Goal: Information Seeking & Learning: Learn about a topic

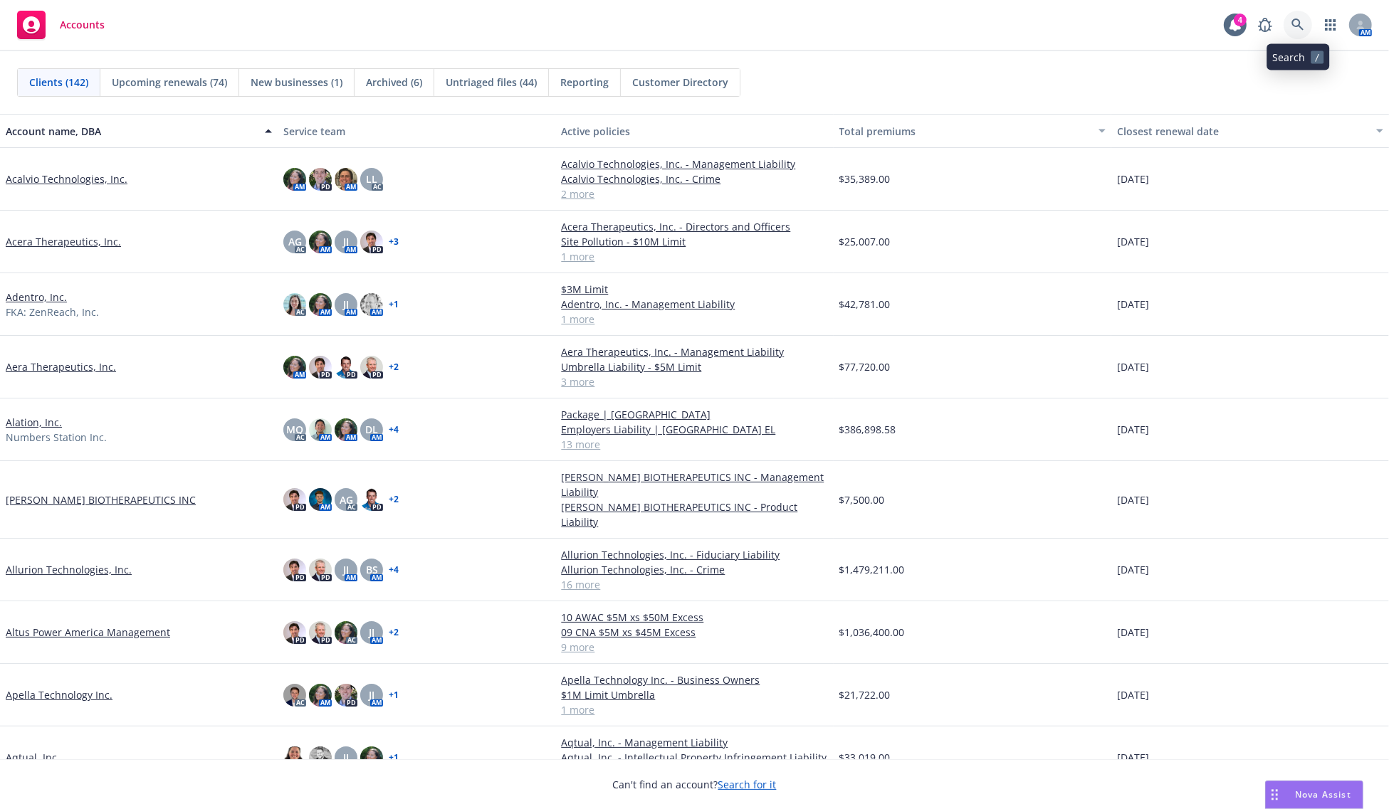
click at [1303, 22] on icon at bounding box center [1297, 25] width 13 height 13
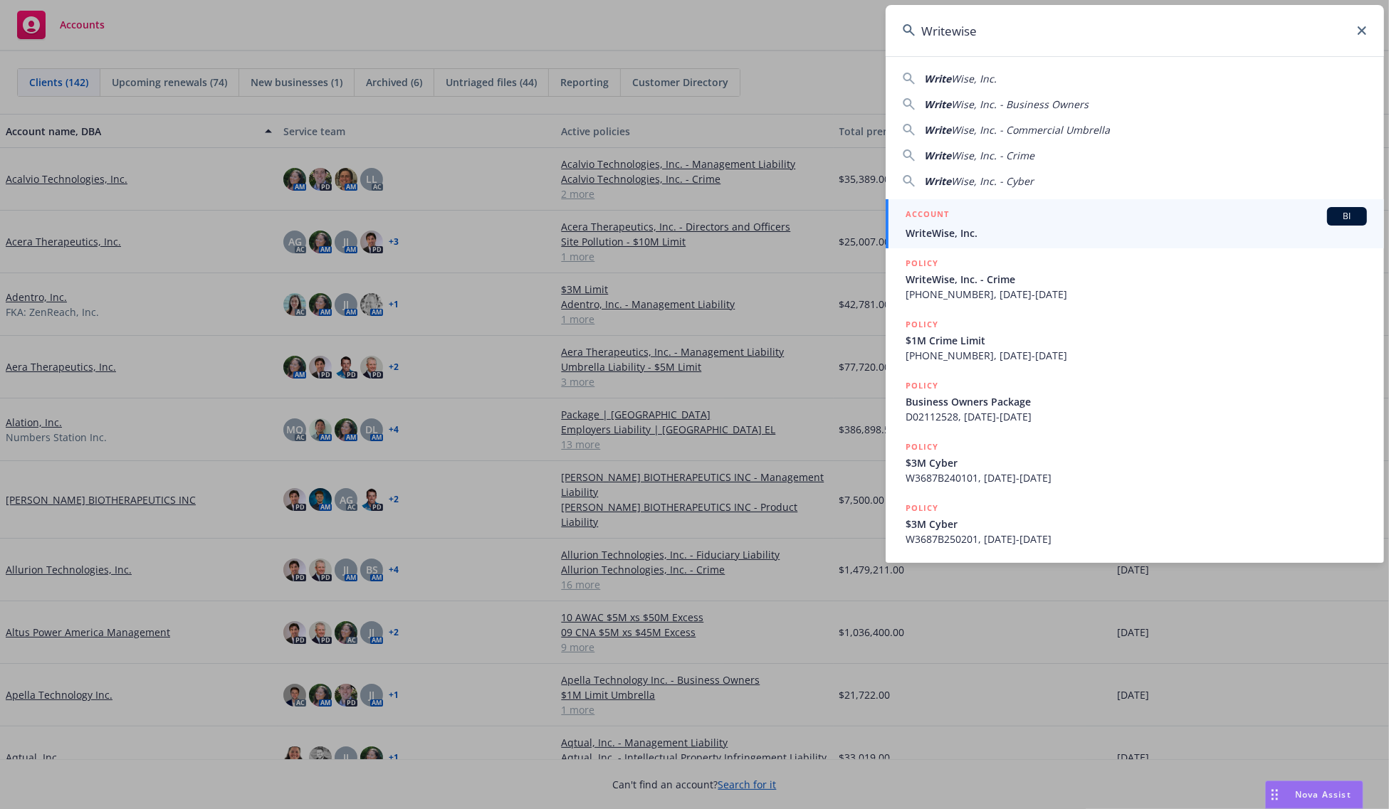
type input "Writewise"
click at [965, 211] on div "ACCOUNT BI" at bounding box center [1136, 216] width 461 height 19
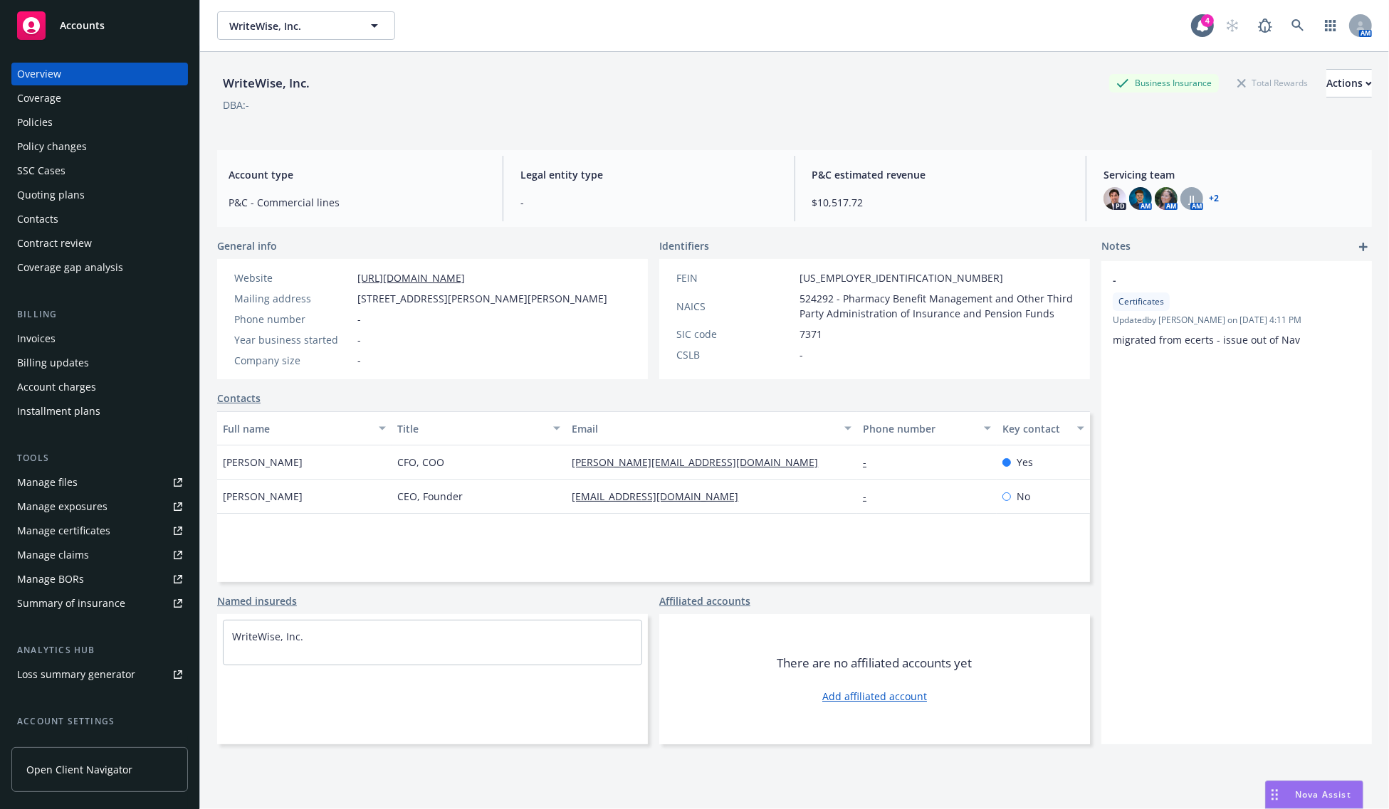
click at [73, 118] on div "Policies" at bounding box center [99, 122] width 165 height 23
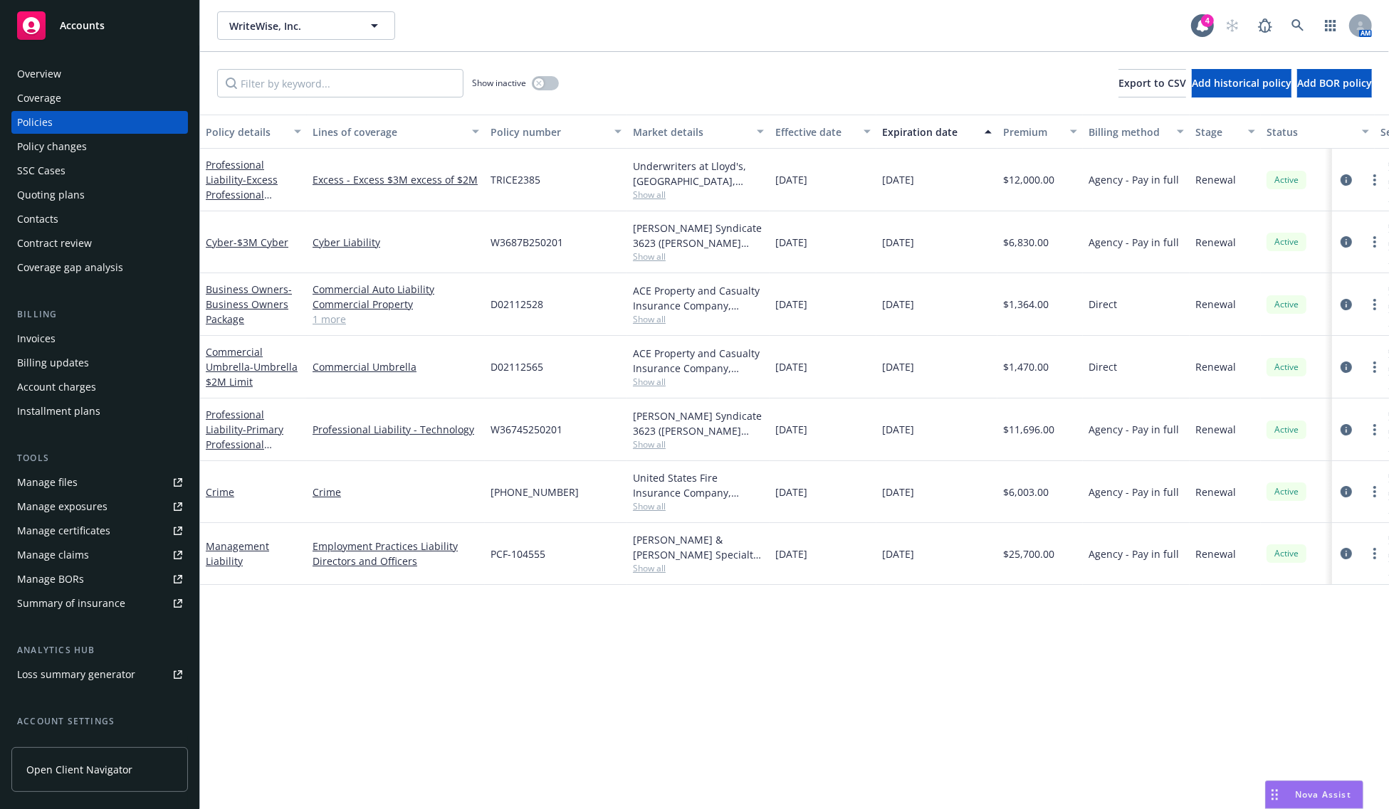
click at [442, 659] on div "Policy details Lines of coverage Policy number Market details Effective date Ex…" at bounding box center [794, 462] width 1189 height 695
click at [229, 560] on link "Management Liability" at bounding box center [237, 554] width 63 height 28
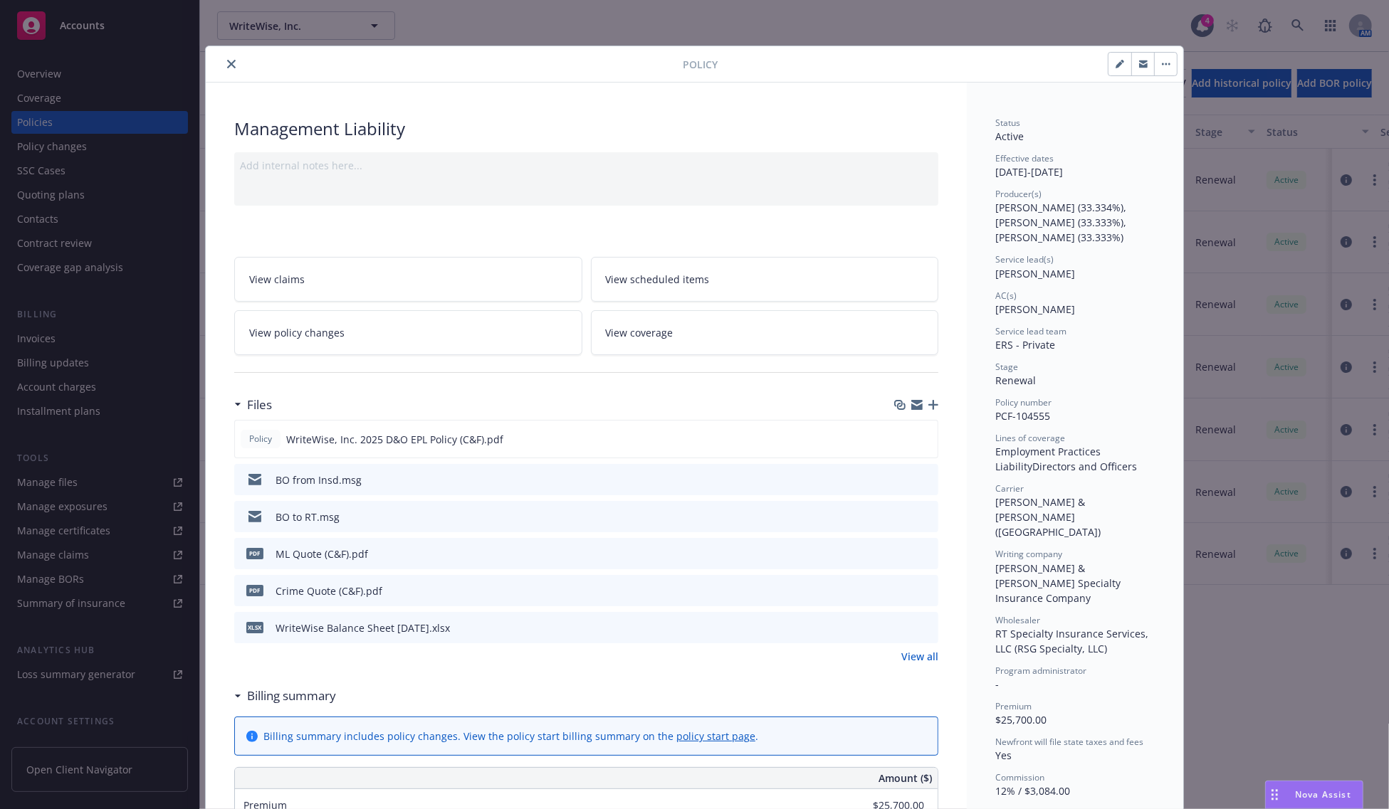
click at [228, 58] on button "close" at bounding box center [231, 64] width 17 height 17
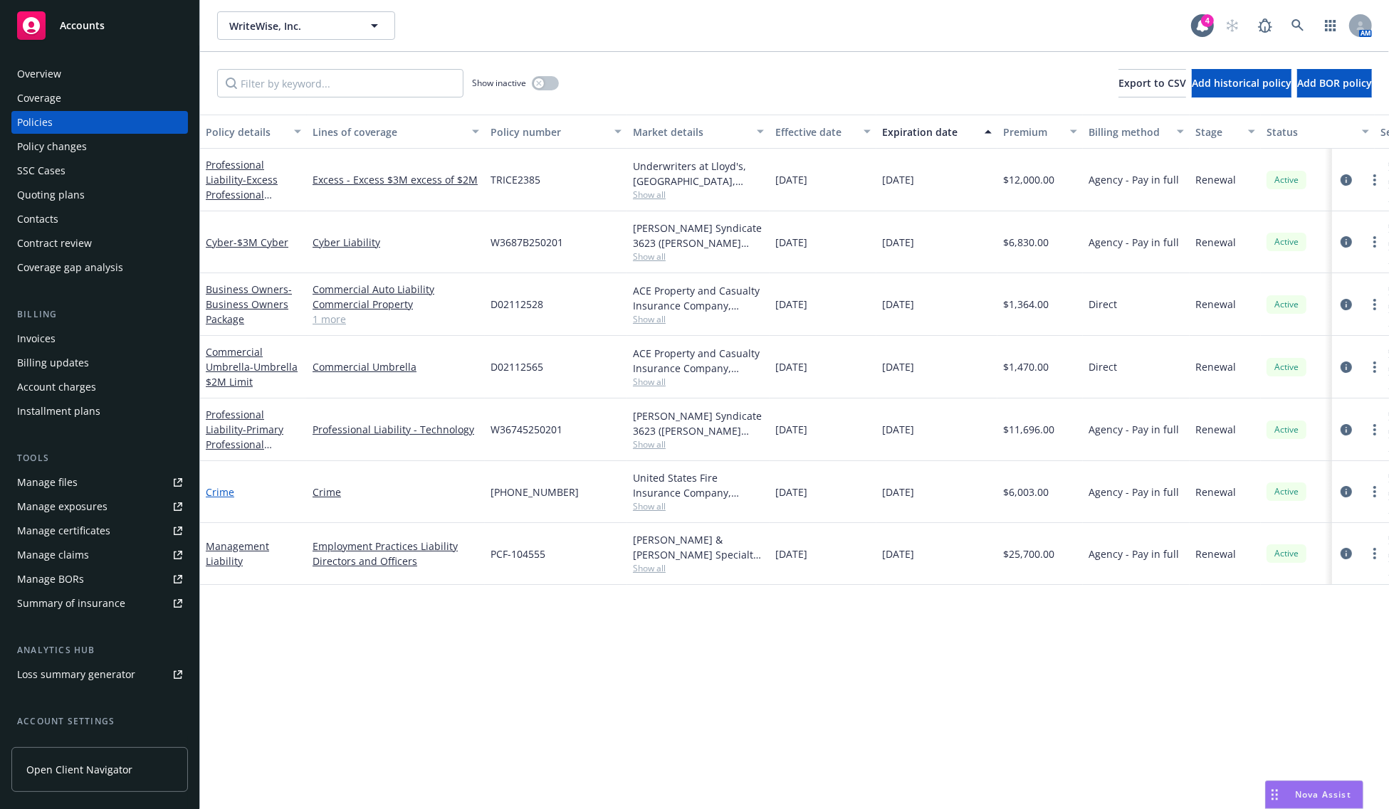
click at [225, 497] on link "Crime" at bounding box center [220, 493] width 28 height 14
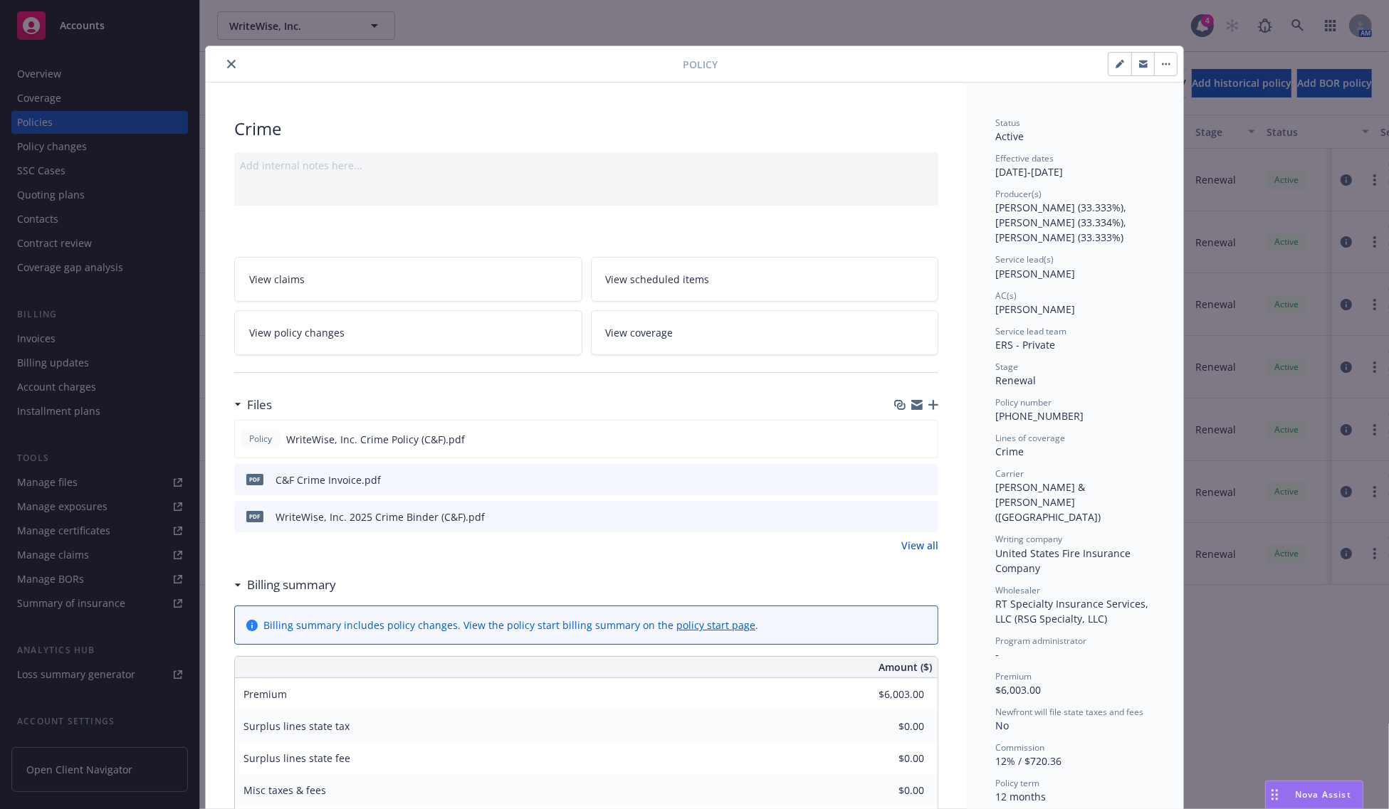
click at [227, 60] on icon "close" at bounding box center [231, 64] width 9 height 9
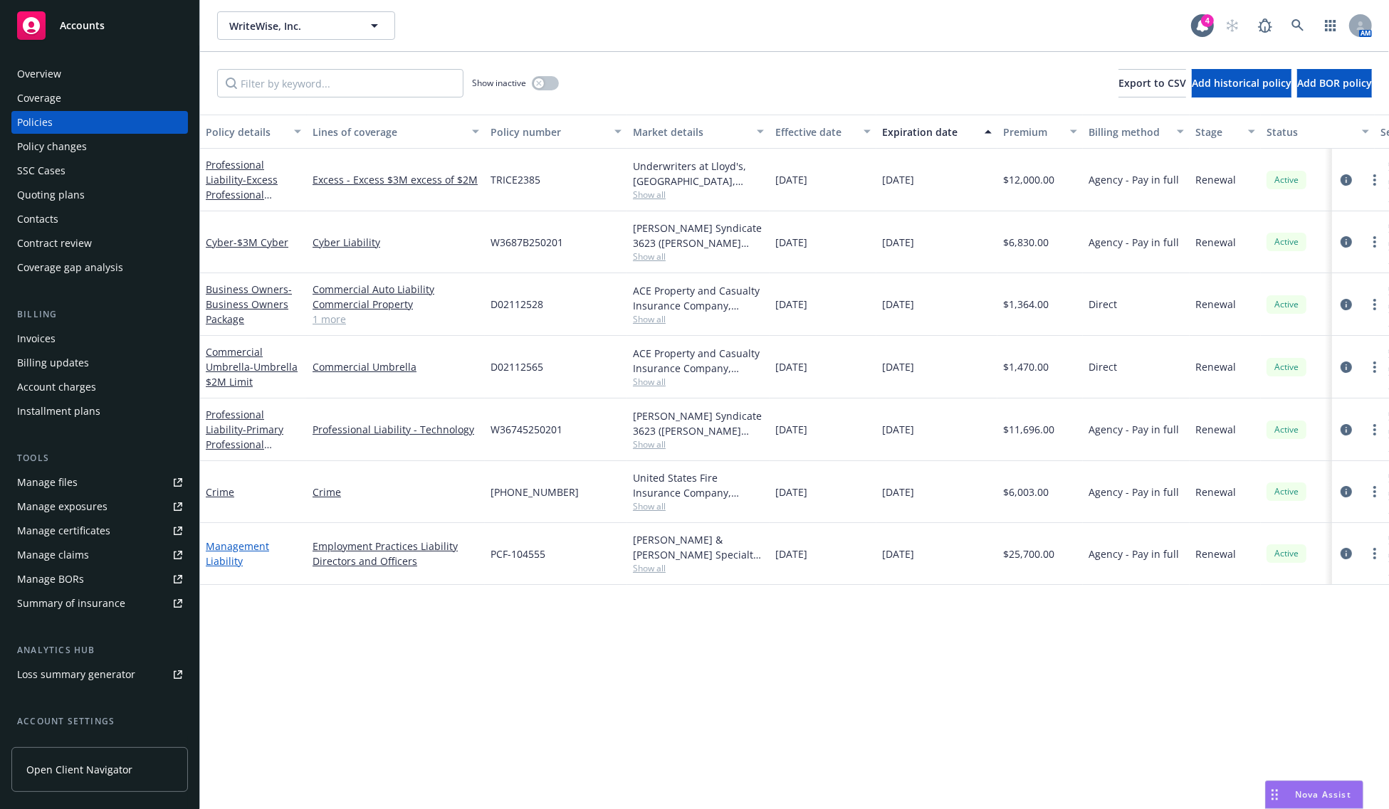
click at [228, 563] on link "Management Liability" at bounding box center [237, 554] width 63 height 28
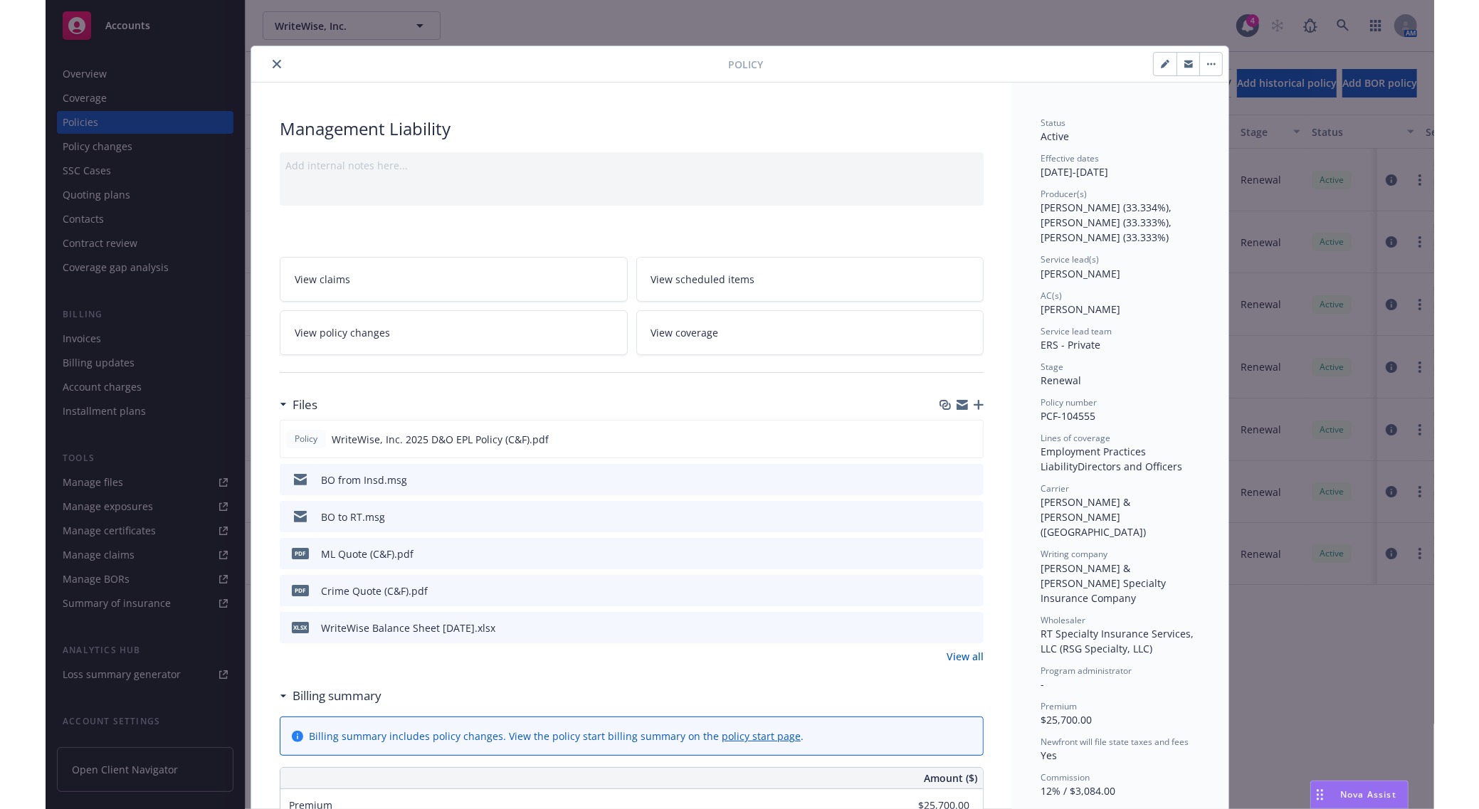
scroll to position [43, 0]
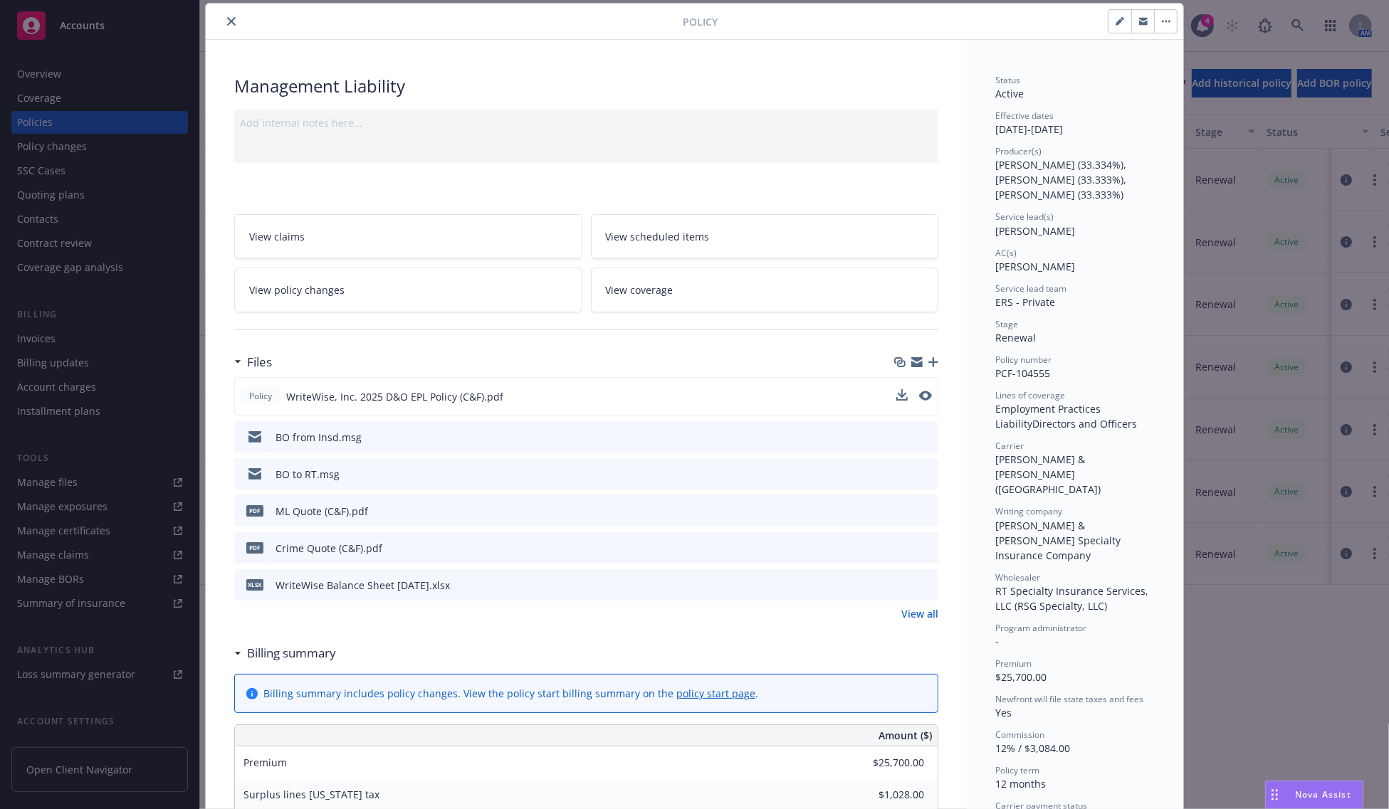
click at [920, 402] on button at bounding box center [925, 396] width 13 height 15
click at [922, 394] on icon "preview file" at bounding box center [924, 396] width 13 height 10
click at [923, 399] on icon "preview file" at bounding box center [924, 396] width 13 height 10
click at [225, 26] on button "close" at bounding box center [231, 21] width 17 height 17
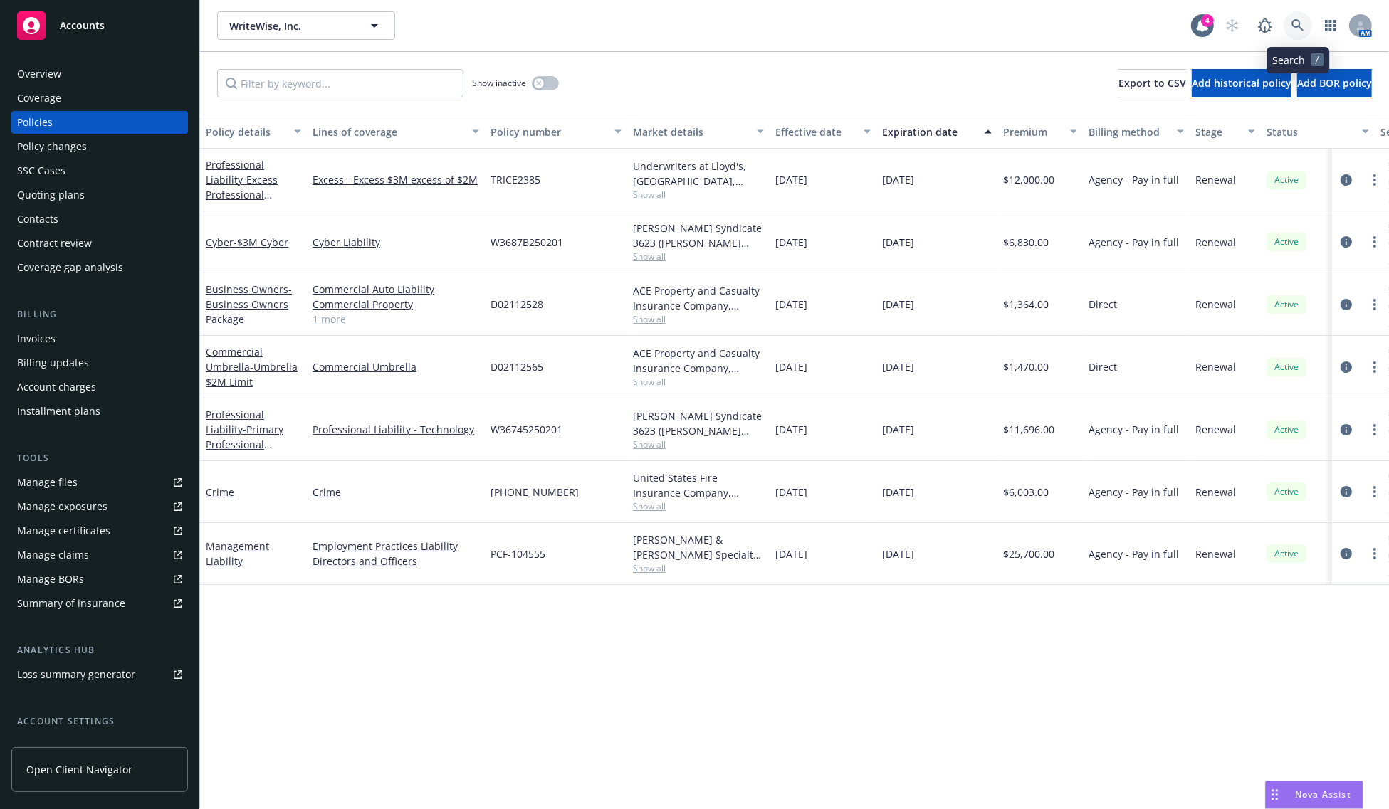
click at [1289, 16] on link at bounding box center [1298, 25] width 28 height 28
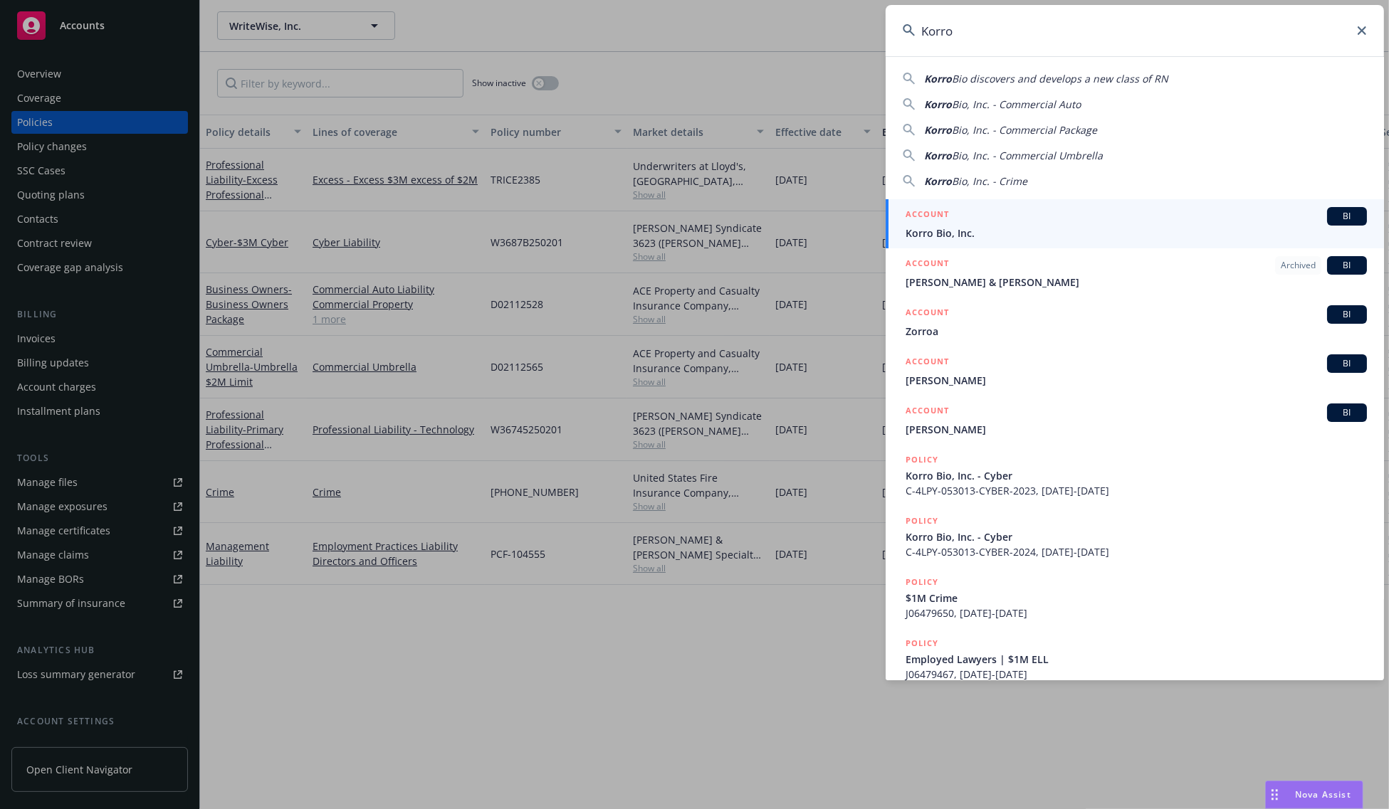
type input "Korro"
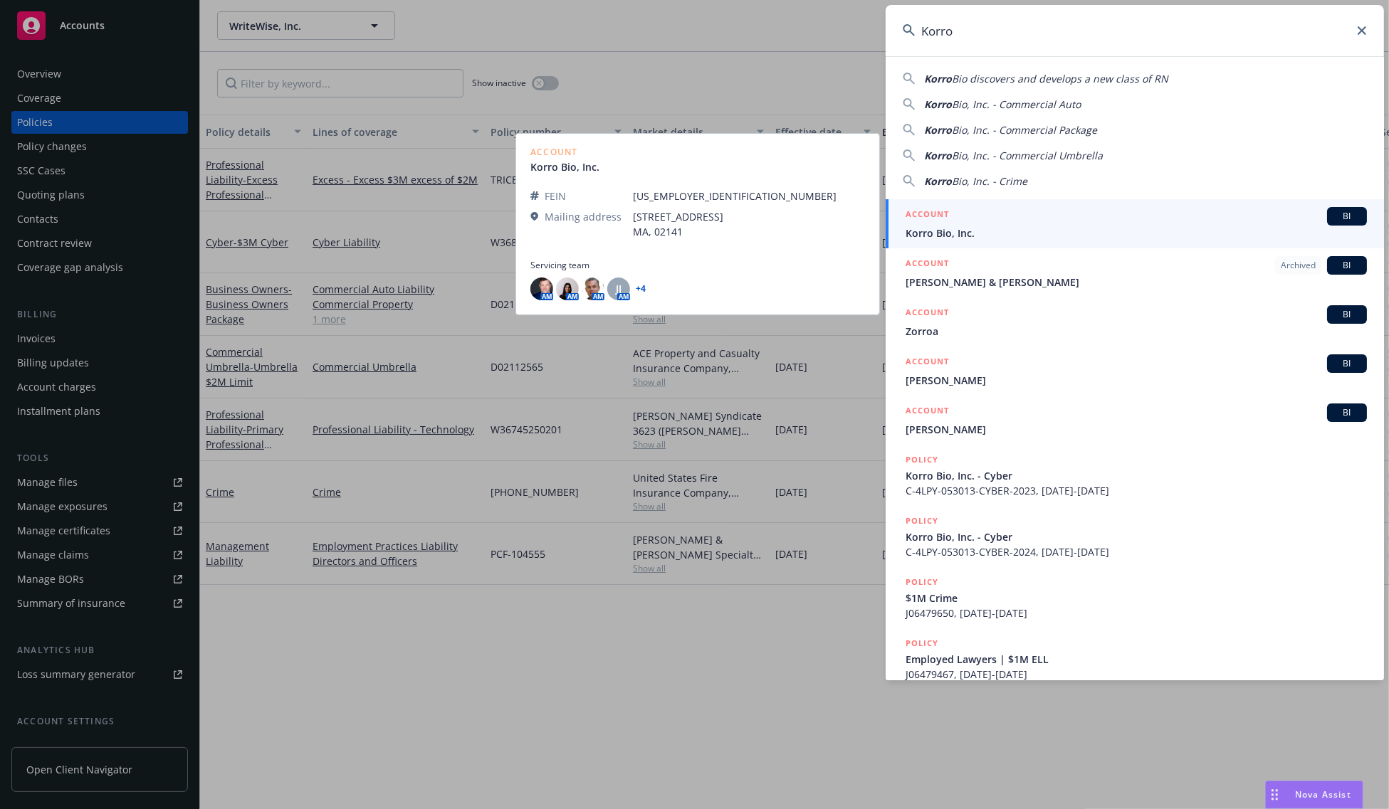
click at [972, 238] on span "Korro Bio, Inc." at bounding box center [1136, 233] width 461 height 15
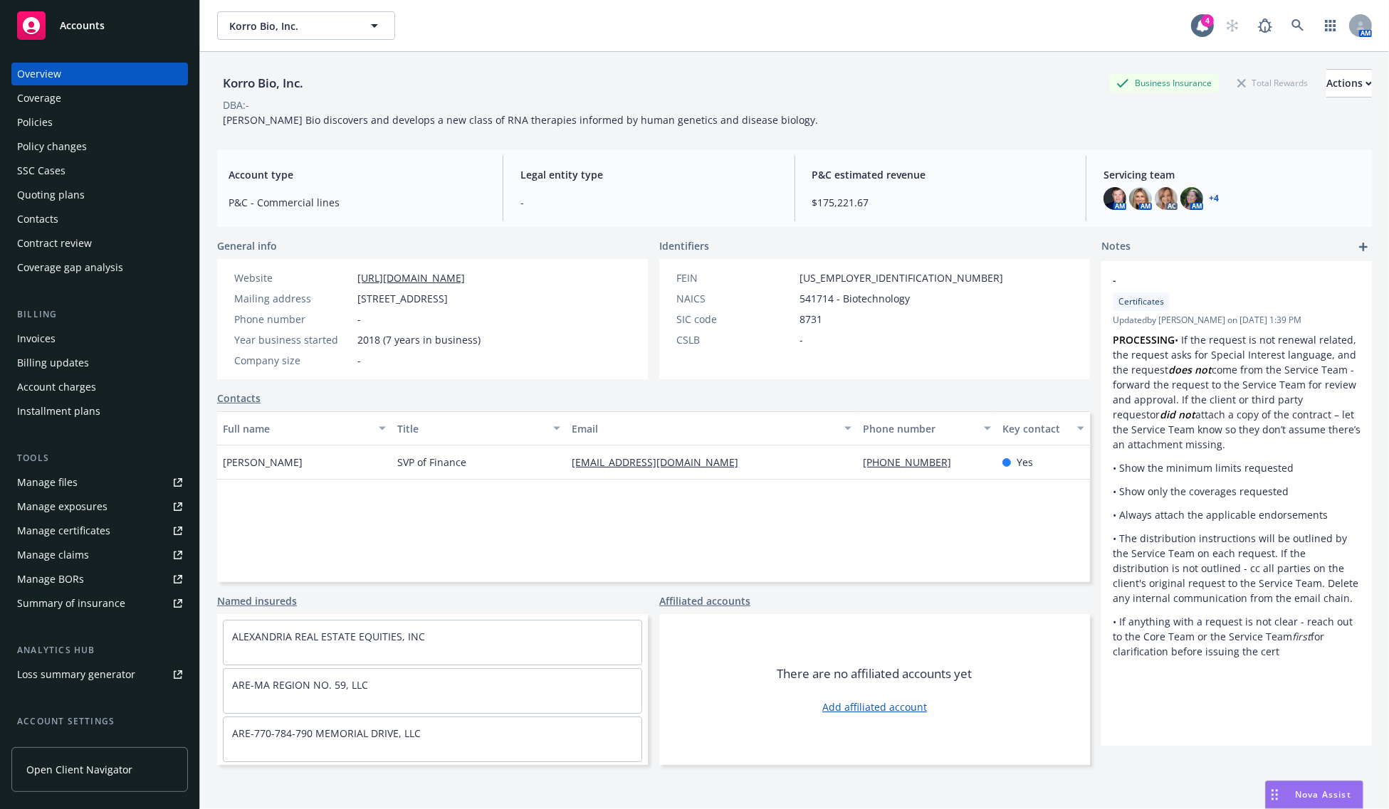
click at [538, 111] on div "DBA: -" at bounding box center [794, 105] width 1155 height 15
drag, startPoint x: 532, startPoint y: 121, endPoint x: 531, endPoint y: 132, distance: 10.8
click at [530, 129] on div "Korro Bio, Inc. Business Insurance Total Rewards Actions DBA: - [PERSON_NAME] B…" at bounding box center [794, 95] width 1155 height 87
click at [531, 132] on div "Korro Bio, Inc. Business Insurance Total Rewards Actions DBA: - [PERSON_NAME] B…" at bounding box center [794, 95] width 1155 height 87
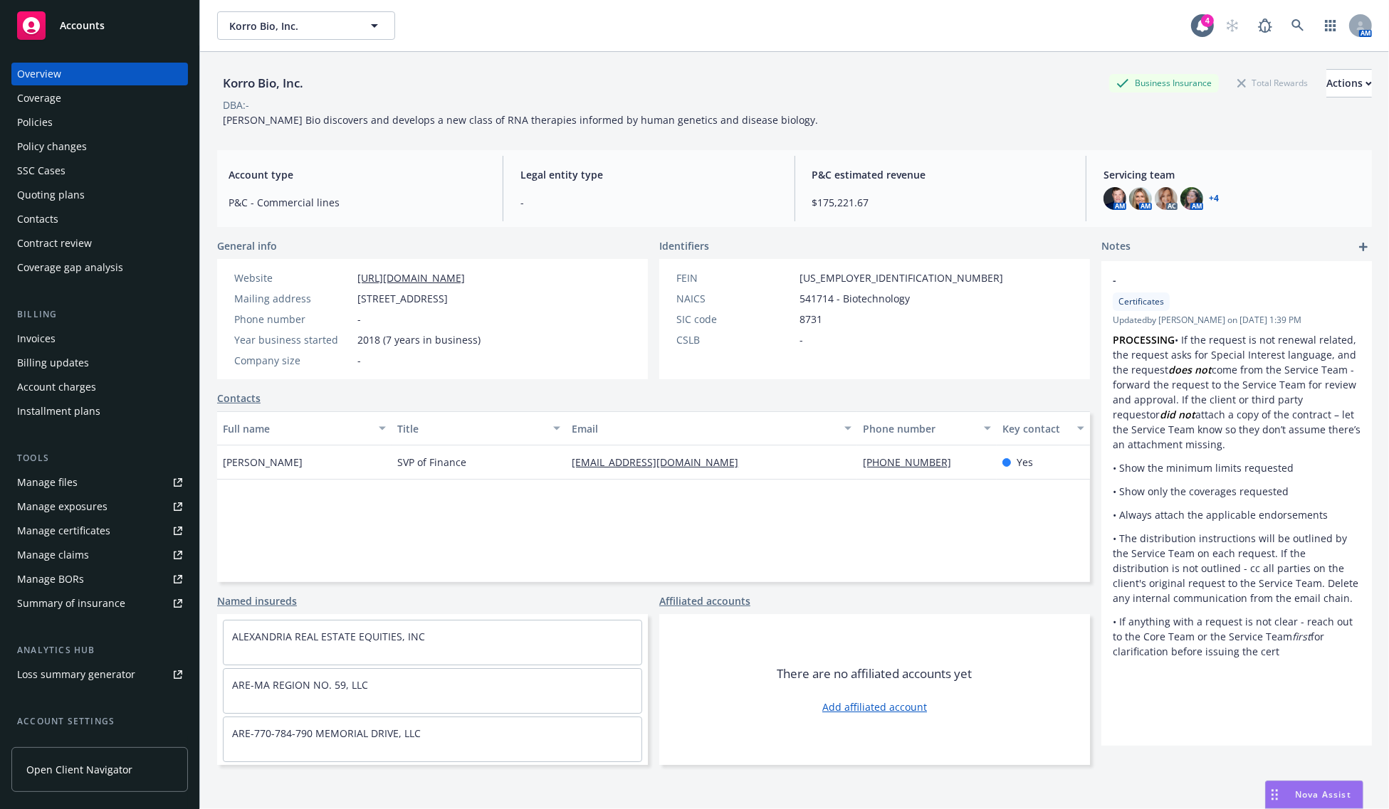
click at [539, 103] on div "DBA: -" at bounding box center [794, 105] width 1155 height 15
click at [525, 125] on span "[PERSON_NAME] Bio discovers and develops a new class of RNA therapies informed …" at bounding box center [520, 120] width 595 height 14
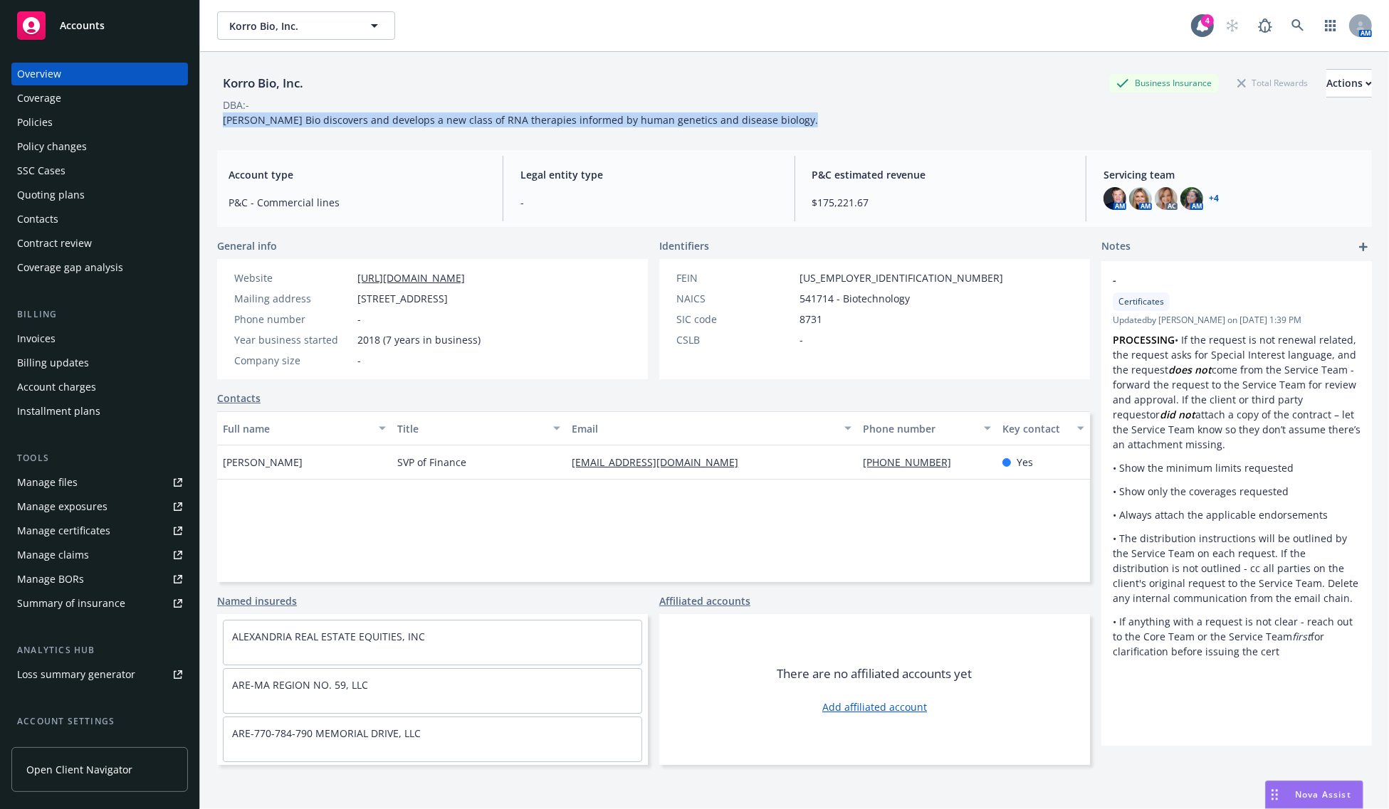
click at [525, 125] on span "[PERSON_NAME] Bio discovers and develops a new class of RNA therapies informed …" at bounding box center [520, 120] width 595 height 14
click at [56, 125] on div "Policies" at bounding box center [99, 122] width 165 height 23
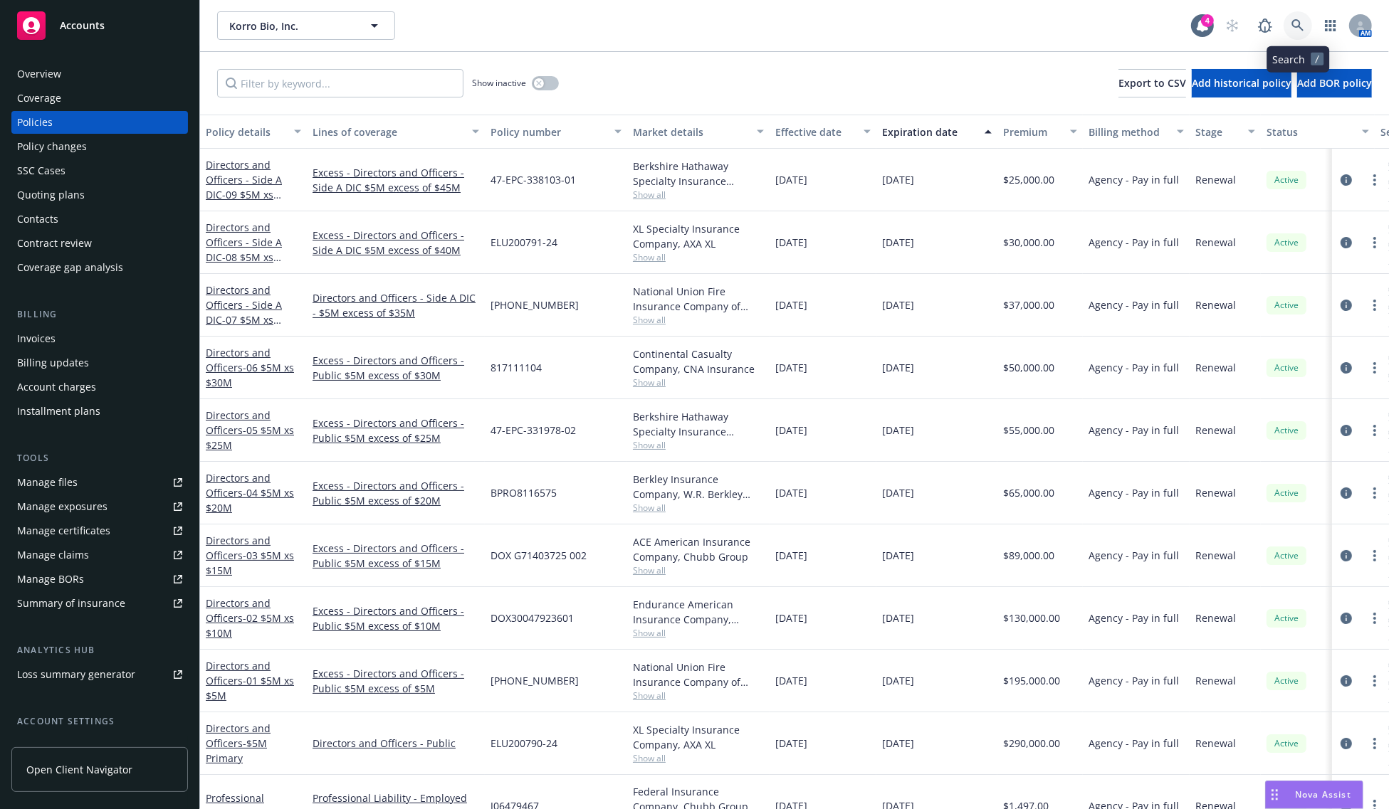
click at [1300, 22] on icon at bounding box center [1297, 25] width 12 height 12
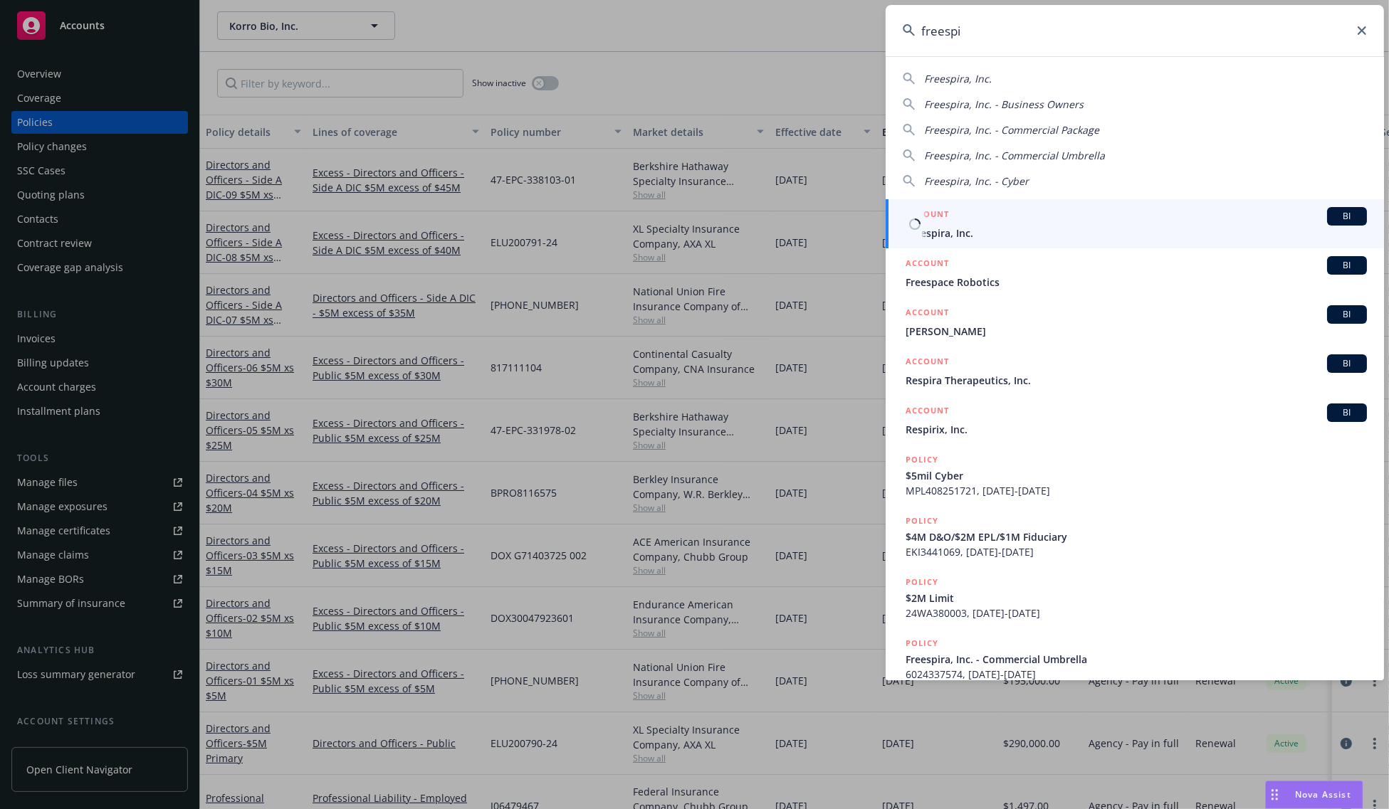
type input "freespi"
click at [1038, 214] on div "ACCOUNT BI" at bounding box center [1136, 216] width 461 height 19
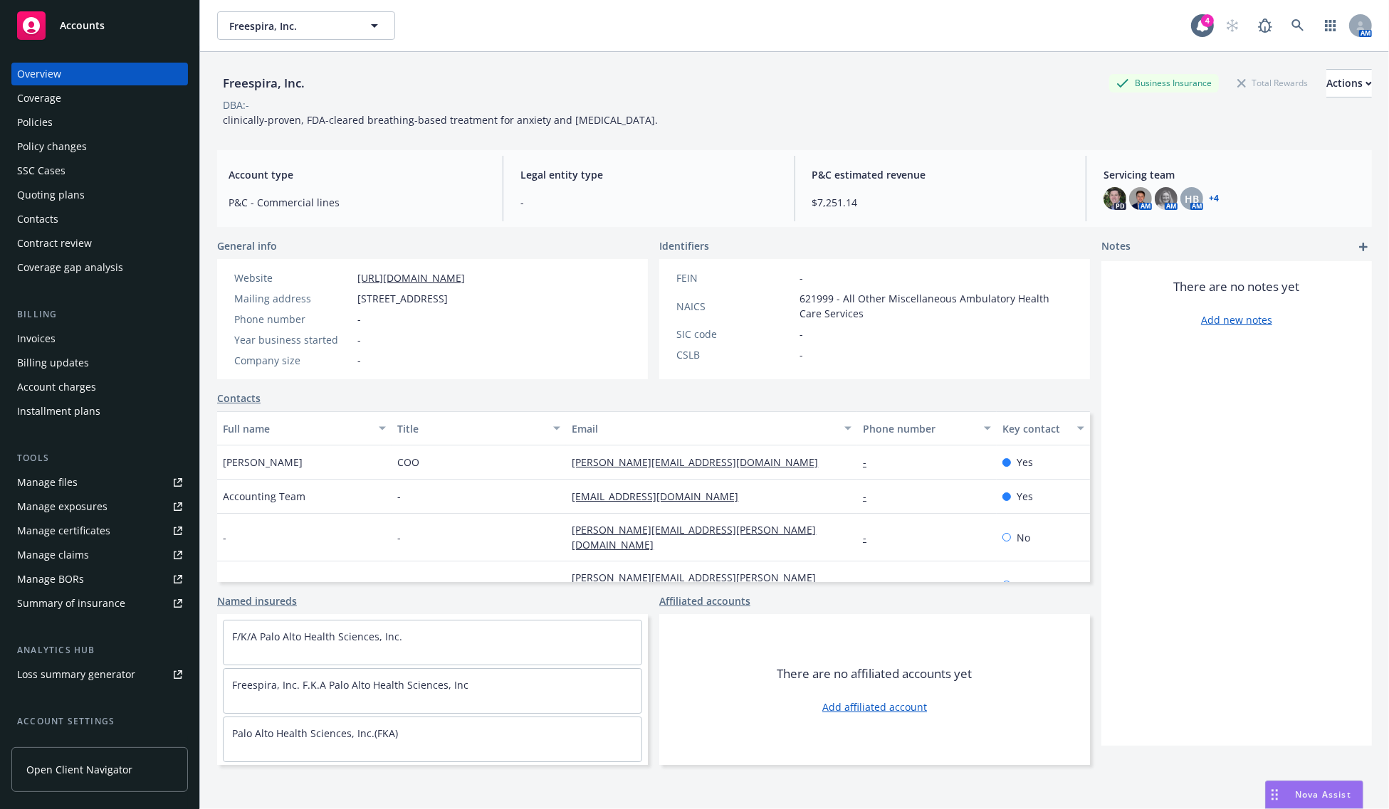
click at [58, 122] on div "Policies" at bounding box center [99, 122] width 165 height 23
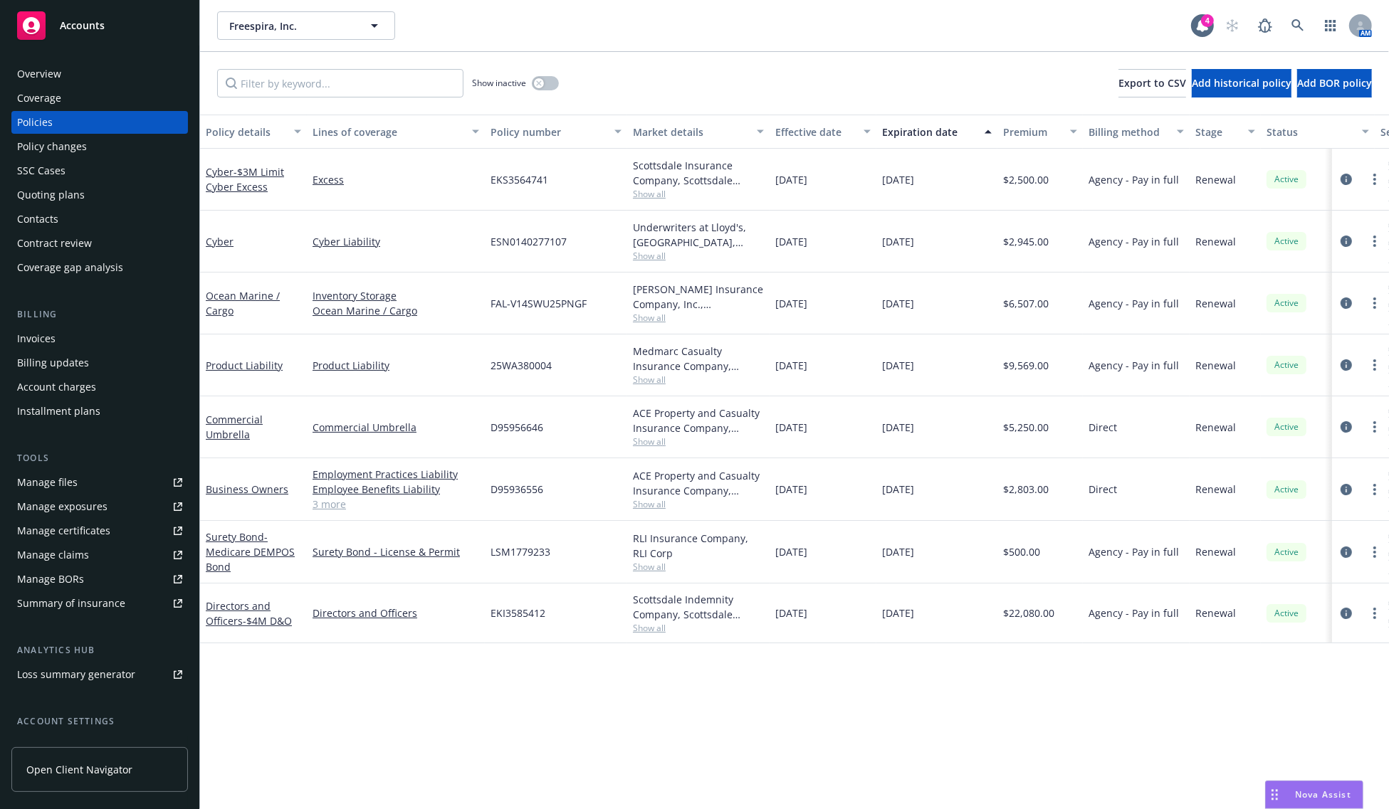
click at [516, 753] on div "Policy details Lines of coverage Policy number Market details Effective date Ex…" at bounding box center [794, 462] width 1189 height 695
click at [246, 614] on span "- $4M D&O" at bounding box center [267, 621] width 49 height 14
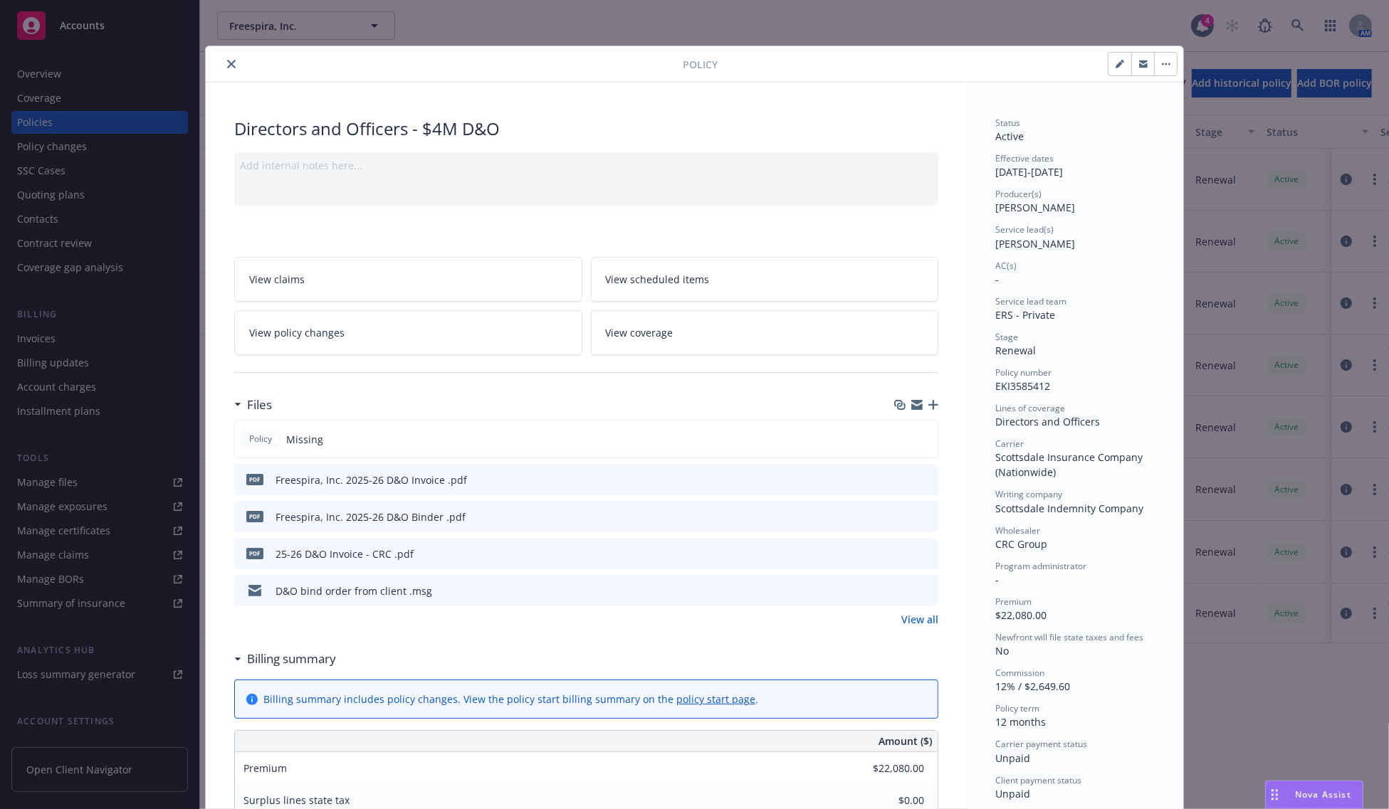
click at [233, 56] on div at bounding box center [446, 64] width 471 height 17
click at [227, 62] on icon "close" at bounding box center [231, 64] width 9 height 9
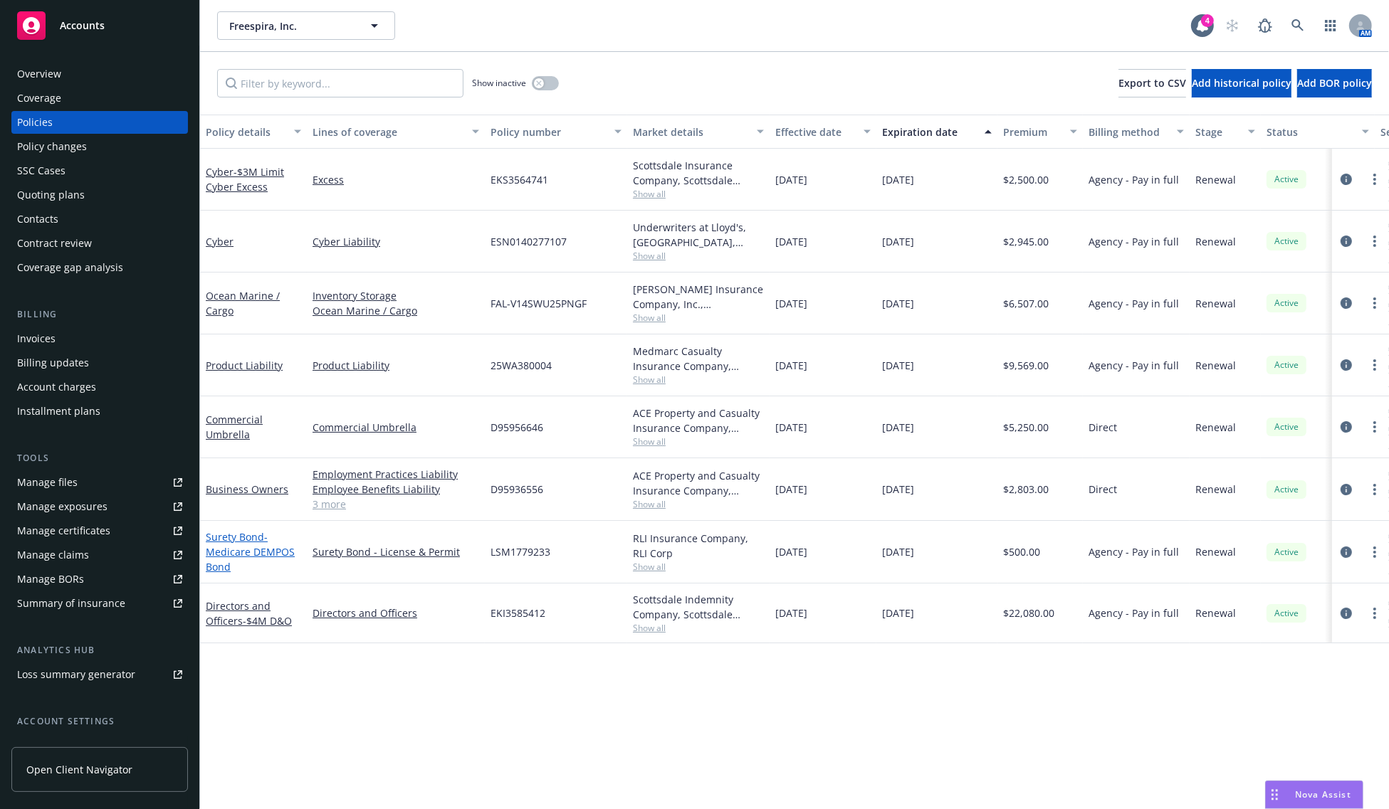
click at [255, 559] on span "- Medicare DEMPOS Bond" at bounding box center [250, 551] width 89 height 43
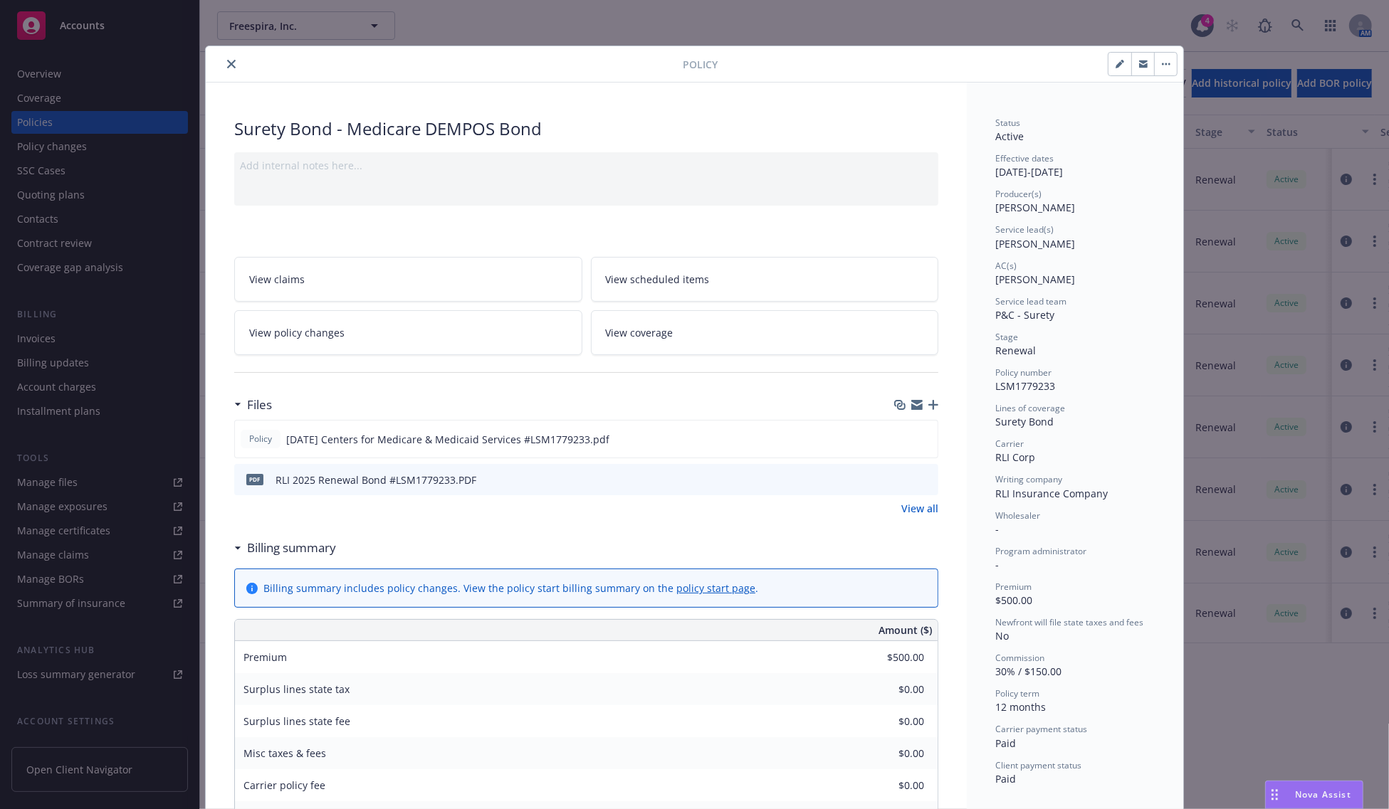
click at [1022, 244] on span "[PERSON_NAME]" at bounding box center [1035, 244] width 80 height 14
copy span "[PERSON_NAME]"
click at [1019, 211] on span "[PERSON_NAME]" at bounding box center [1035, 208] width 80 height 14
click at [1013, 210] on span "[PERSON_NAME]" at bounding box center [1035, 208] width 80 height 14
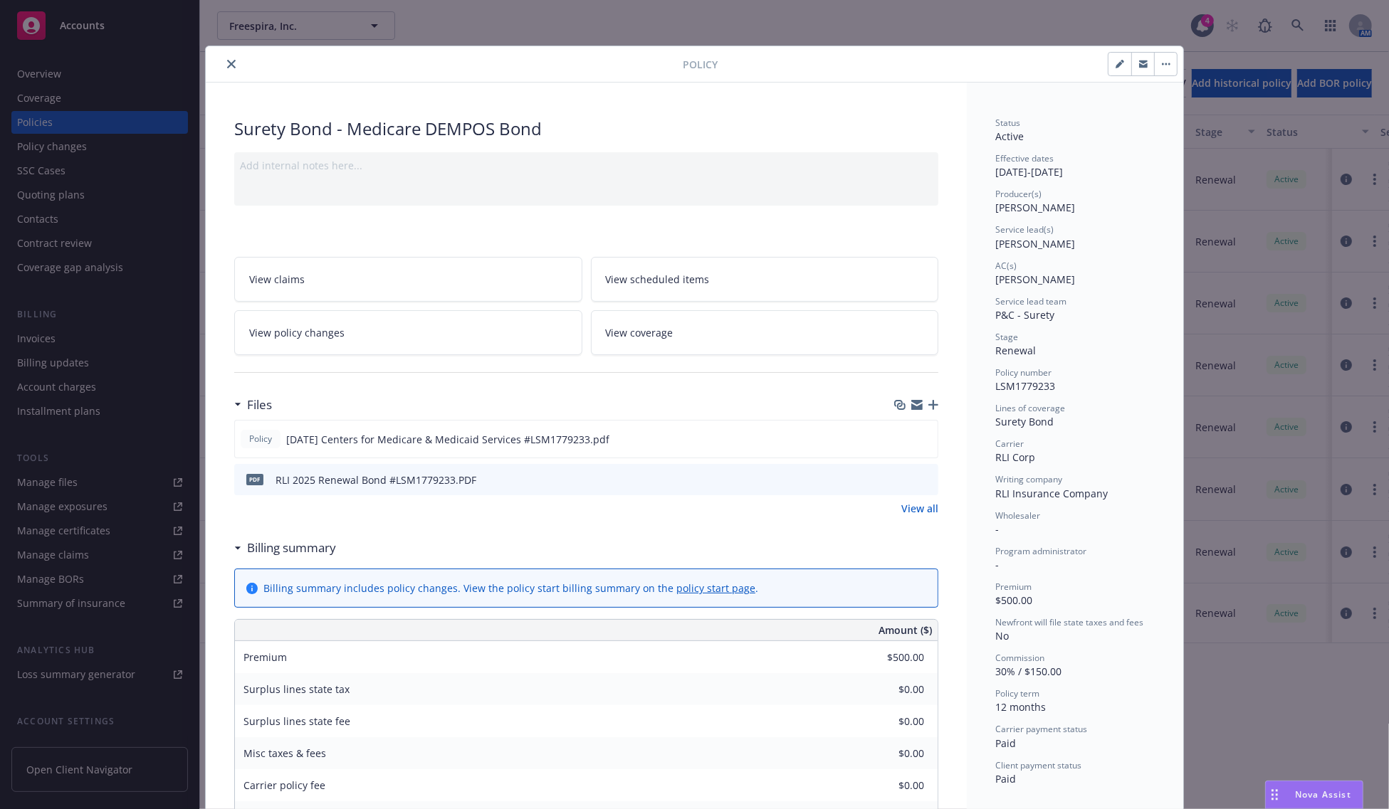
click at [1004, 210] on span "[PERSON_NAME]" at bounding box center [1035, 208] width 80 height 14
copy span "[PERSON_NAME]"
click at [229, 72] on div at bounding box center [446, 64] width 471 height 17
click at [229, 60] on icon "close" at bounding box center [231, 64] width 9 height 9
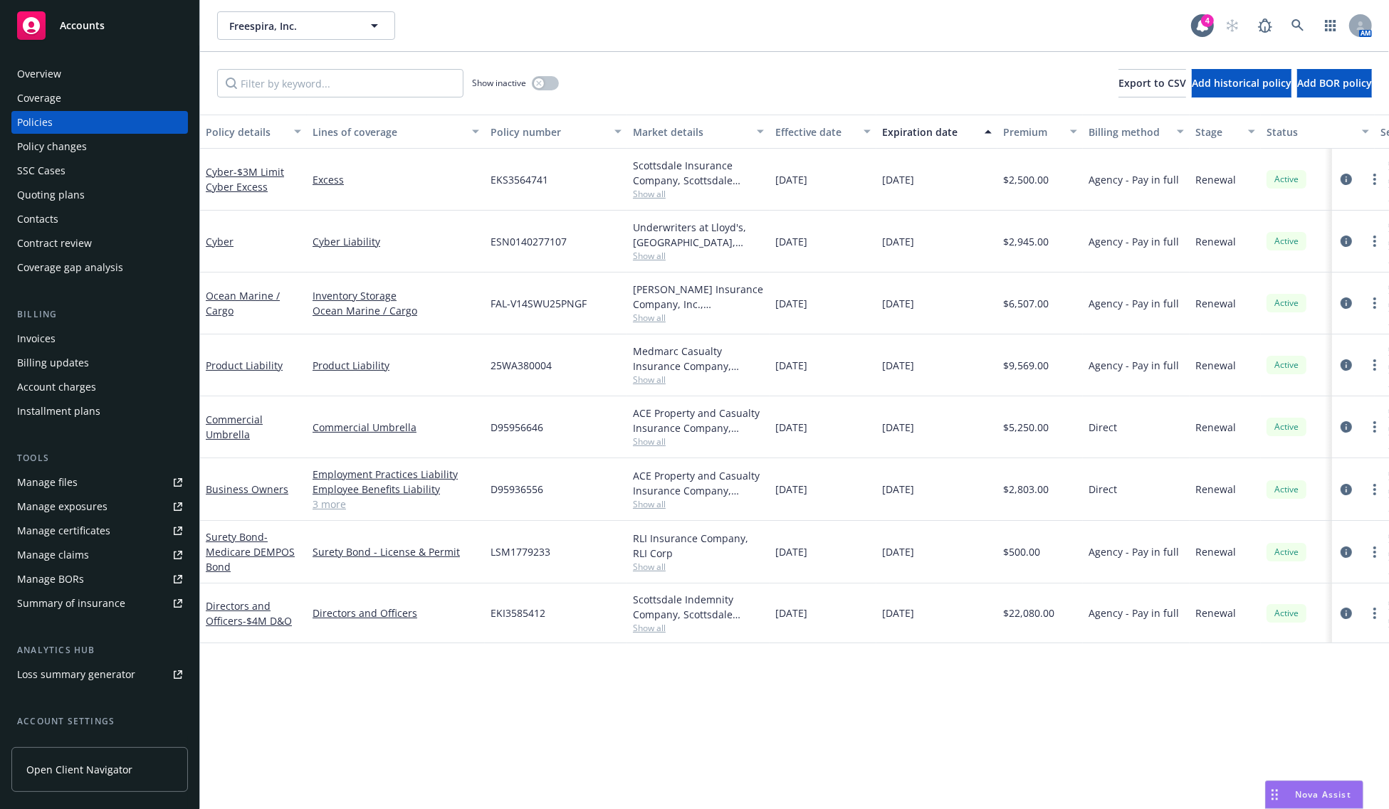
click at [135, 36] on div "Accounts" at bounding box center [99, 25] width 165 height 28
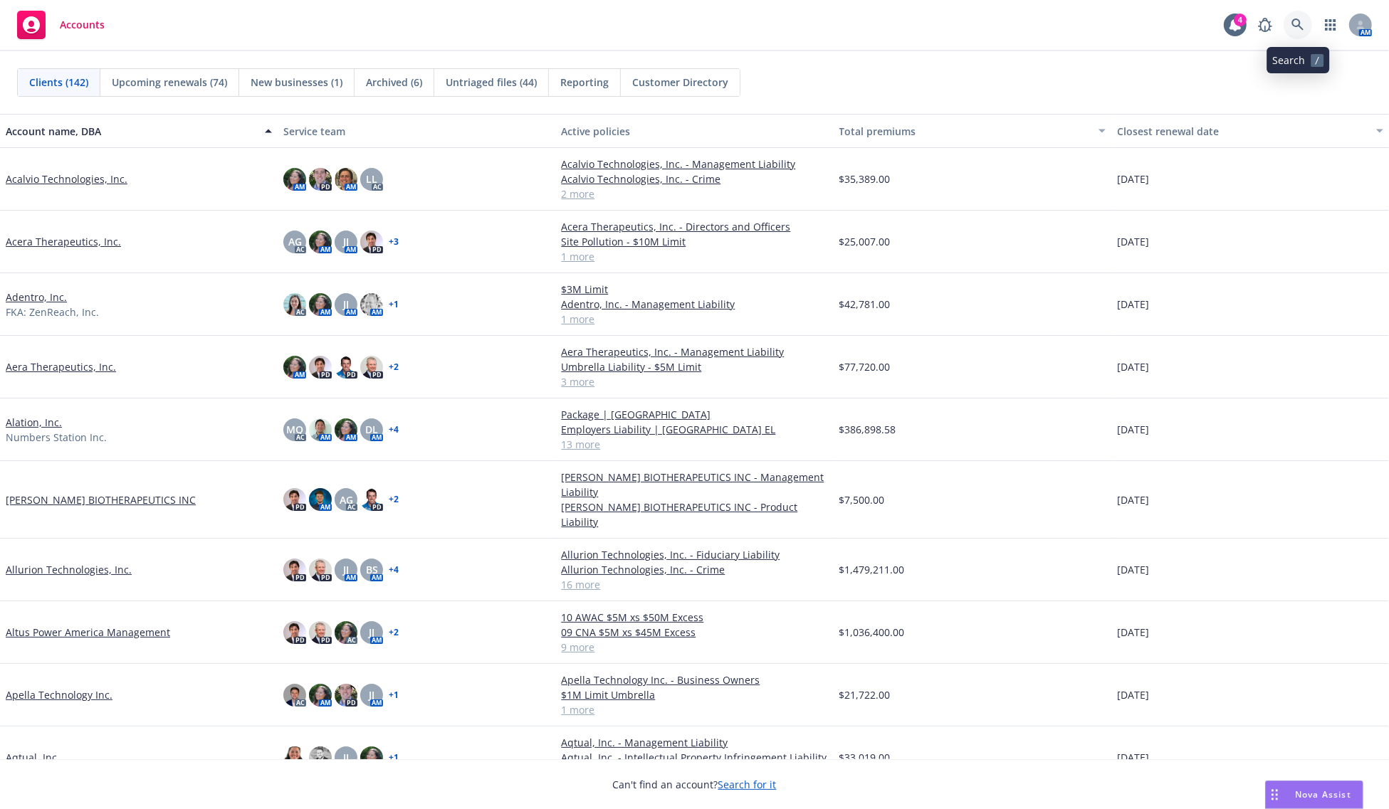
click at [1292, 27] on icon at bounding box center [1297, 25] width 13 height 13
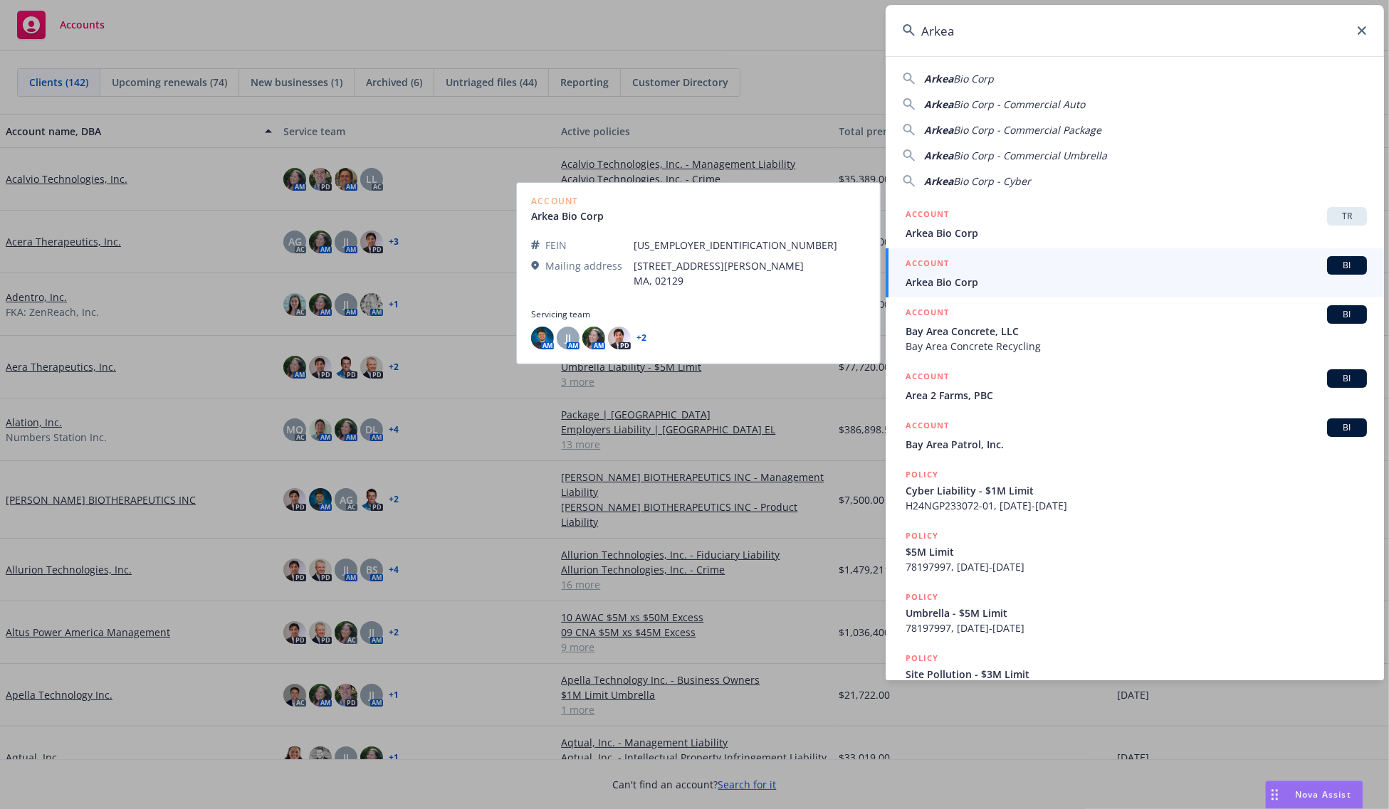
type input "Arkea"
click at [991, 279] on span "Arkea Bio Corp" at bounding box center [1136, 282] width 461 height 15
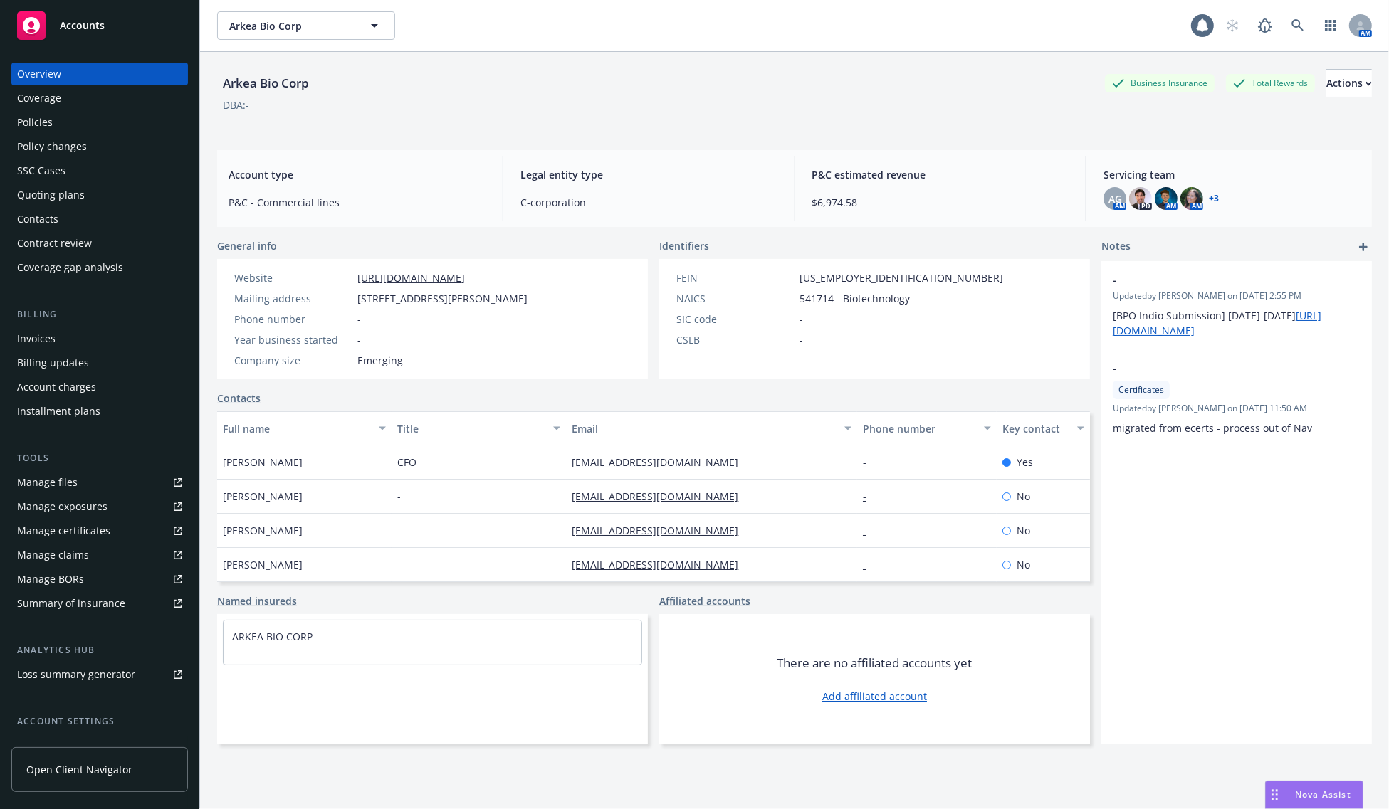
click at [63, 127] on div "Policies" at bounding box center [99, 122] width 165 height 23
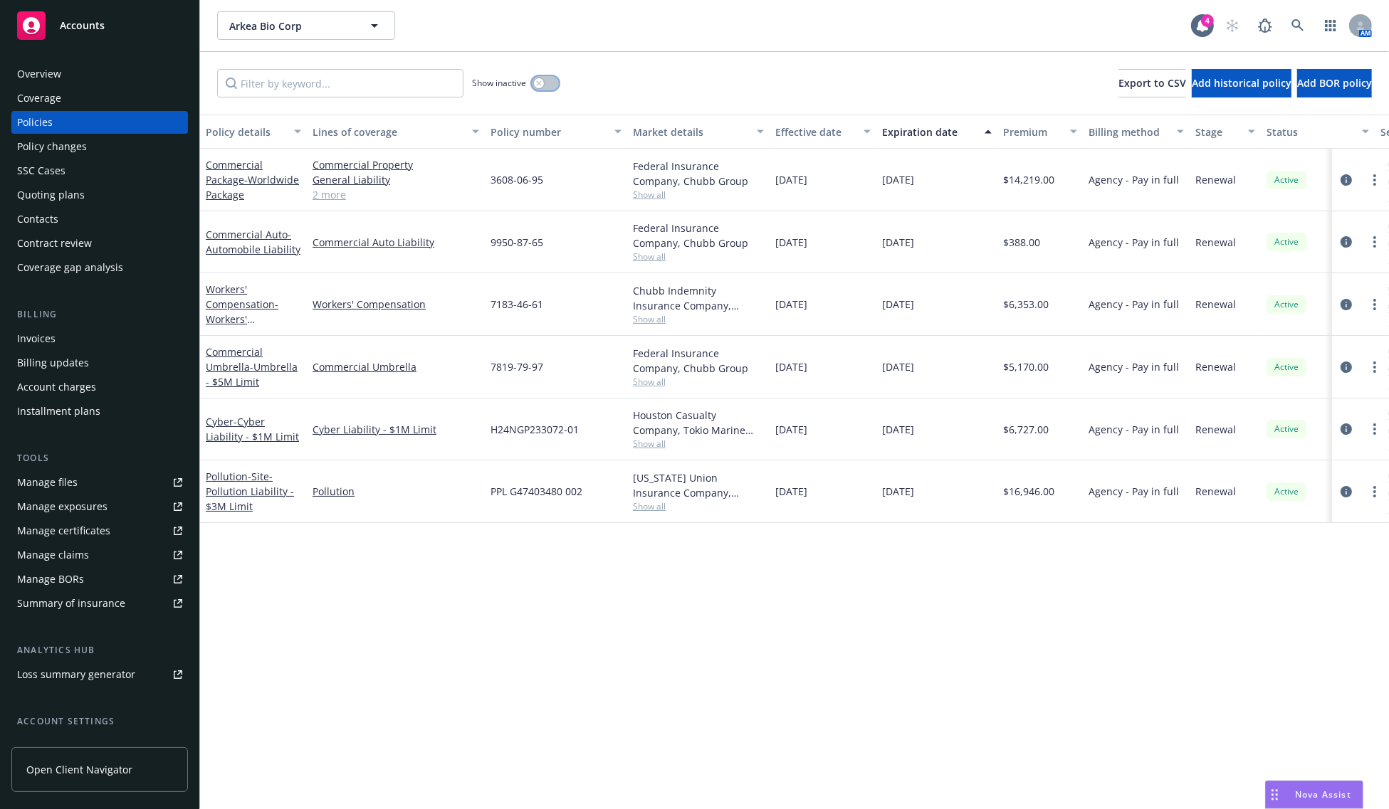
click at [548, 89] on button "button" at bounding box center [545, 83] width 27 height 14
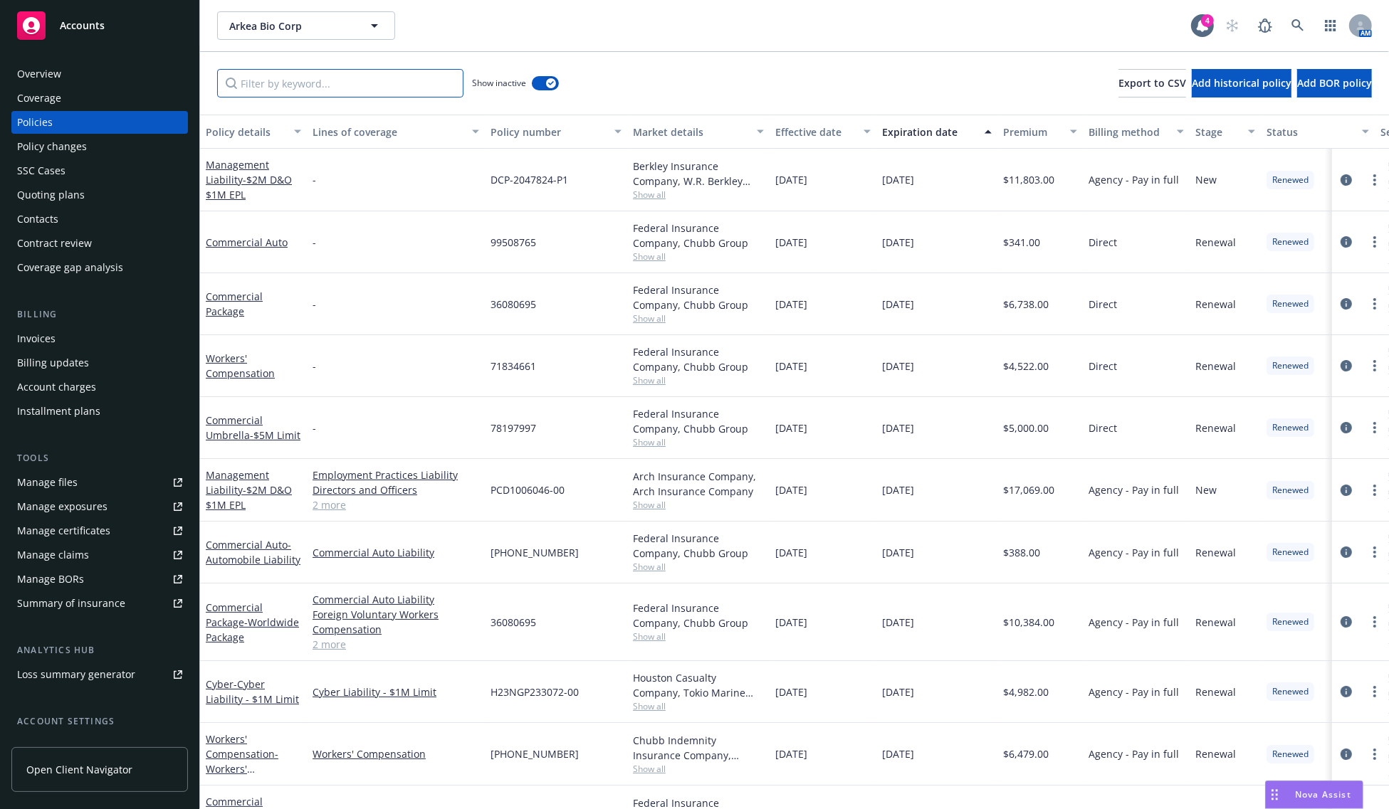
click at [414, 90] on input "Filter by keyword..." at bounding box center [340, 83] width 246 height 28
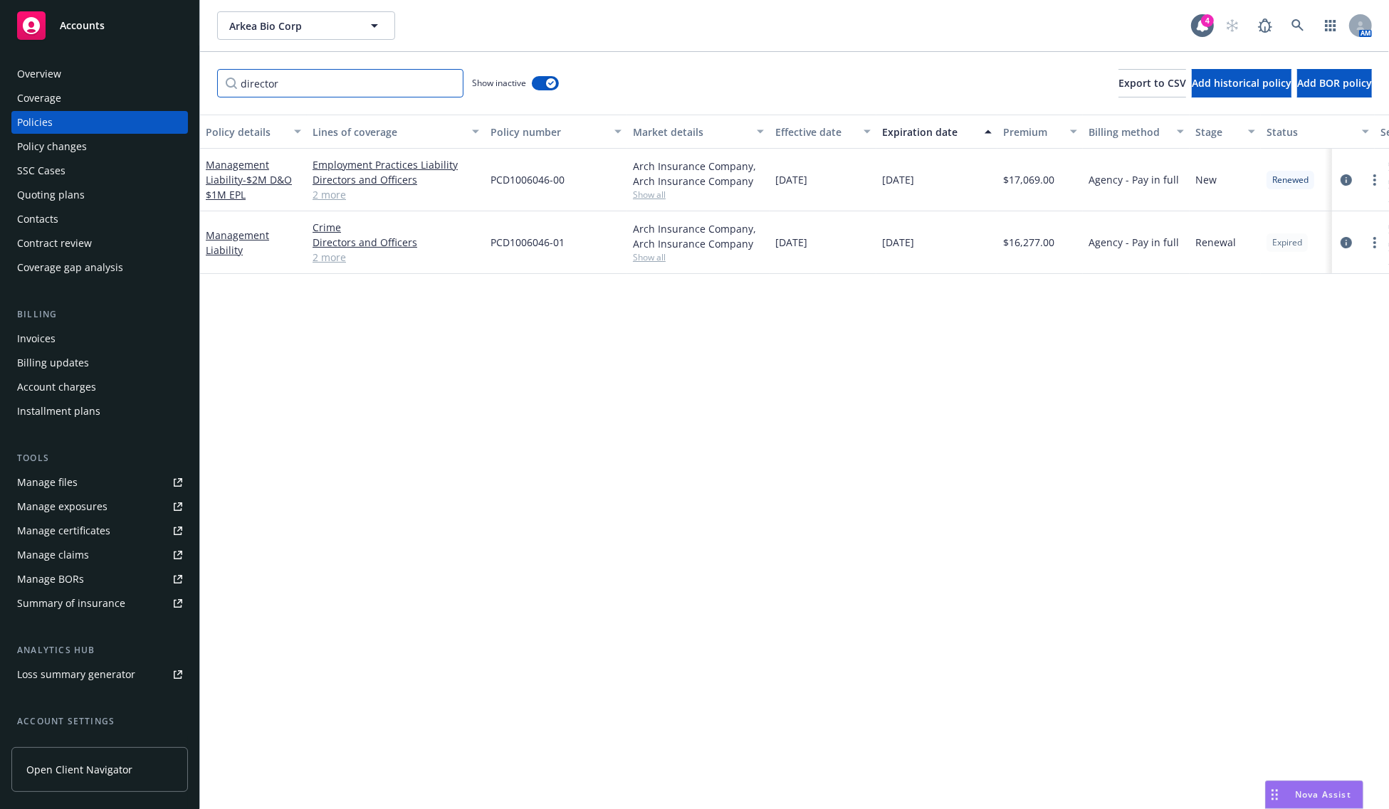
type input "director"
click at [486, 353] on div "Policy details Lines of coverage Policy number Market details Effective date Ex…" at bounding box center [794, 462] width 1189 height 695
click at [239, 231] on link "Management Liability" at bounding box center [237, 243] width 63 height 28
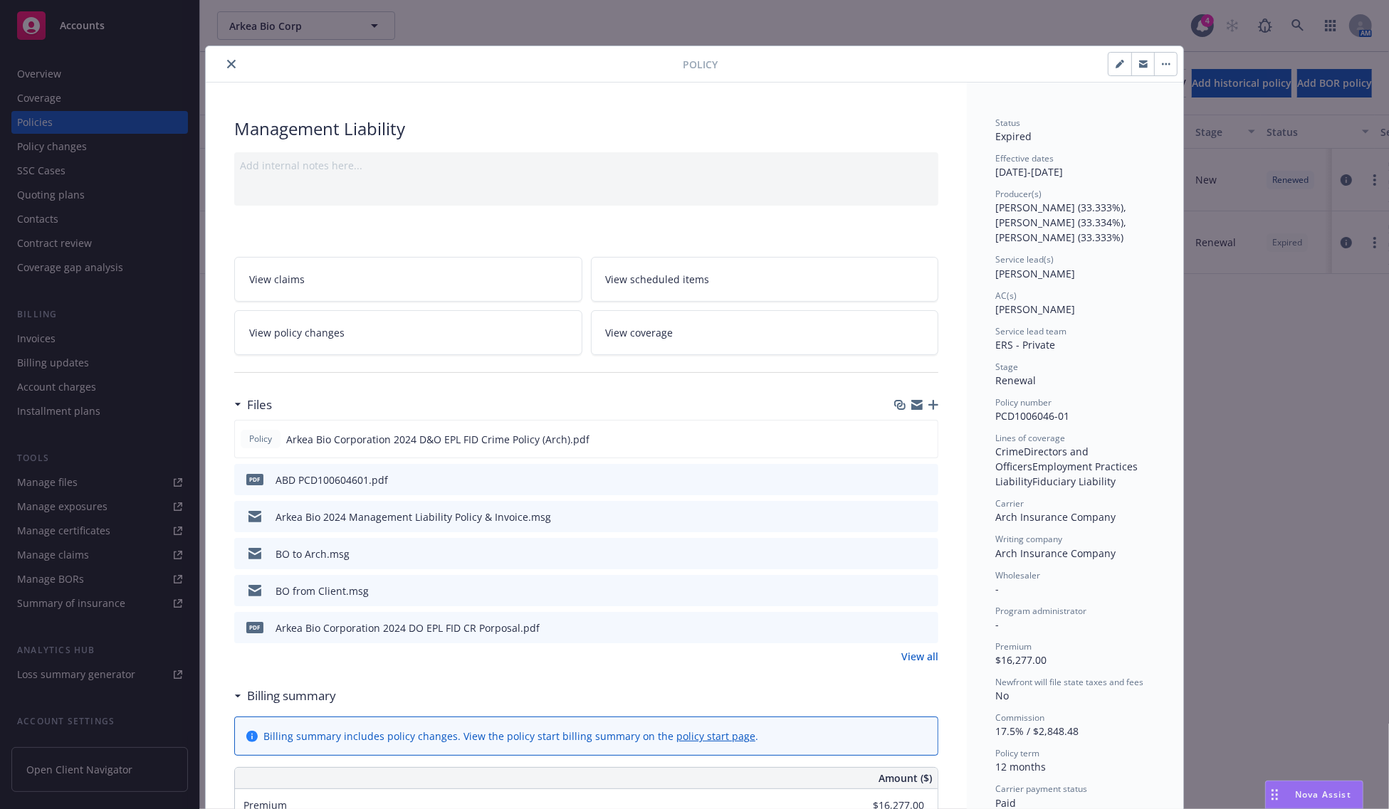
click at [226, 71] on button "close" at bounding box center [231, 64] width 17 height 17
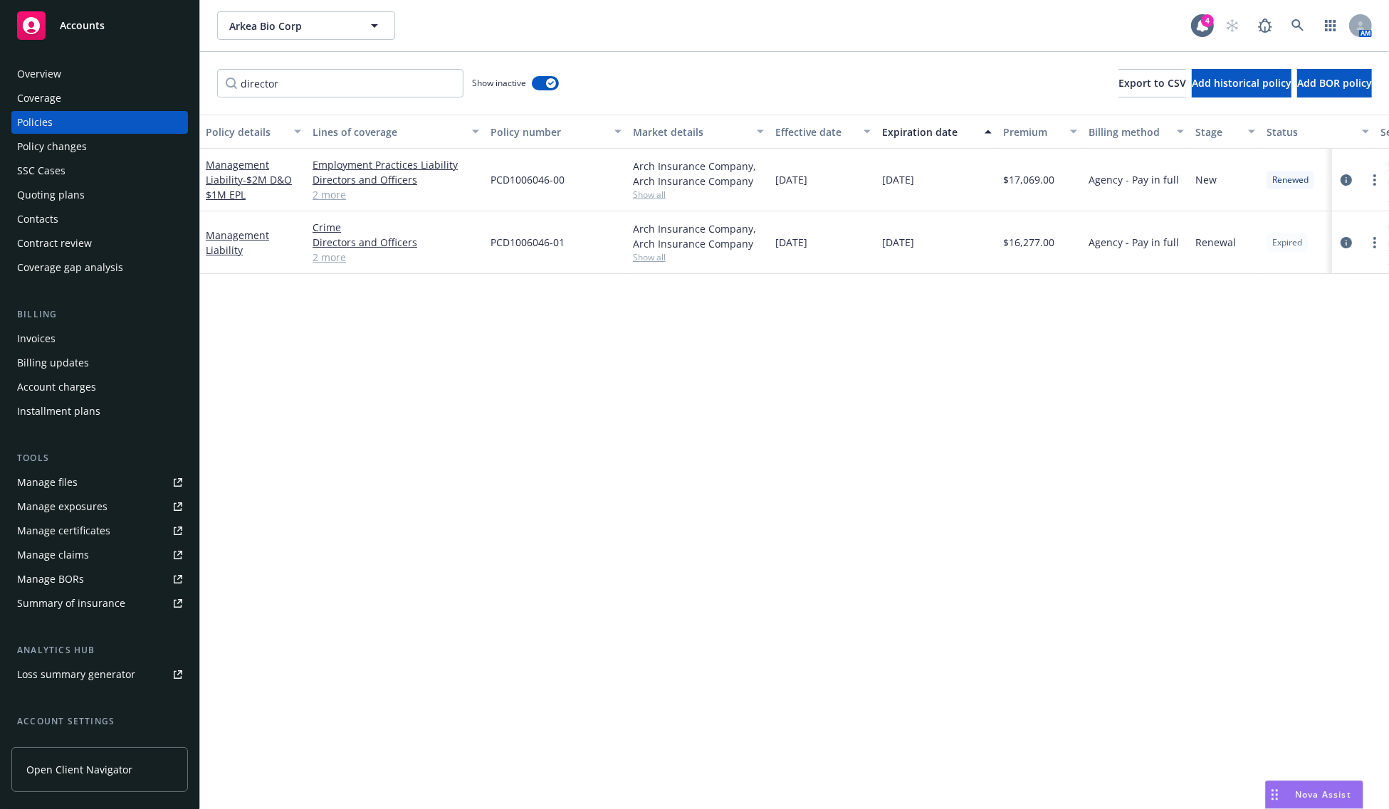
click at [685, 421] on div "Policy details Lines of coverage Policy number Market details Effective date Ex…" at bounding box center [794, 462] width 1189 height 695
click at [120, 33] on div "Accounts" at bounding box center [99, 25] width 165 height 28
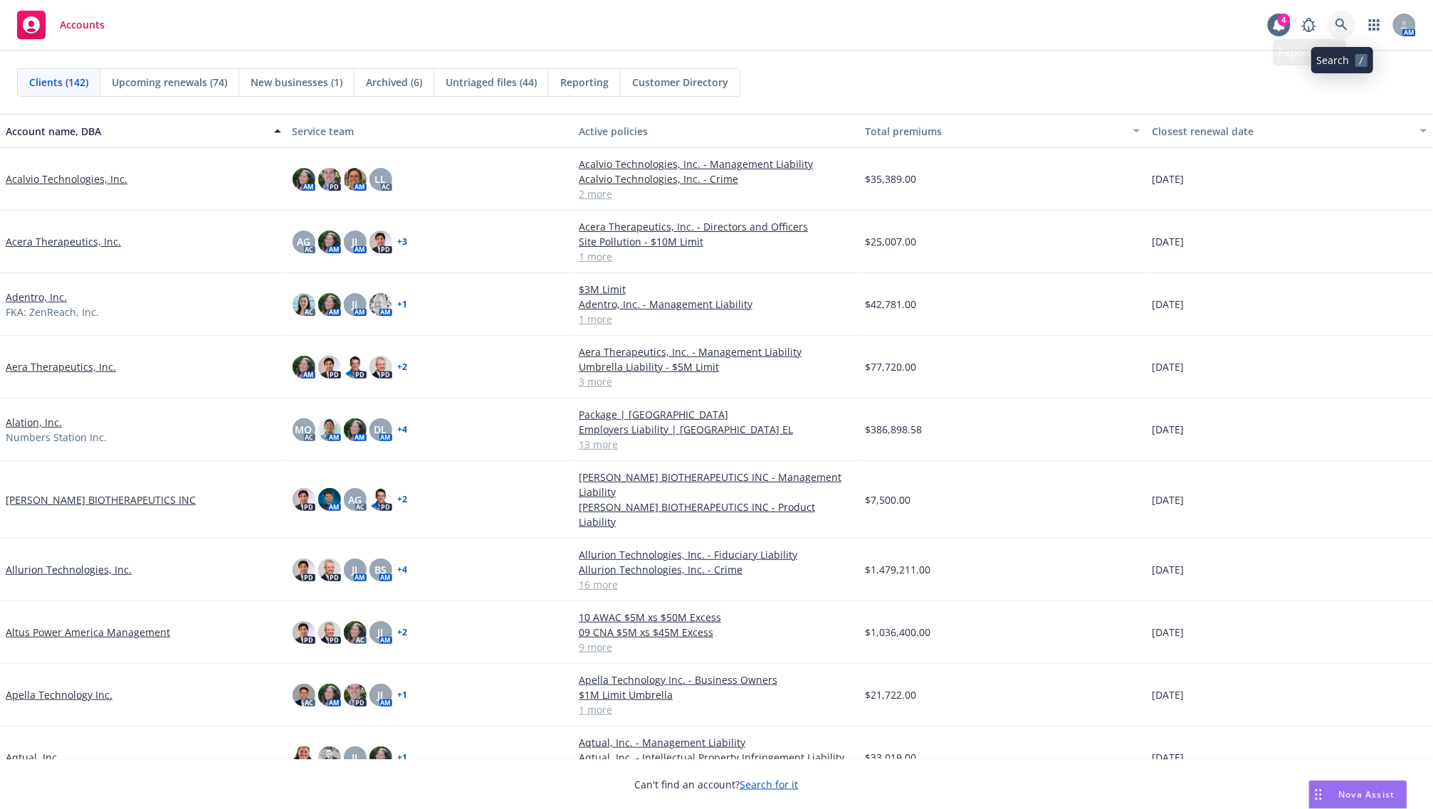
click at [1336, 21] on icon at bounding box center [1342, 25] width 13 height 13
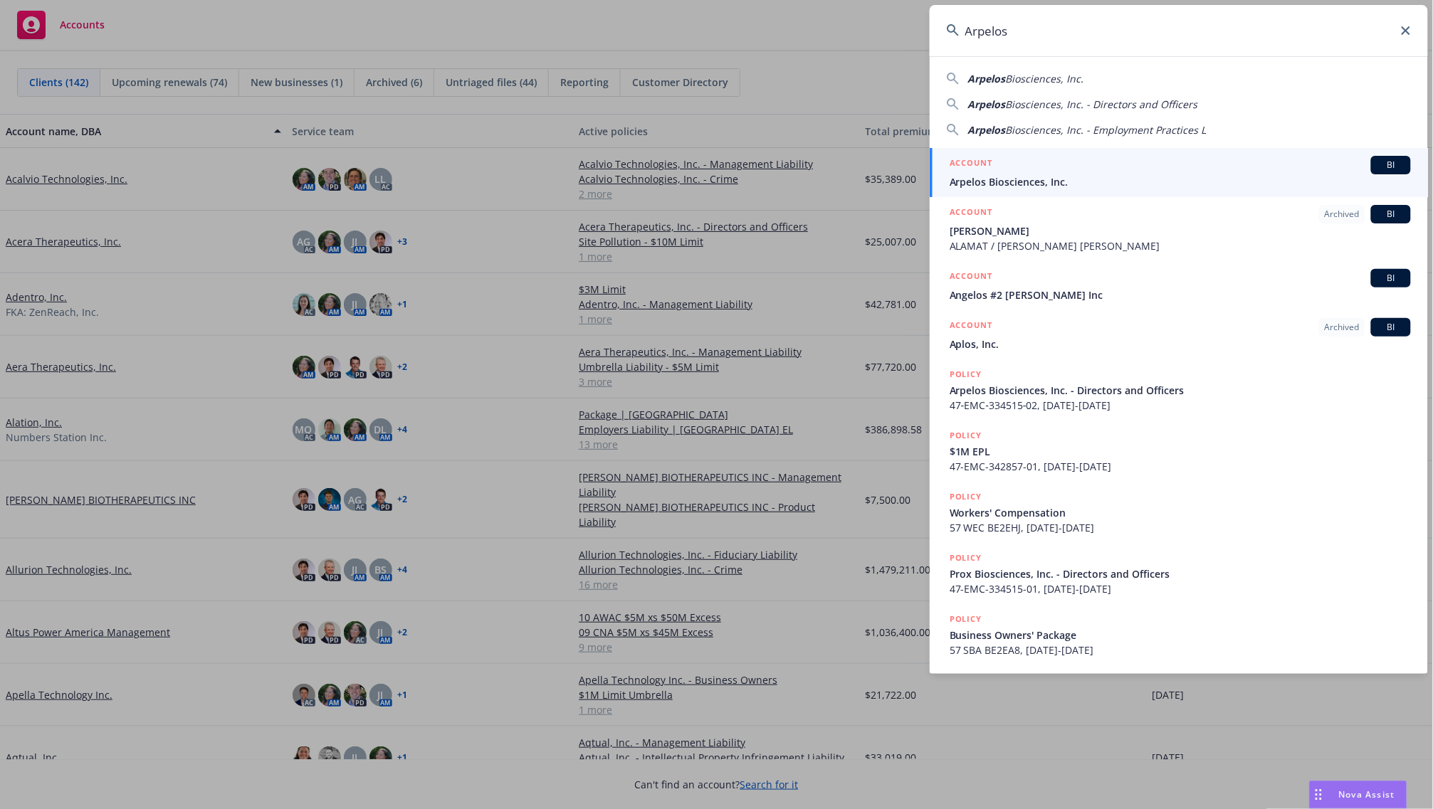
type input "Arpelos"
click at [1032, 167] on div "ACCOUNT BI" at bounding box center [1180, 165] width 461 height 19
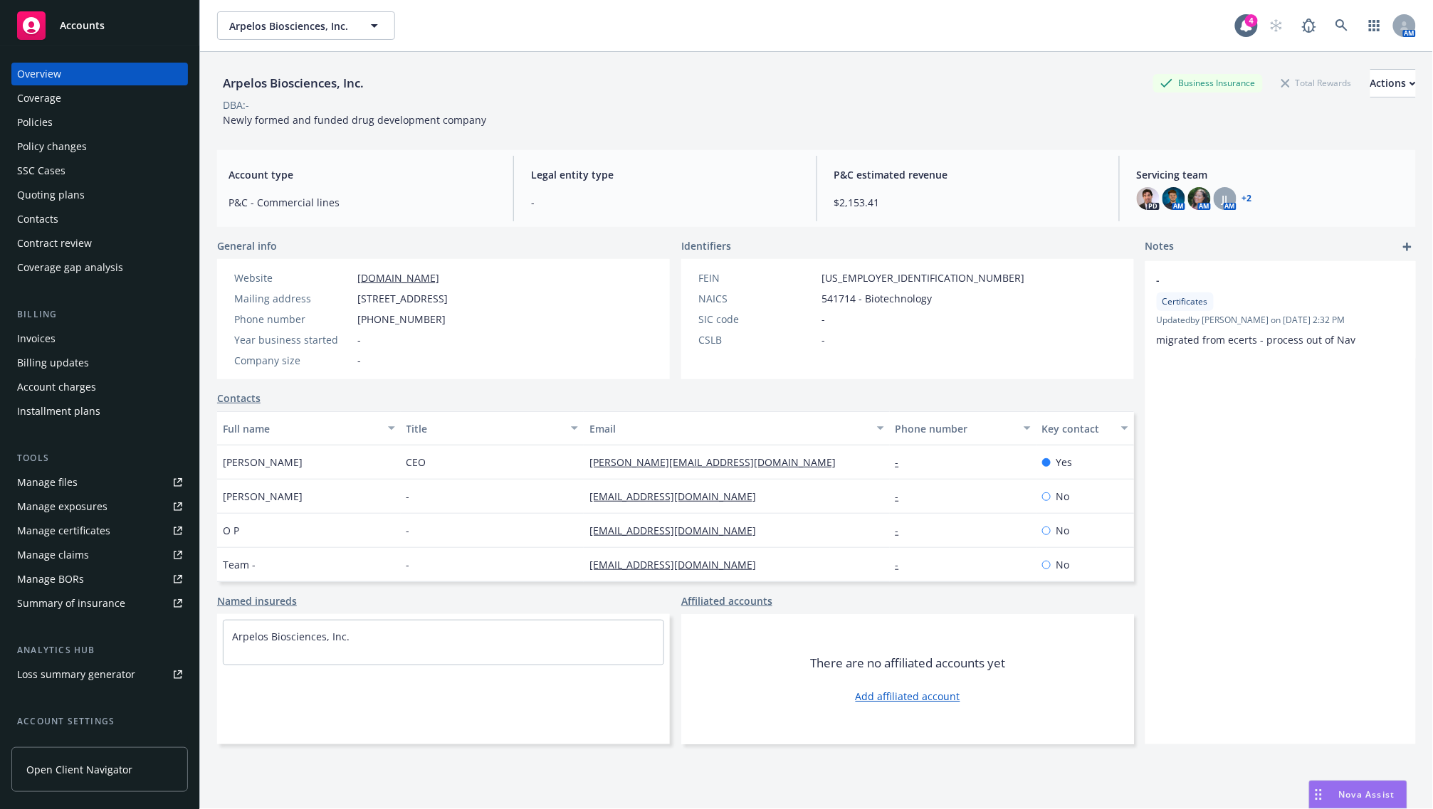
click at [63, 212] on div "Contacts" at bounding box center [99, 219] width 165 height 23
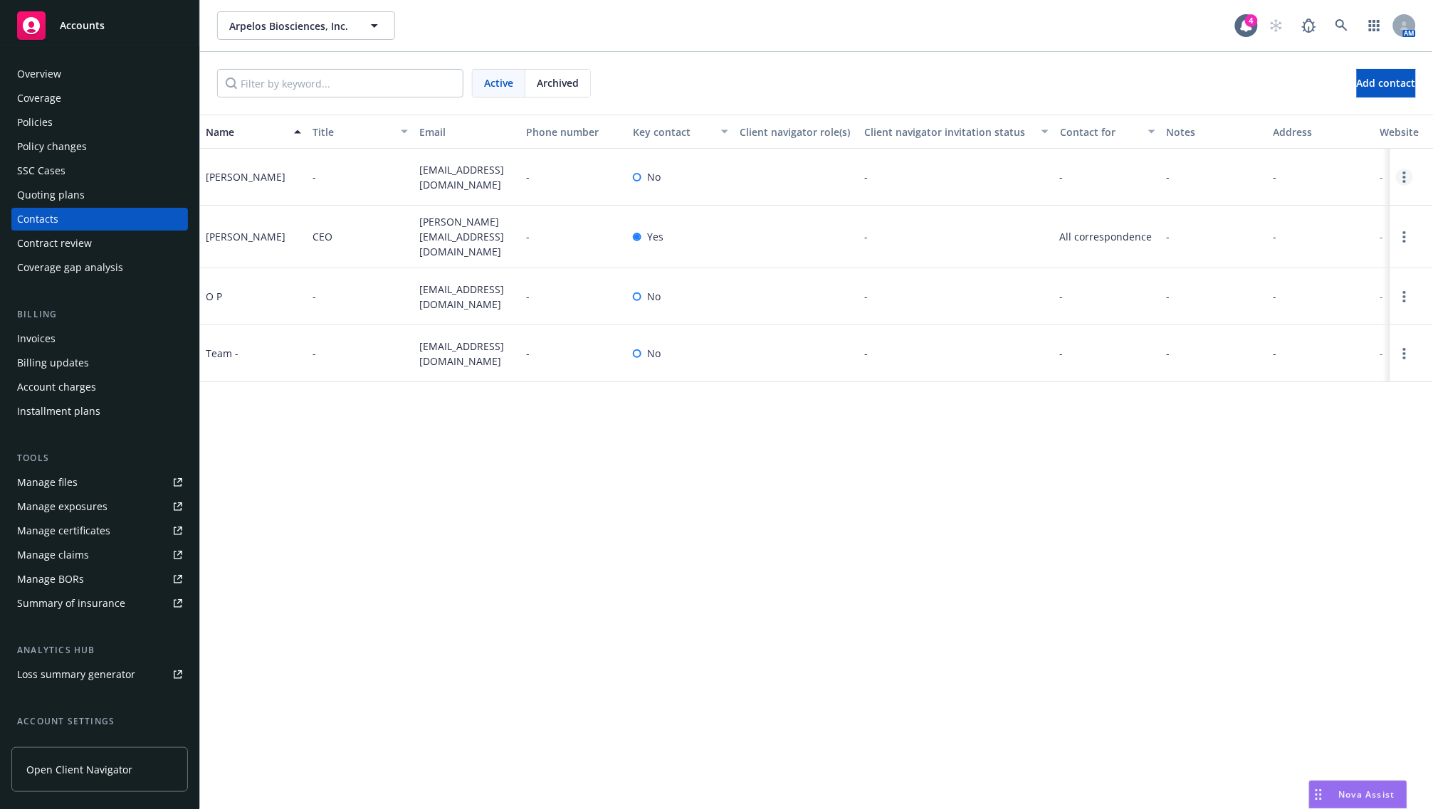
click at [1388, 176] on link "Open options" at bounding box center [1404, 177] width 17 height 17
click at [863, 666] on div "Name Title Email Phone number Key contact Client navigator role(s) Client navig…" at bounding box center [816, 462] width 1233 height 695
click at [1357, 84] on button "Add contact" at bounding box center [1386, 83] width 59 height 28
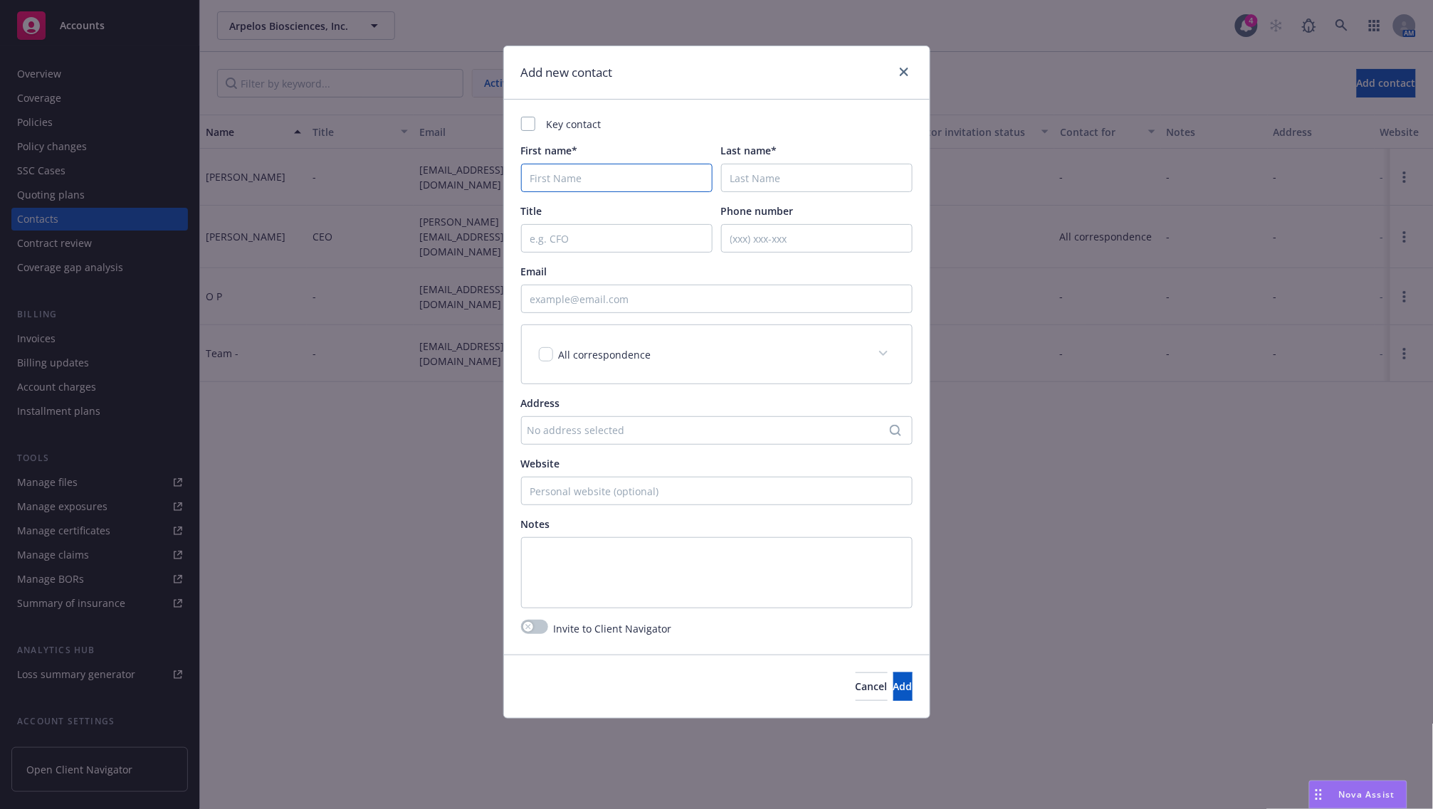
click at [588, 176] on input "First name*" at bounding box center [617, 178] width 192 height 28
type input "AP"
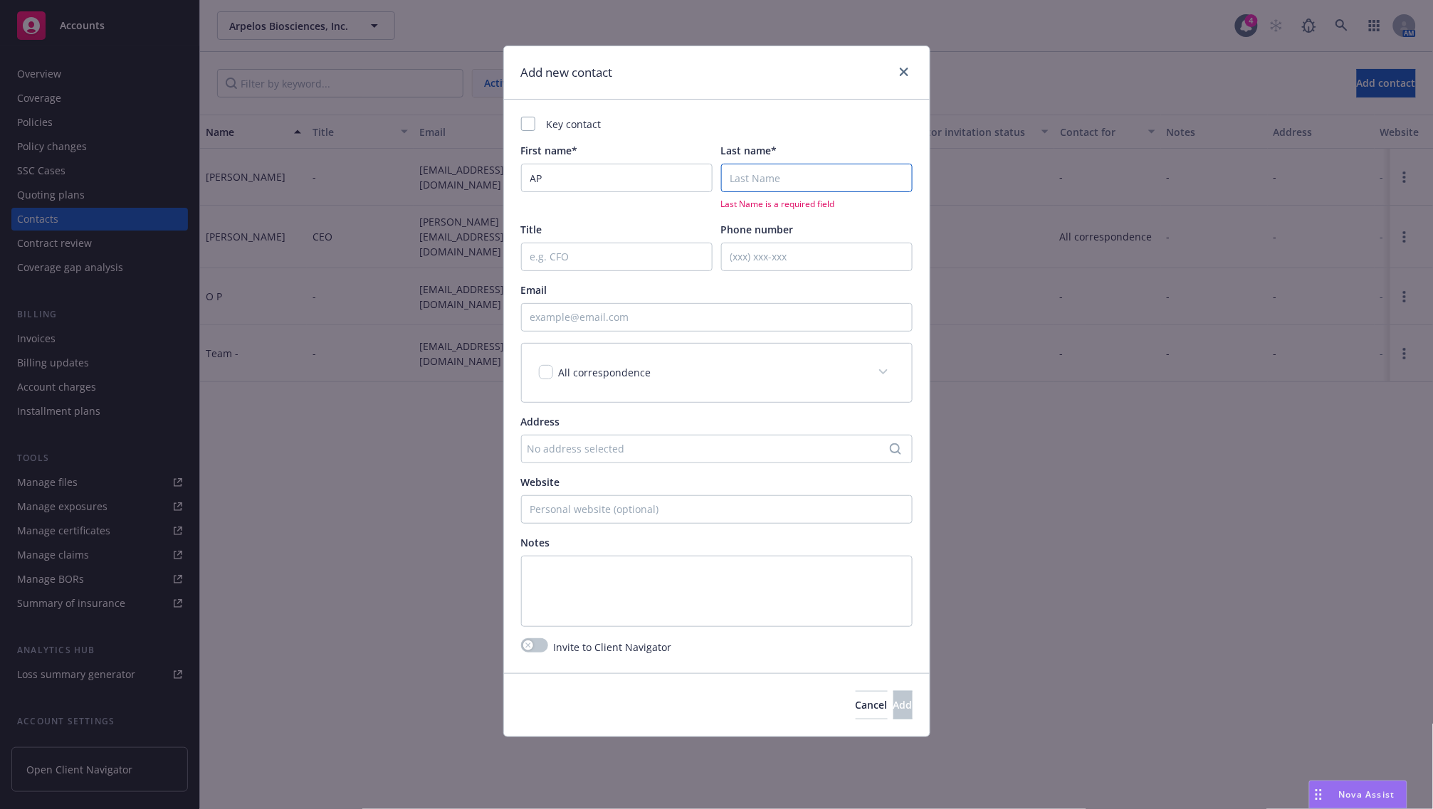
click at [804, 171] on input "Last name*" at bounding box center [817, 178] width 192 height 28
type input "Team"
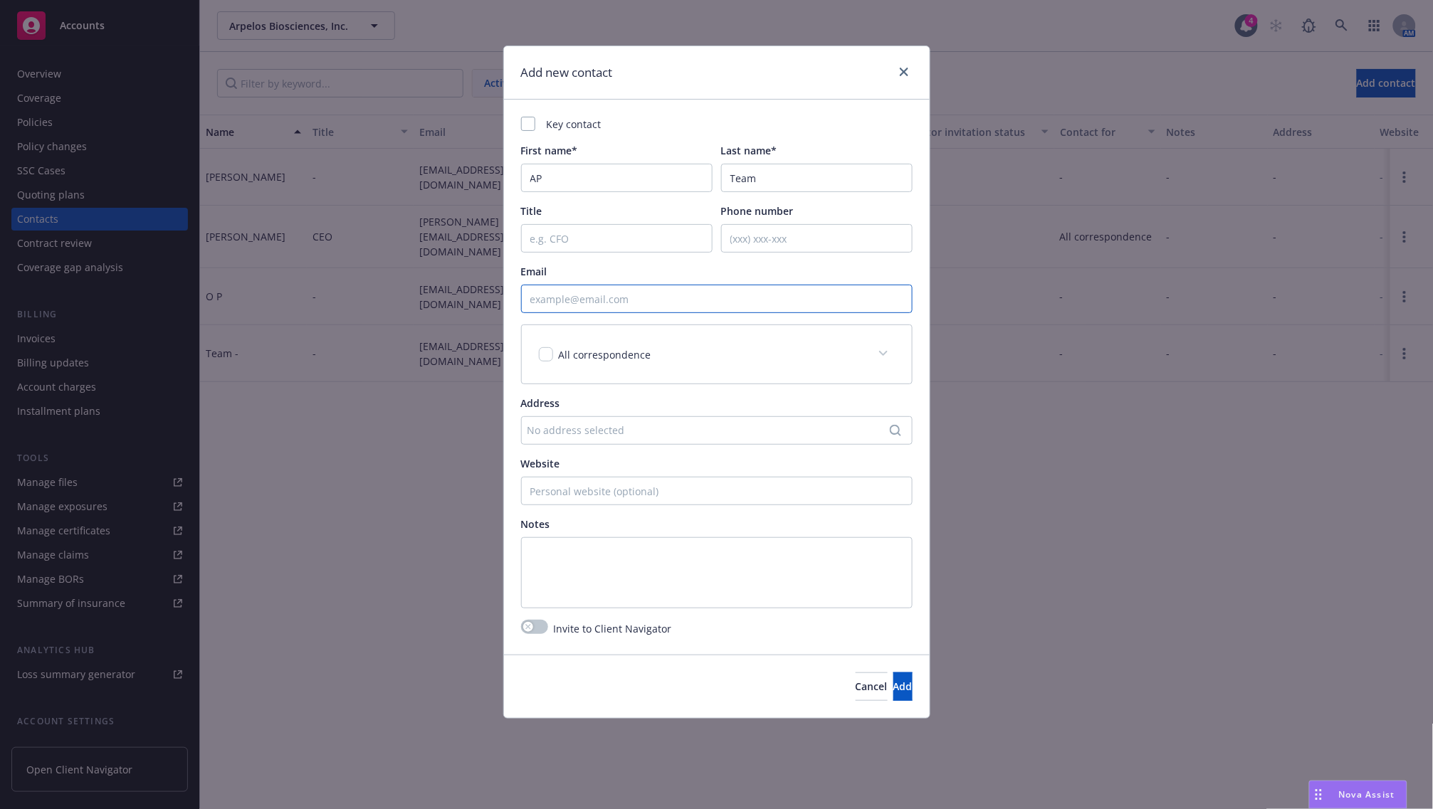
click at [567, 290] on input "Email" at bounding box center [717, 299] width 392 height 28
paste input "[EMAIL_ADDRESS][DOMAIN_NAME]"
type input "[EMAIL_ADDRESS][DOMAIN_NAME]"
click at [563, 559] on textarea at bounding box center [717, 572] width 392 height 71
paste textarea "[EMAIL_ADDRESS][DOMAIN_NAME]"
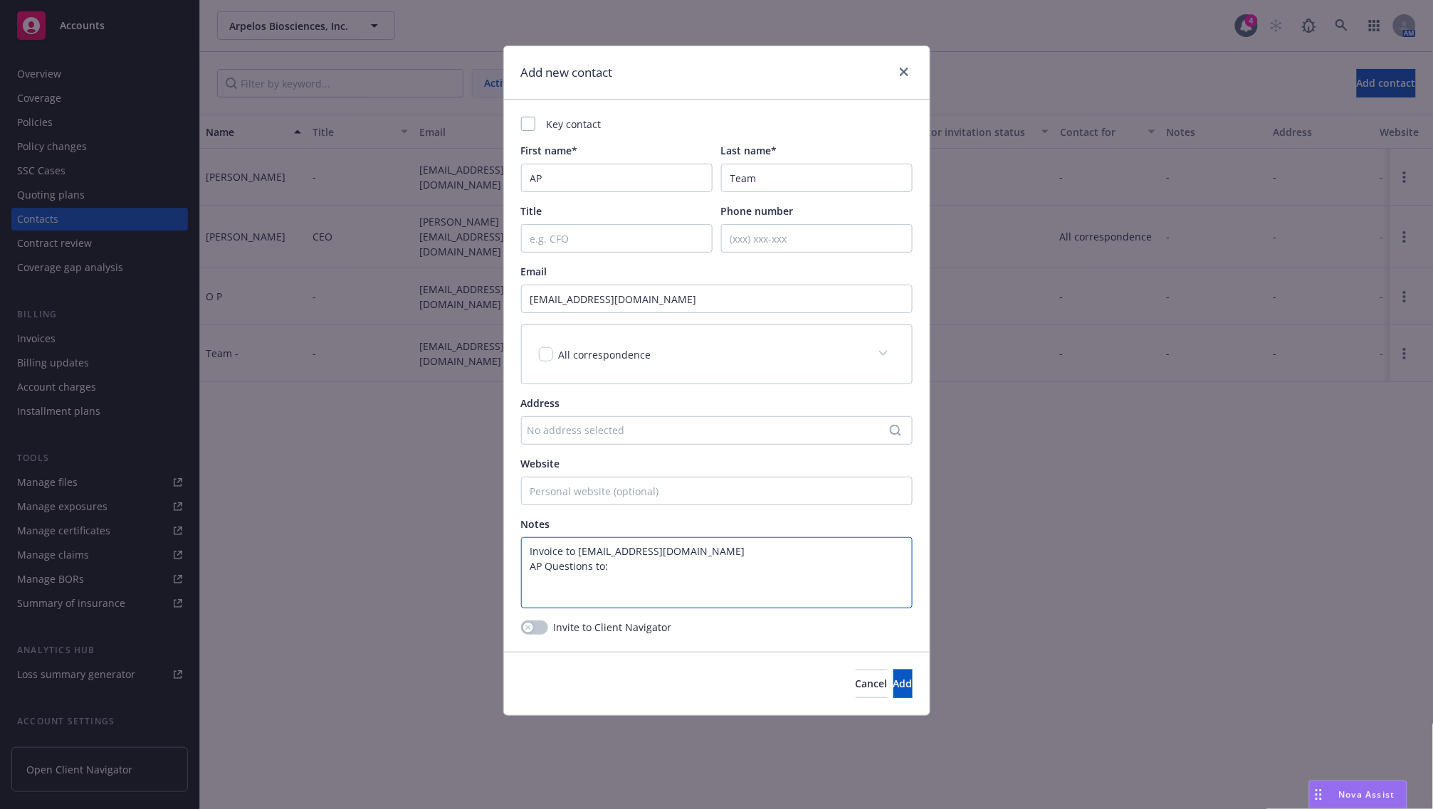
click at [579, 554] on textarea "Invoice to [EMAIL_ADDRESS][DOMAIN_NAME] AP Questions to:" at bounding box center [717, 572] width 392 height 71
click at [706, 581] on textarea "Invoice to: [EMAIL_ADDRESS][DOMAIN_NAME] AP Questions to:" at bounding box center [717, 572] width 392 height 71
paste textarea "[EMAIL_ADDRESS][DOMAIN_NAME]"
type textarea "Invoice to: [EMAIL_ADDRESS][DOMAIN_NAME] AP Questions to: [EMAIL_ADDRESS][DOMAI…"
click at [903, 689] on button "Add" at bounding box center [902, 684] width 19 height 28
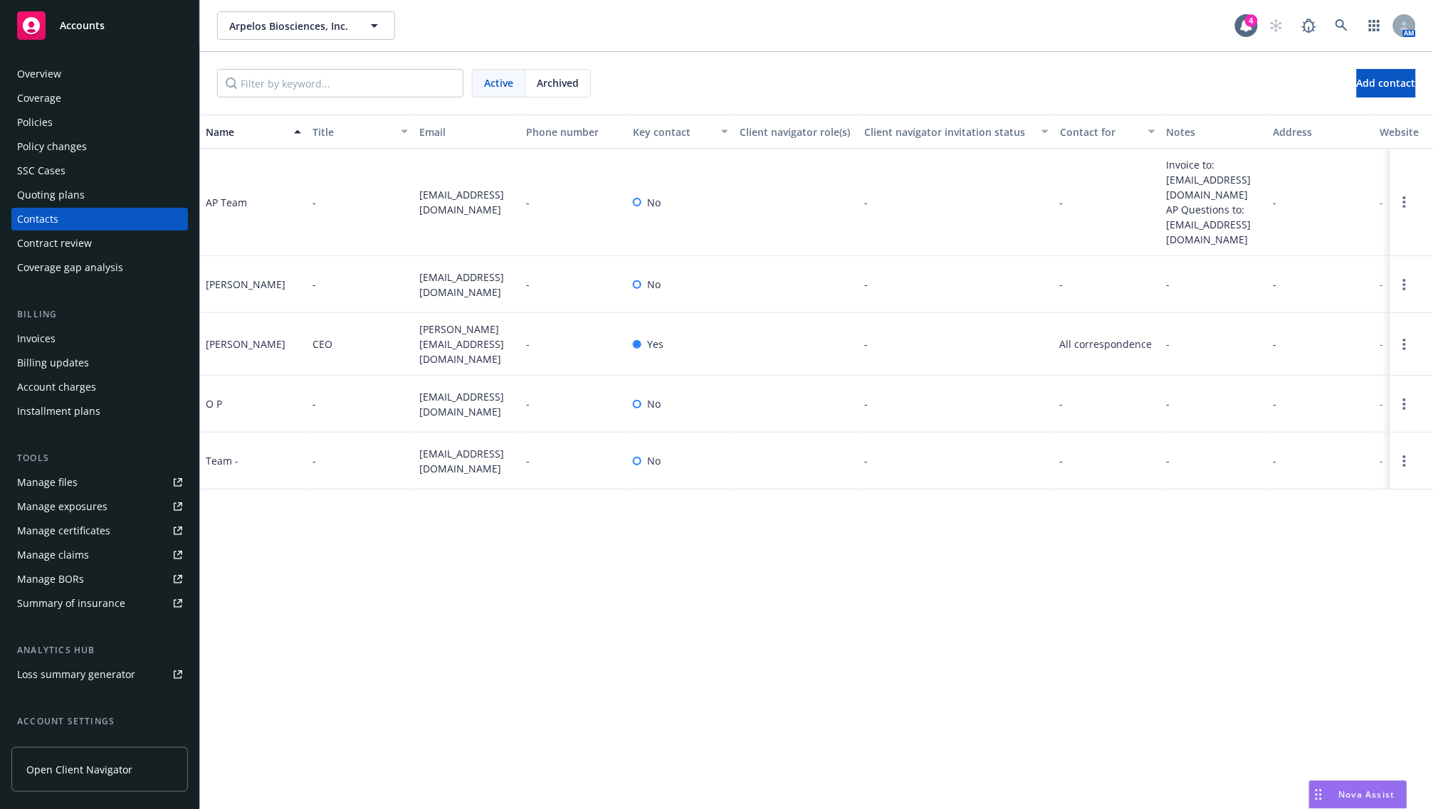
click at [112, 12] on div "Accounts" at bounding box center [99, 25] width 165 height 28
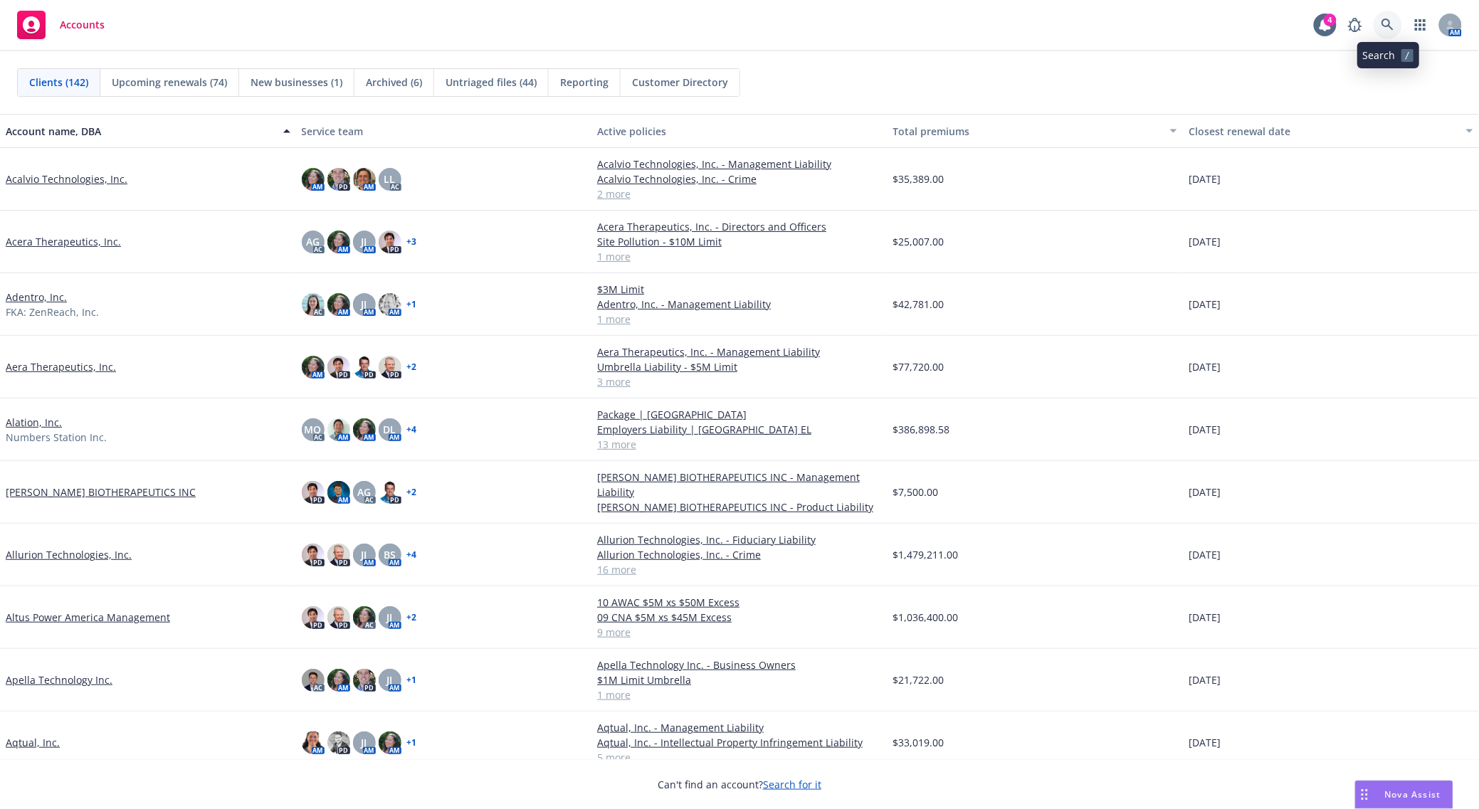
click at [1382, 23] on icon at bounding box center [1388, 25] width 13 height 13
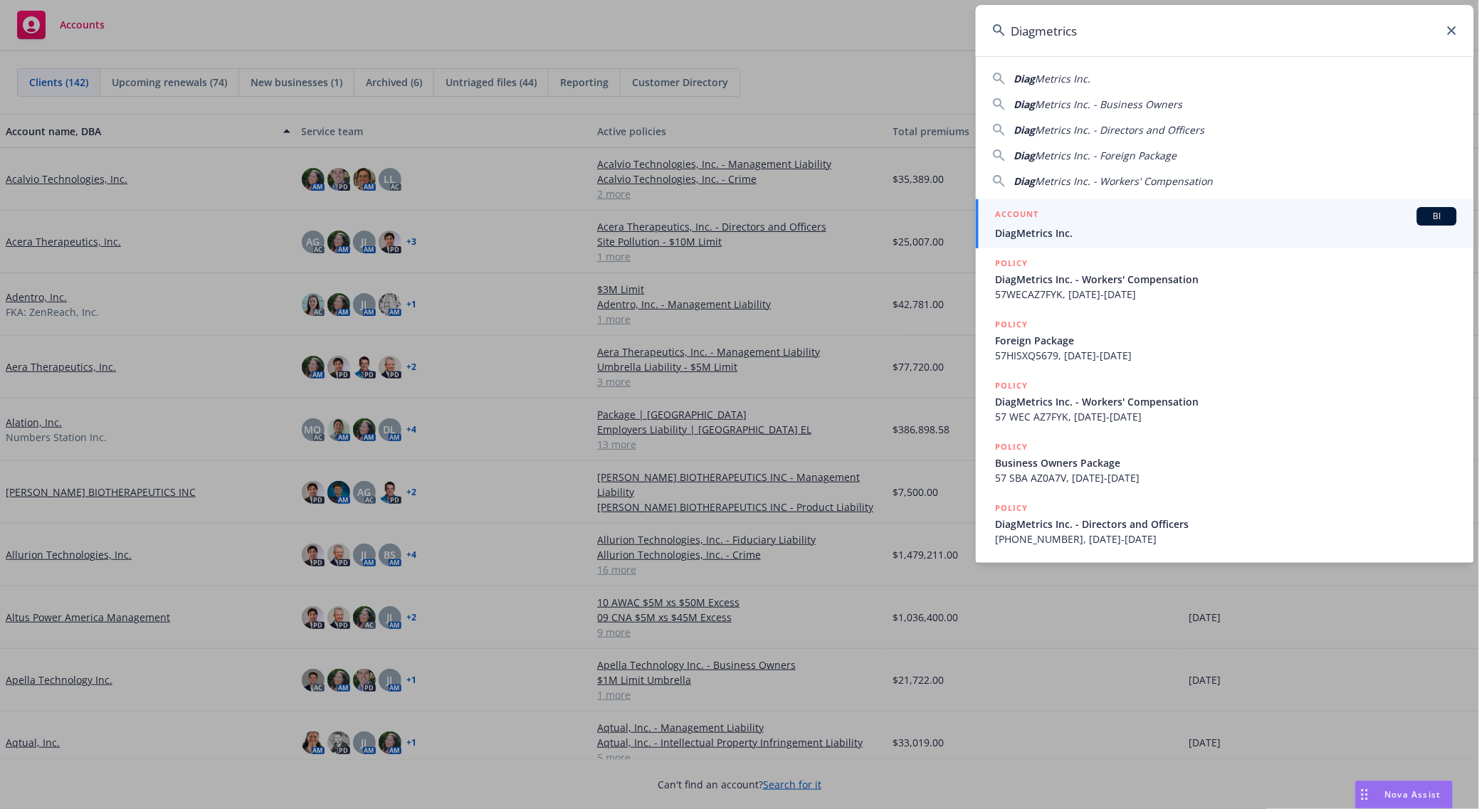
type input "Diagmetrics"
click at [1041, 235] on span "DiagMetrics Inc." at bounding box center [1226, 233] width 461 height 15
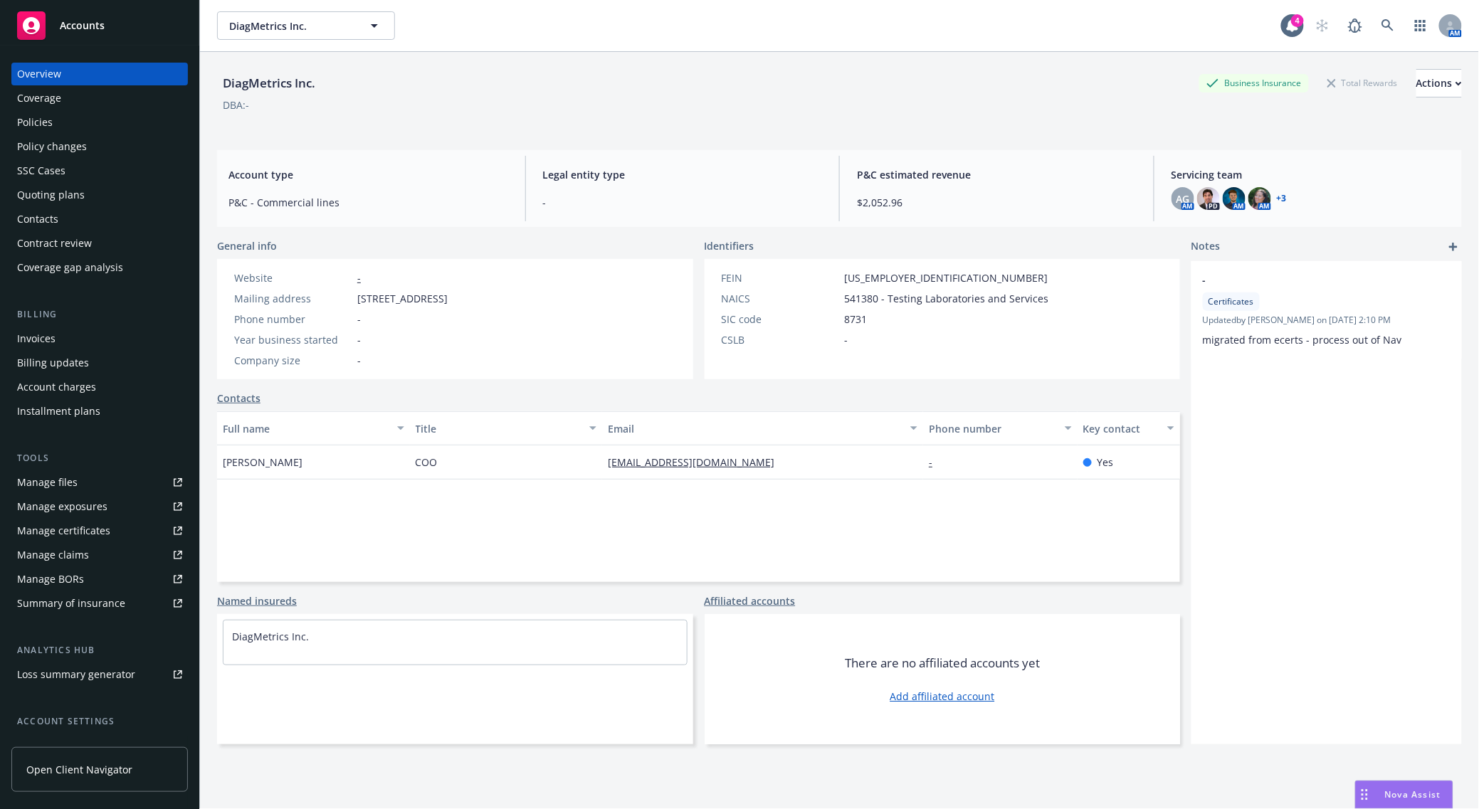
click at [55, 125] on div "Policies" at bounding box center [99, 122] width 165 height 23
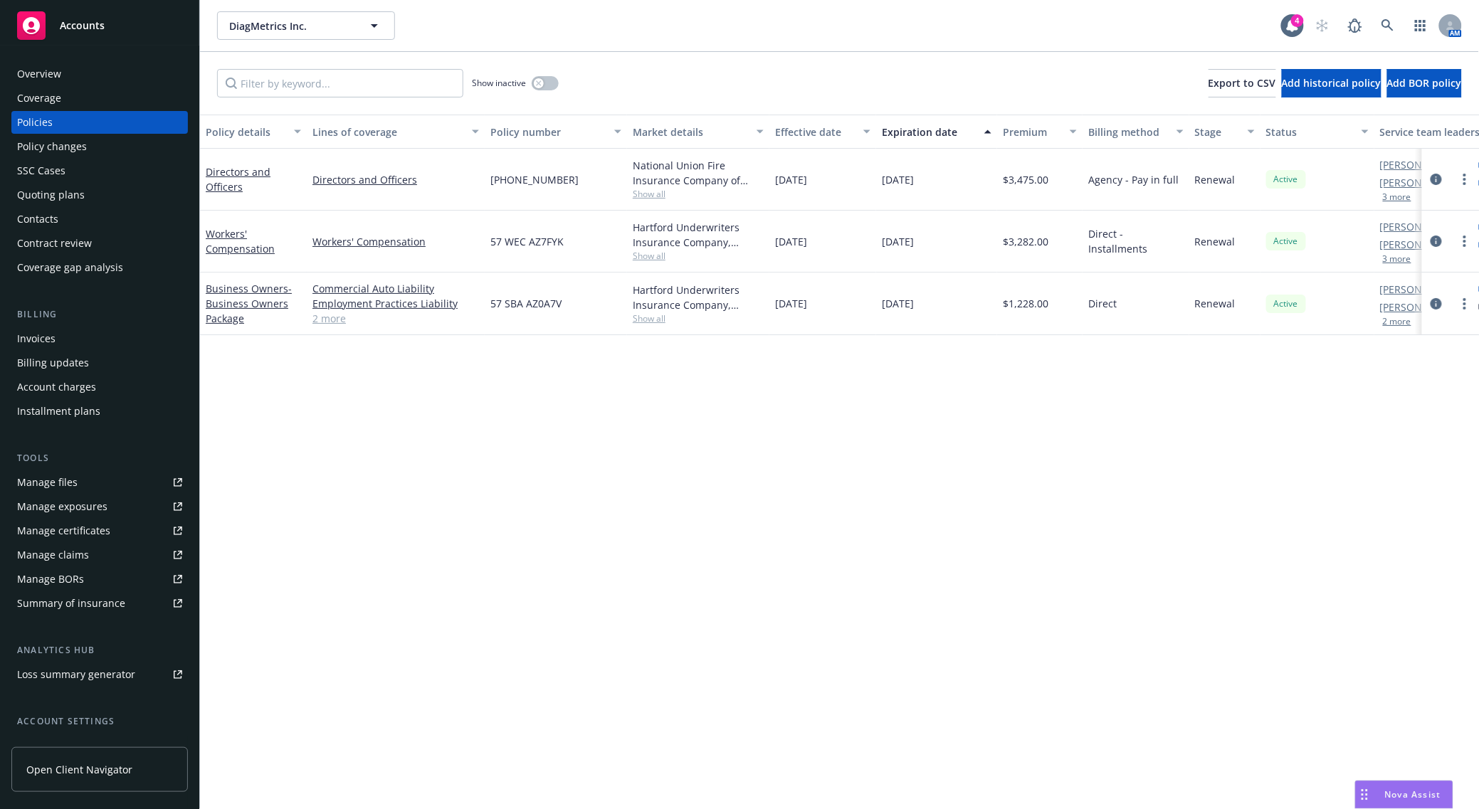
click at [218, 178] on div "Directors and Officers" at bounding box center [253, 179] width 95 height 30
click at [218, 176] on link "Directors and Officers" at bounding box center [238, 179] width 65 height 28
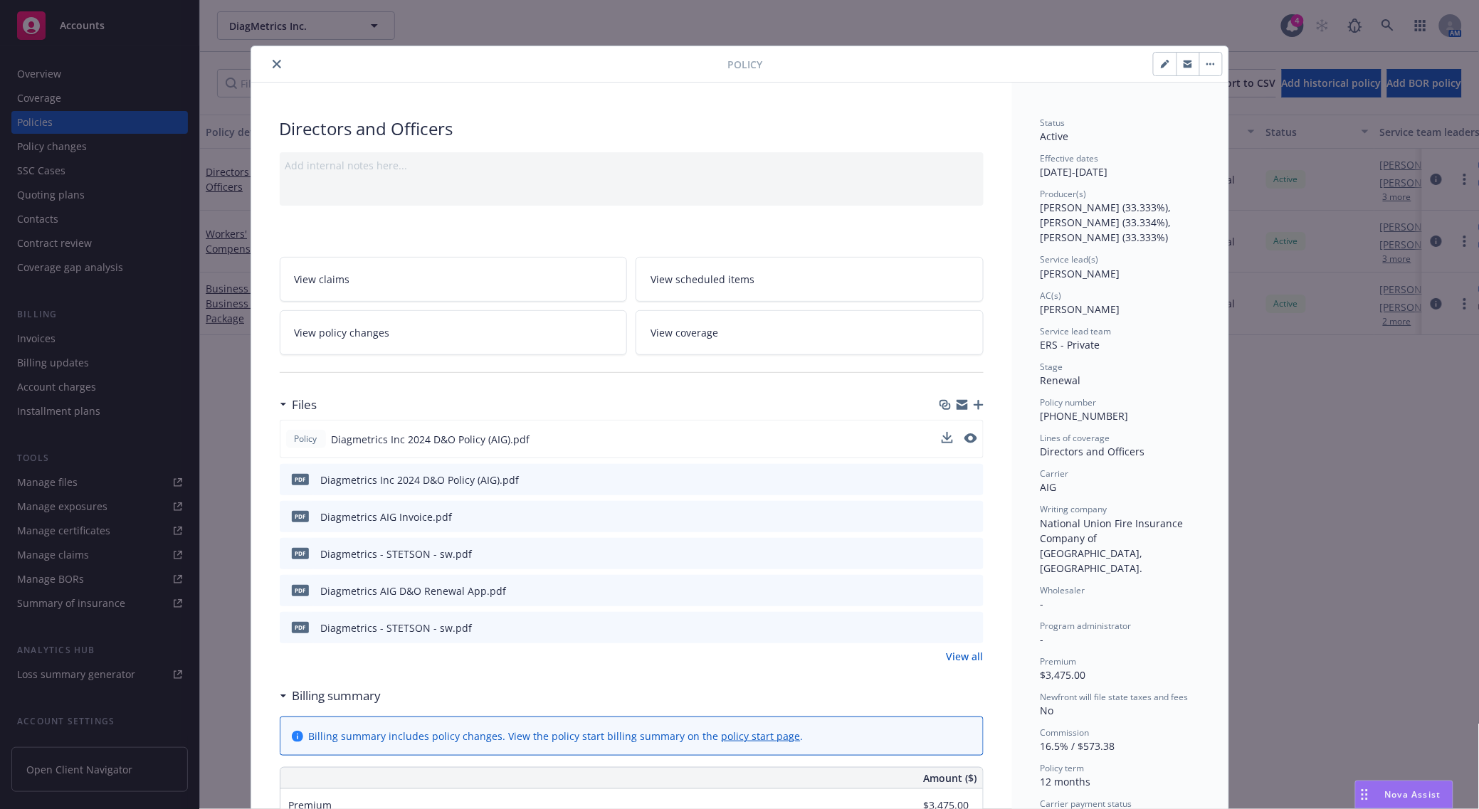
click at [972, 431] on div "Policy Diagmetrics Inc 2024 D&O Policy (AIG).pdf" at bounding box center [632, 439] width 704 height 38
click at [965, 445] on button at bounding box center [971, 439] width 13 height 15
click at [963, 438] on icon "preview file" at bounding box center [969, 439] width 13 height 10
click at [273, 62] on icon "close" at bounding box center [277, 64] width 9 height 9
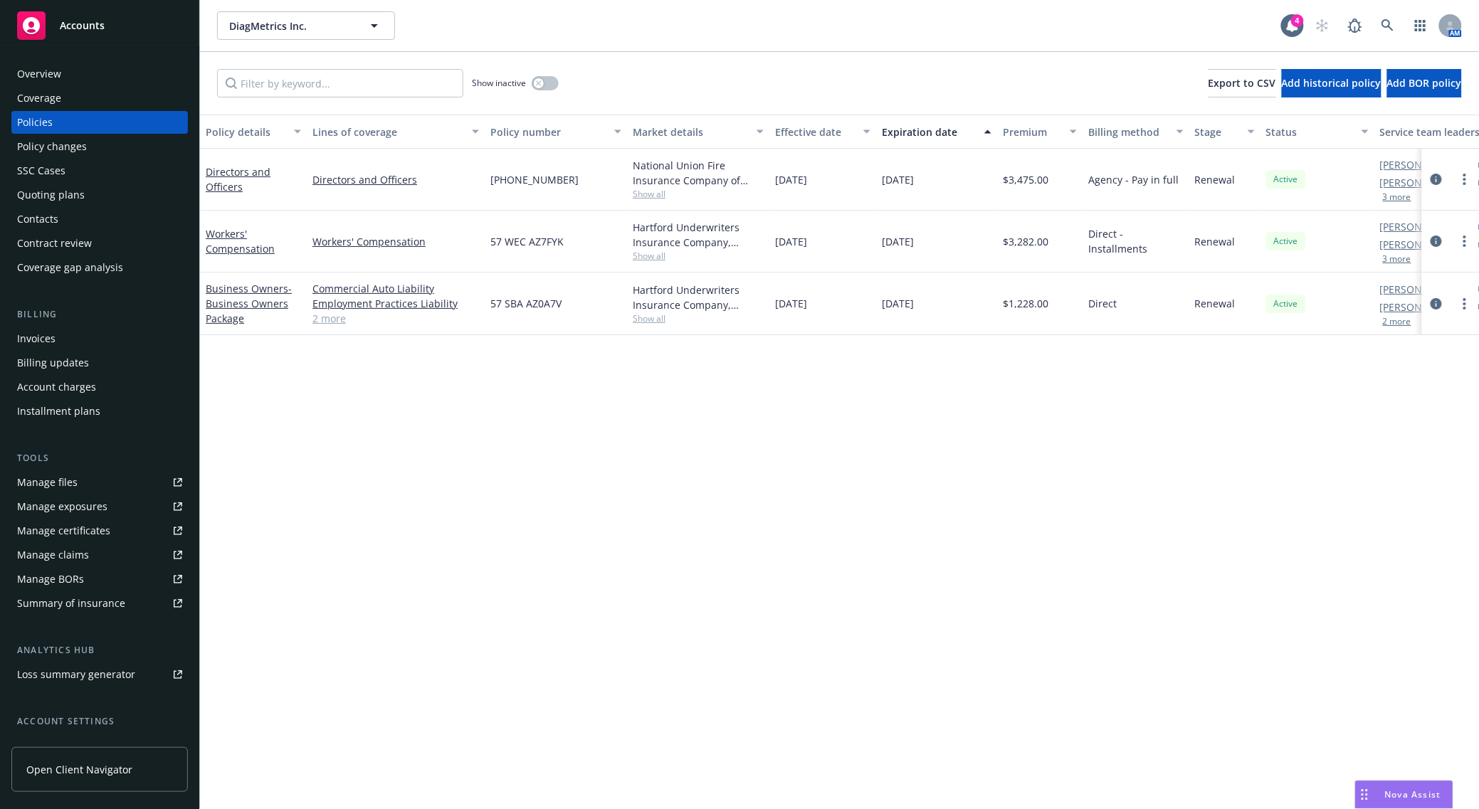
click at [82, 41] on link "Accounts" at bounding box center [99, 26] width 177 height 40
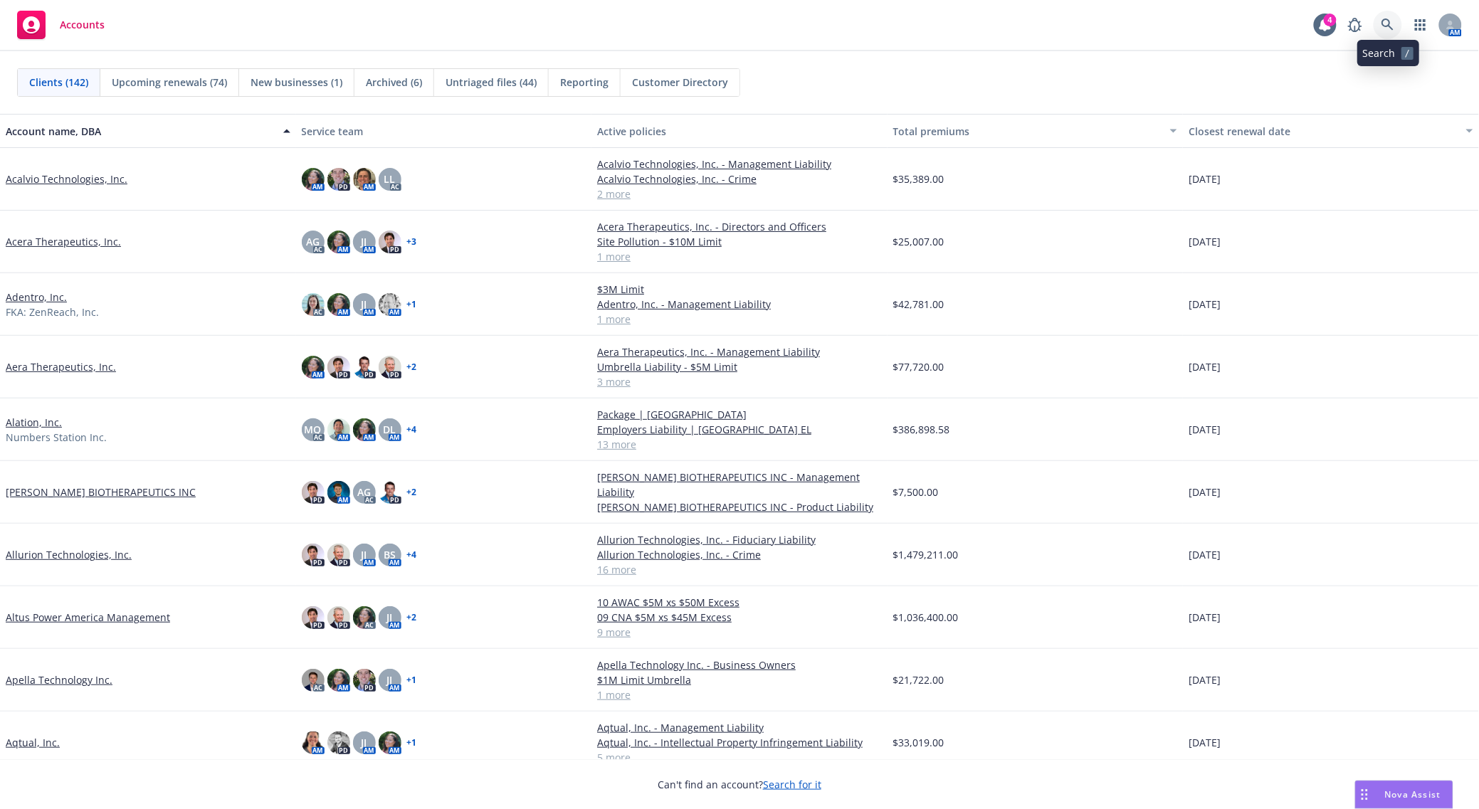
click at [1378, 22] on link at bounding box center [1388, 25] width 28 height 28
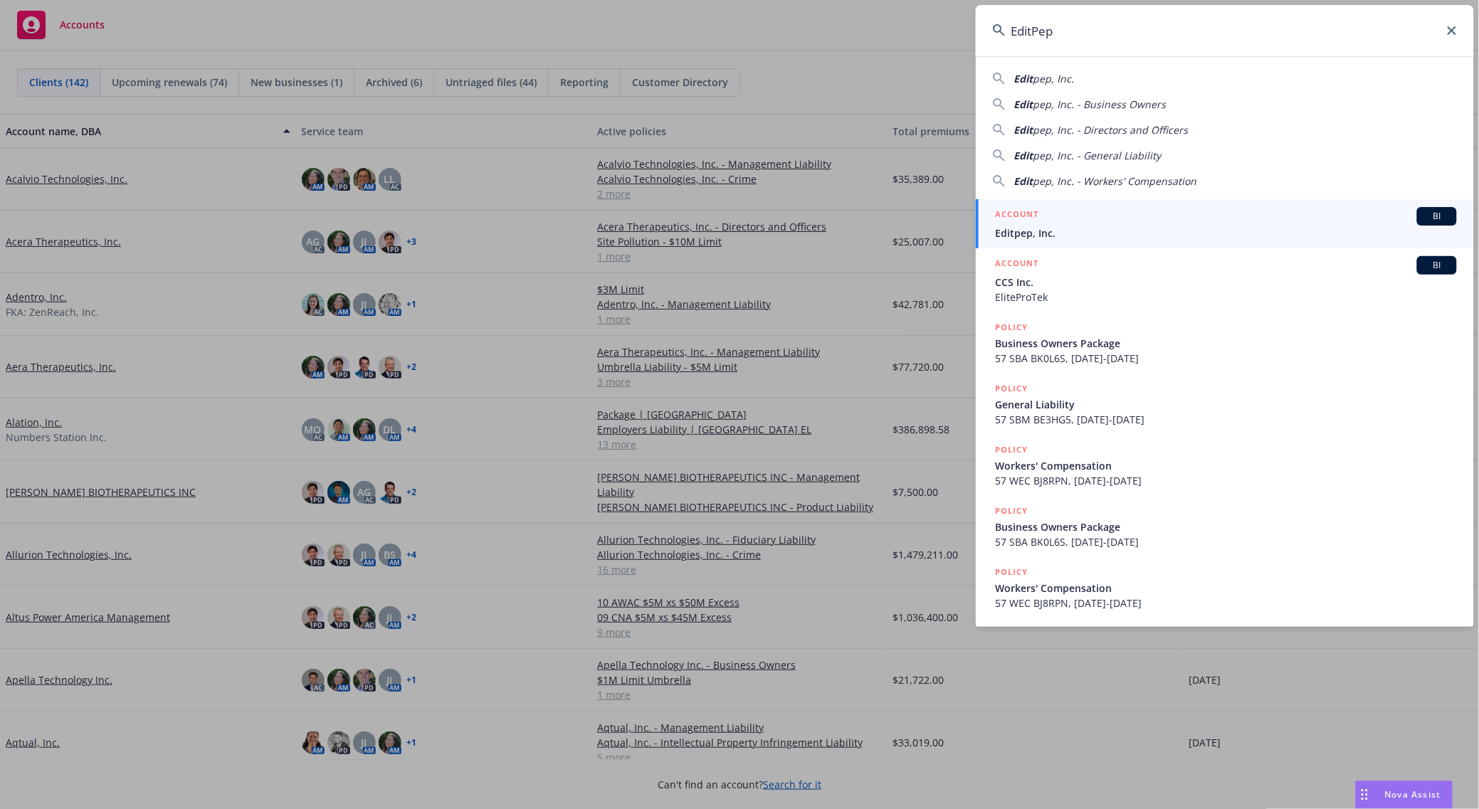
type input "EditPep"
click at [1025, 216] on h5 "ACCOUNT" at bounding box center [1017, 215] width 43 height 17
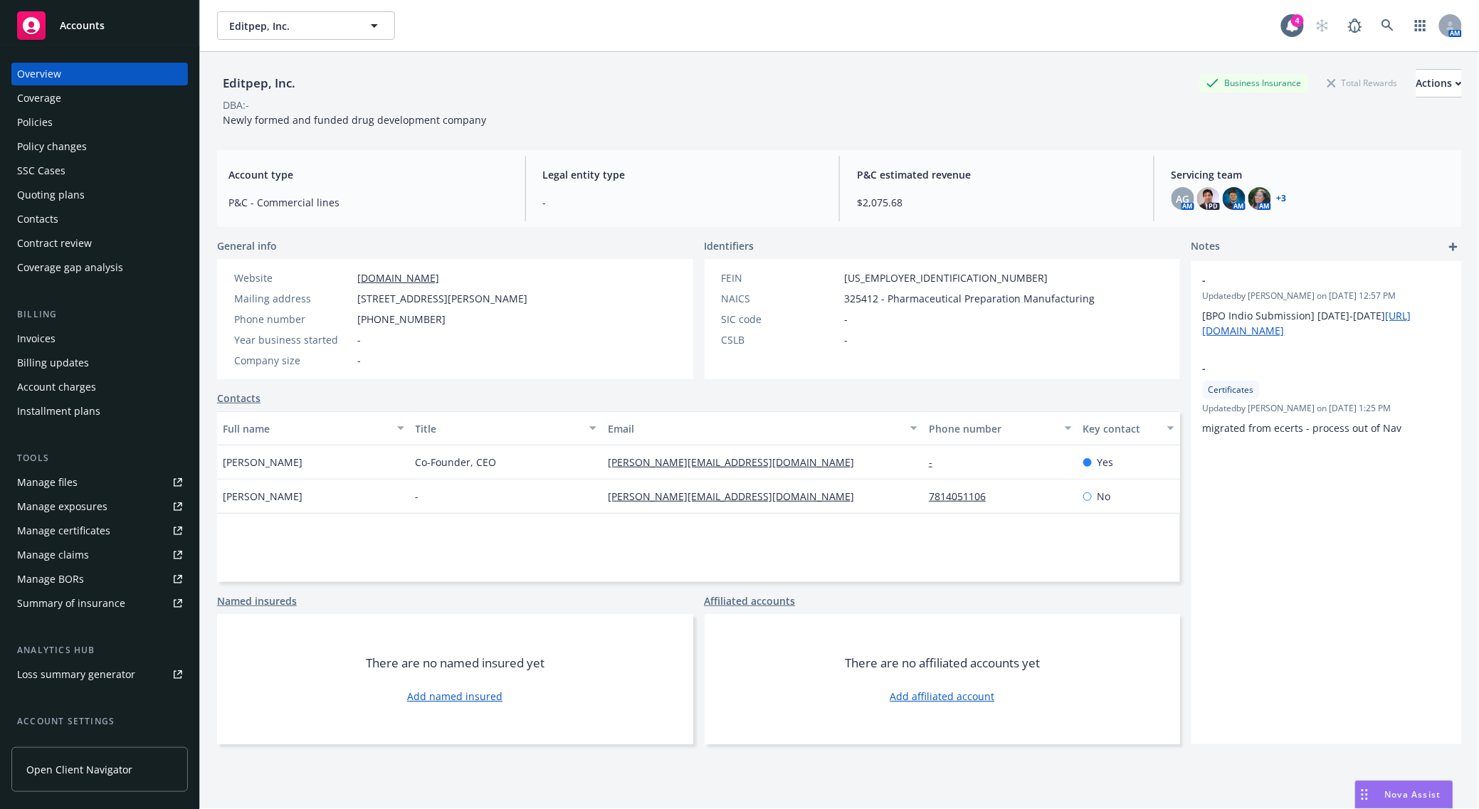
click at [40, 132] on div "Policies" at bounding box center [35, 122] width 36 height 23
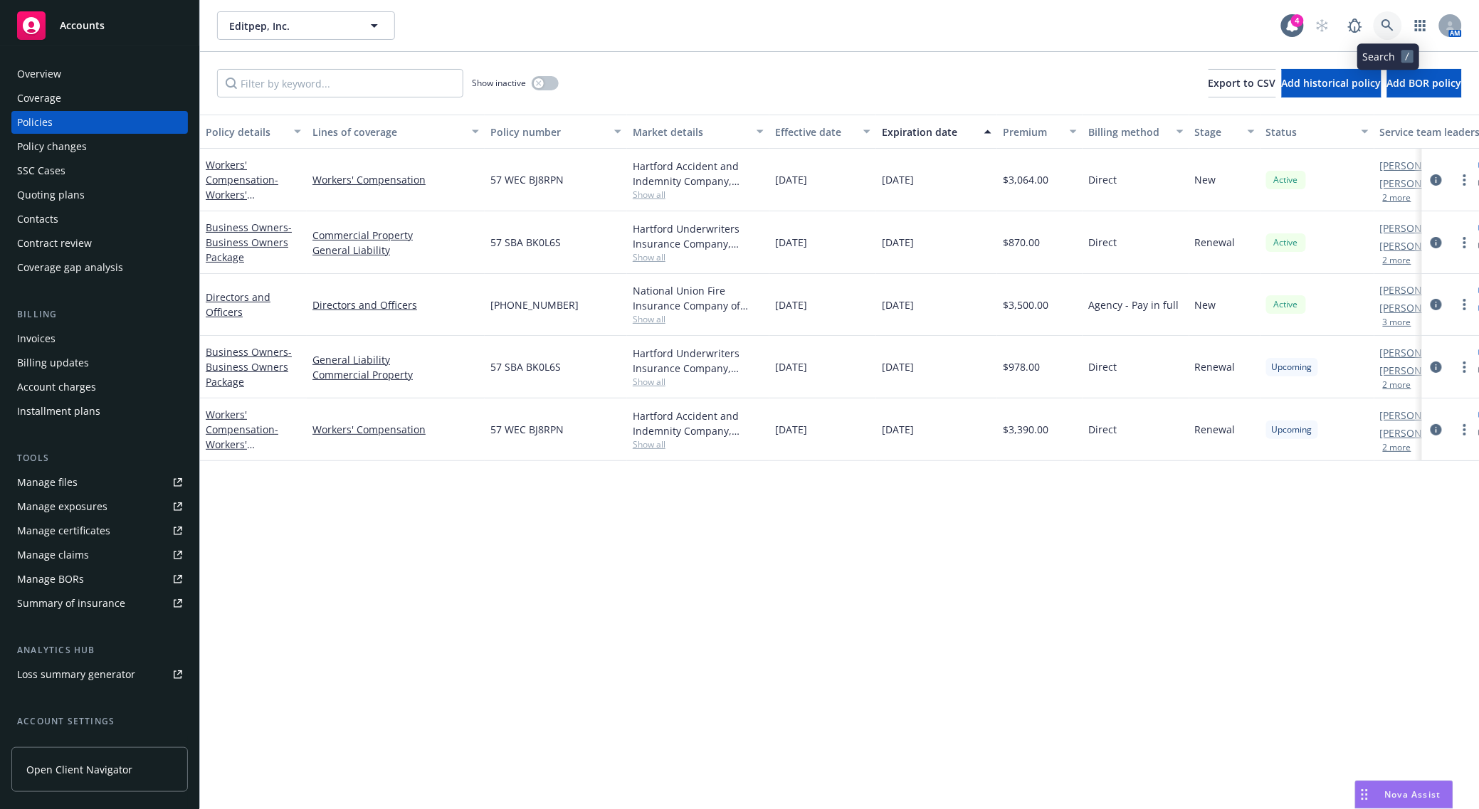
click at [1388, 27] on icon at bounding box center [1388, 25] width 12 height 12
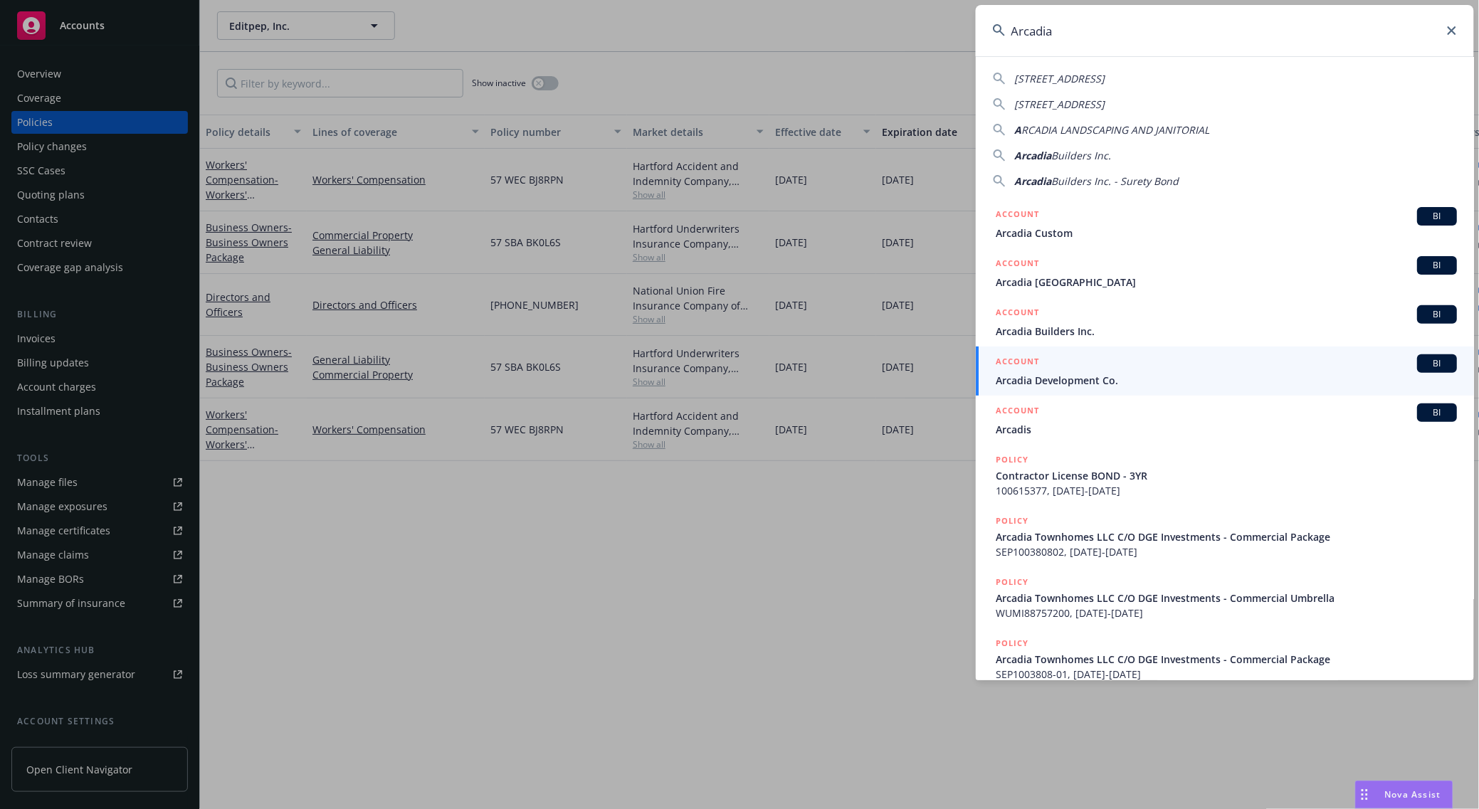
paste input "Ginkgo Bioworks"
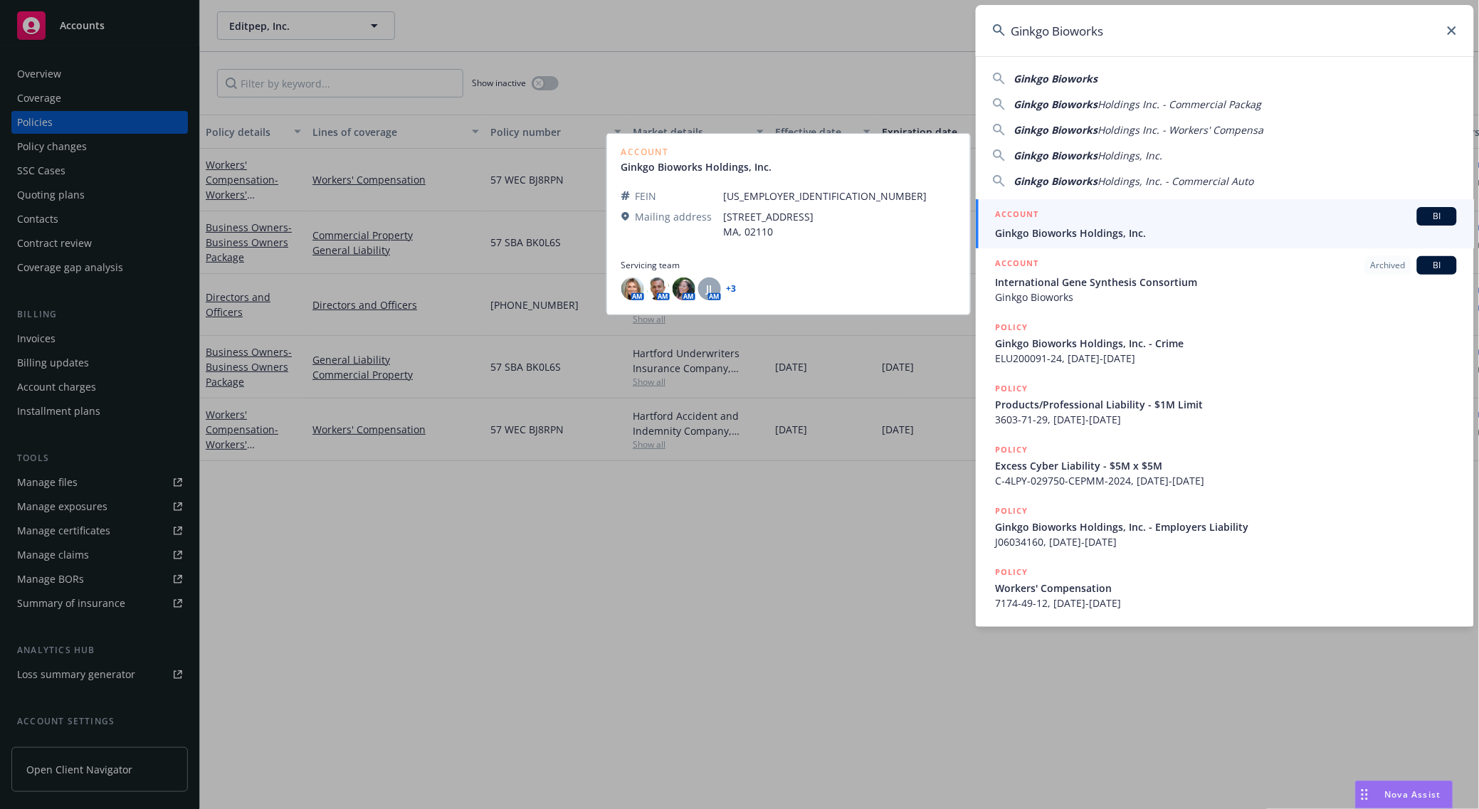
type input "Ginkgo Bioworks"
click at [1049, 238] on span "Ginkgo Bioworks Holdings, Inc." at bounding box center [1226, 233] width 461 height 15
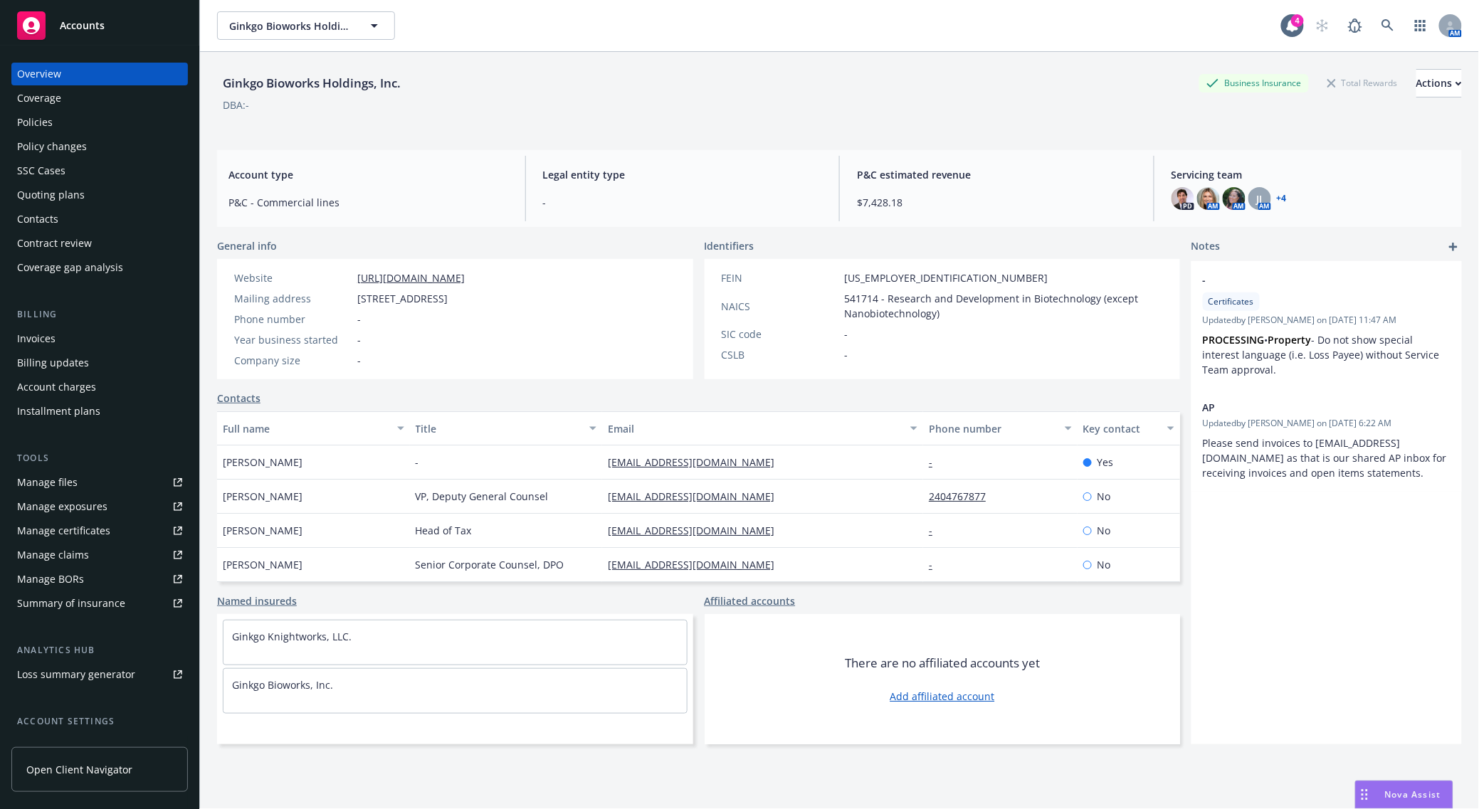
click at [129, 129] on div "Policies" at bounding box center [99, 122] width 165 height 23
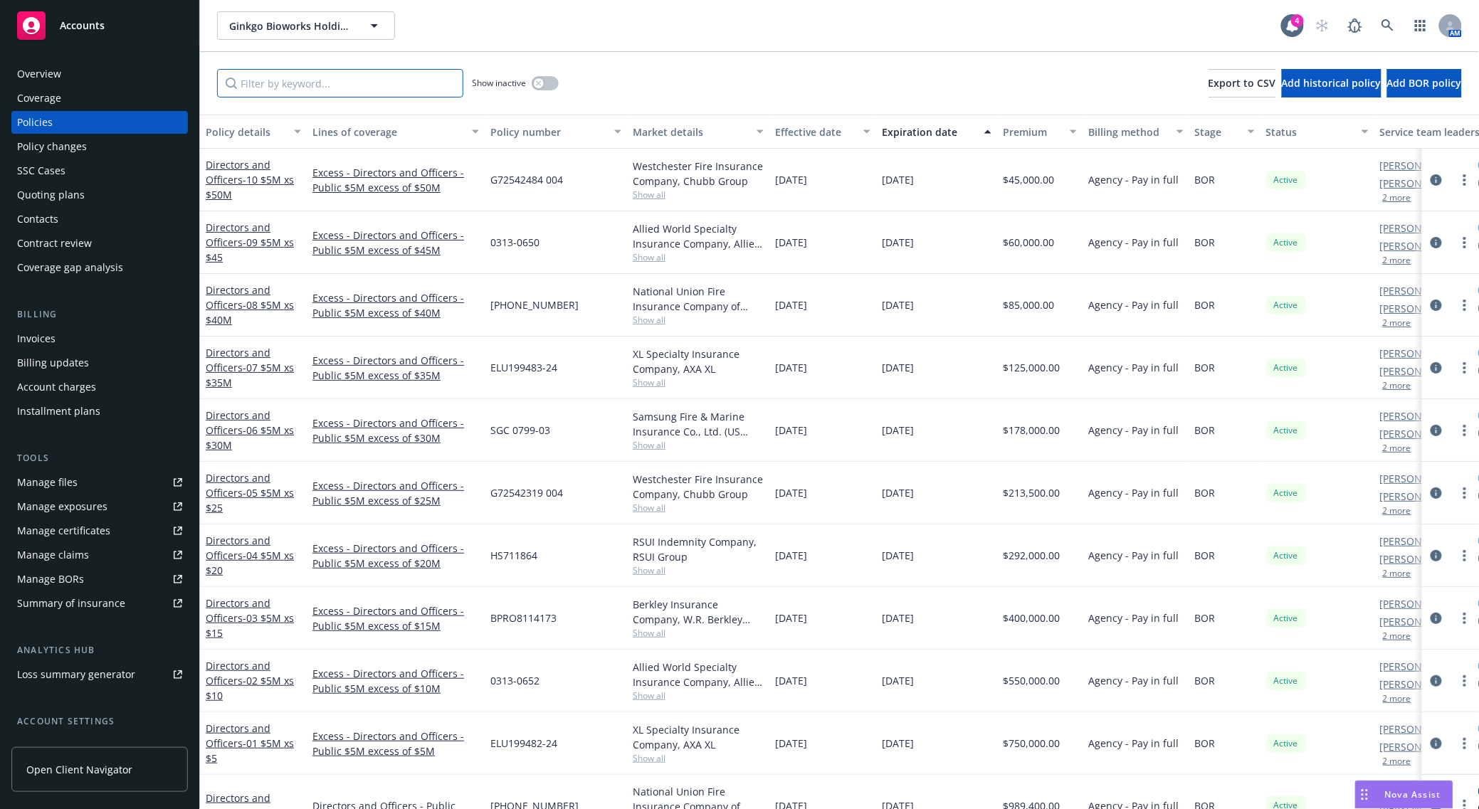
click at [324, 93] on input "Filter by keyword..." at bounding box center [340, 83] width 246 height 28
click at [536, 83] on icon "button" at bounding box center [539, 83] width 6 height 6
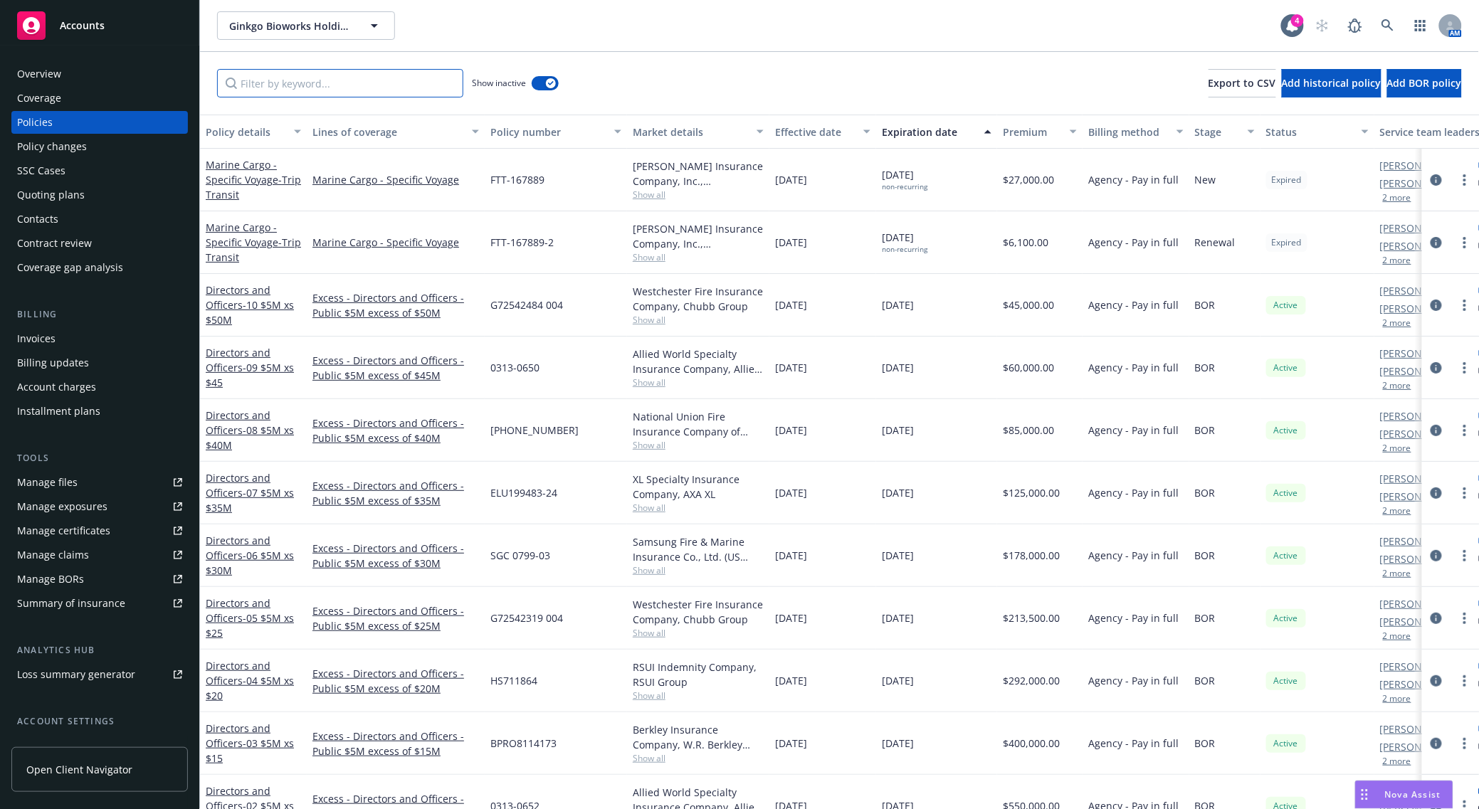
click at [414, 90] on input "Filter by keyword..." at bounding box center [340, 83] width 246 height 28
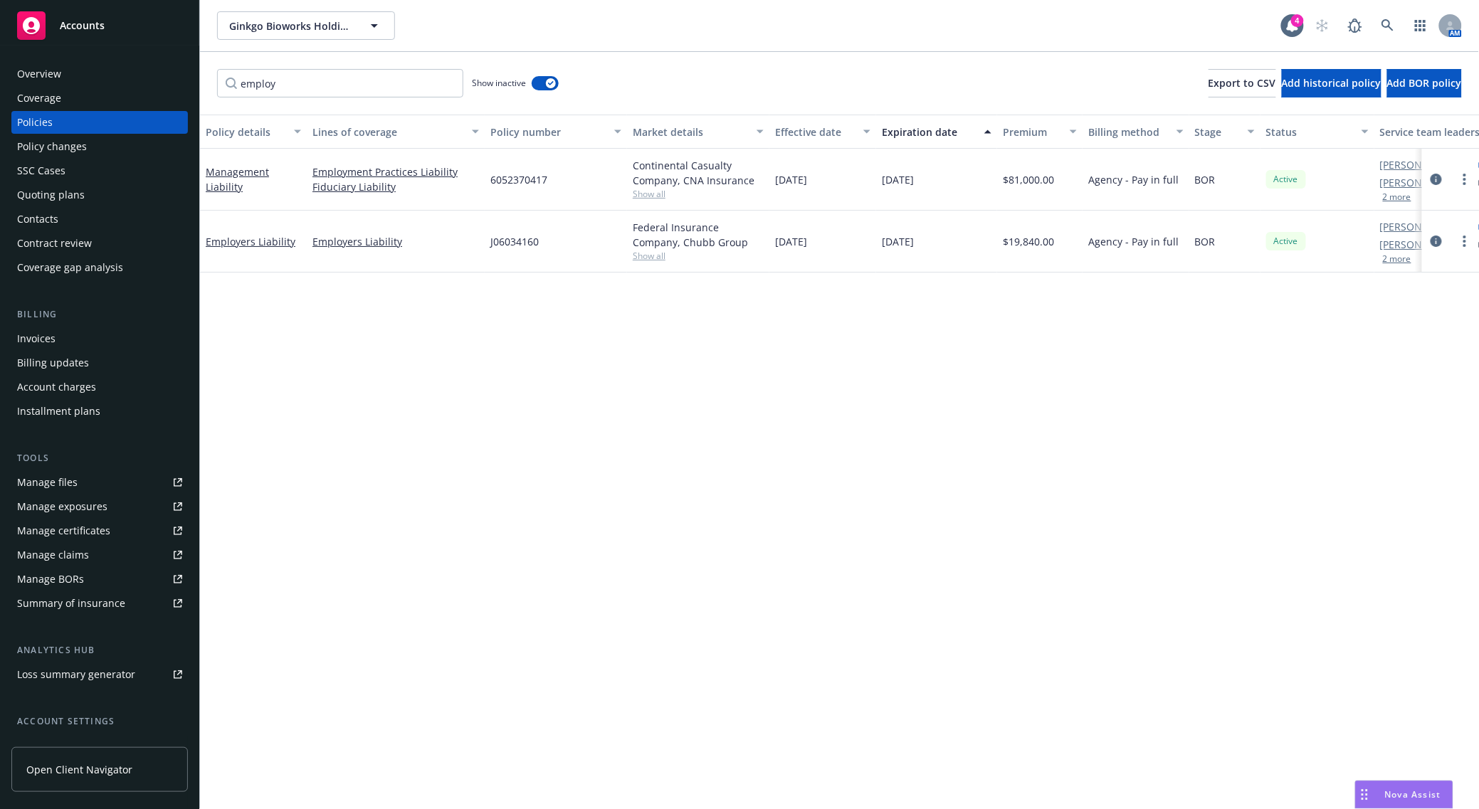
click at [891, 177] on span "[DATE]" at bounding box center [898, 179] width 32 height 15
copy span "[DATE]"
click at [708, 600] on div "Policy details Lines of coverage Policy number Market details Effective date Ex…" at bounding box center [839, 462] width 1279 height 695
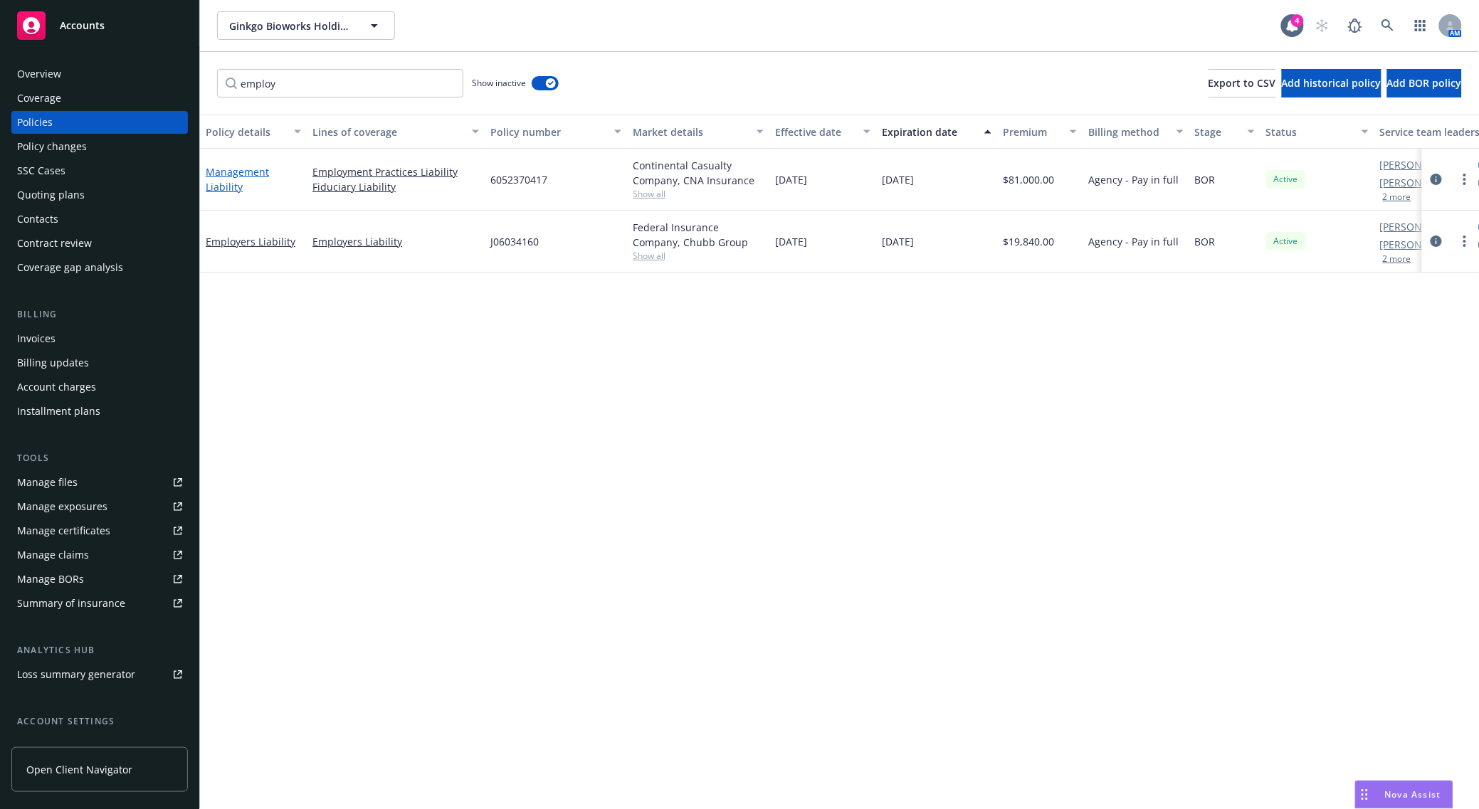
click at [232, 182] on link "Management Liability" at bounding box center [237, 179] width 63 height 28
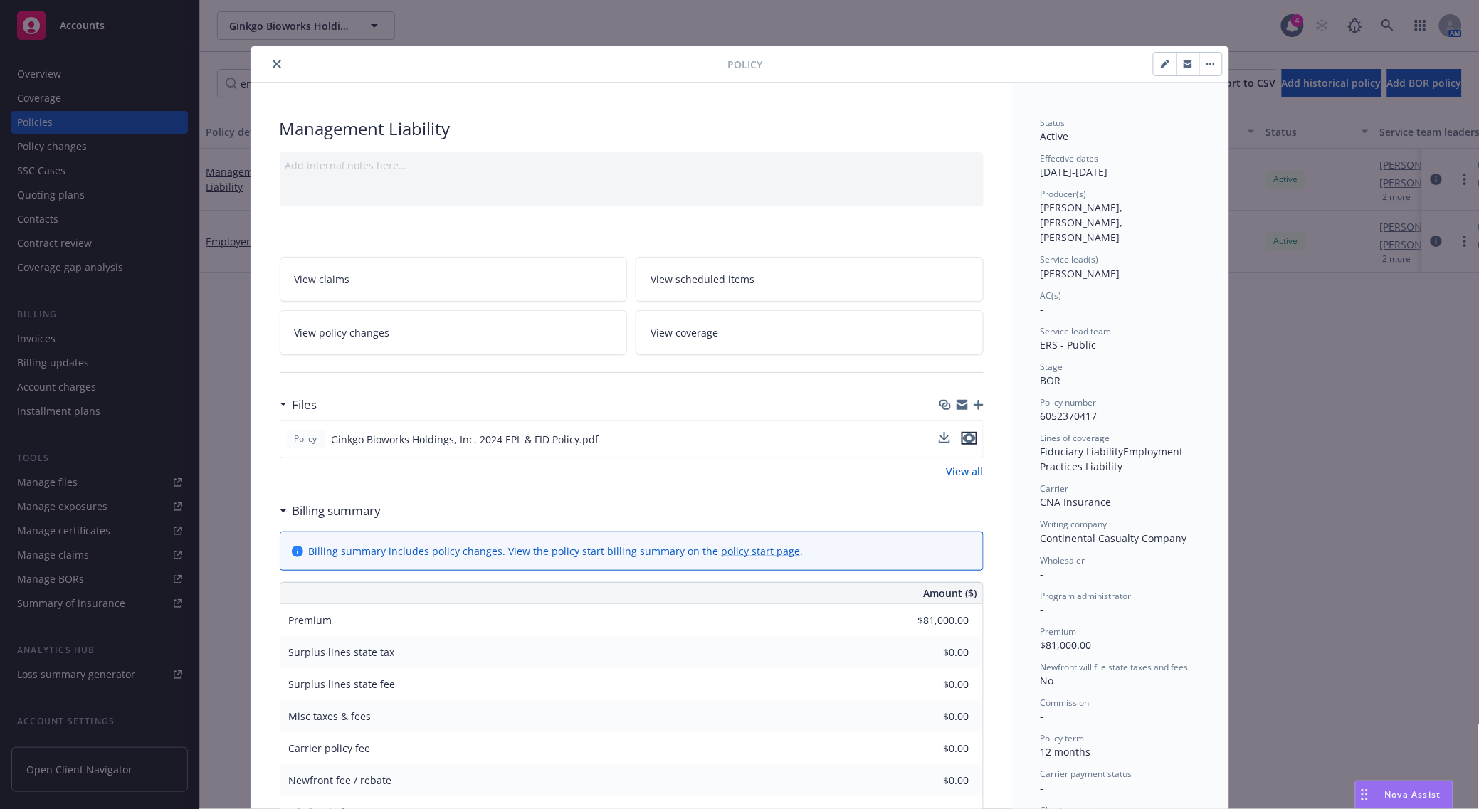
click at [963, 441] on icon "preview file" at bounding box center [969, 439] width 13 height 10
drag, startPoint x: 267, startPoint y: 70, endPoint x: 271, endPoint y: 83, distance: 13.3
click at [268, 70] on button "close" at bounding box center [276, 64] width 17 height 17
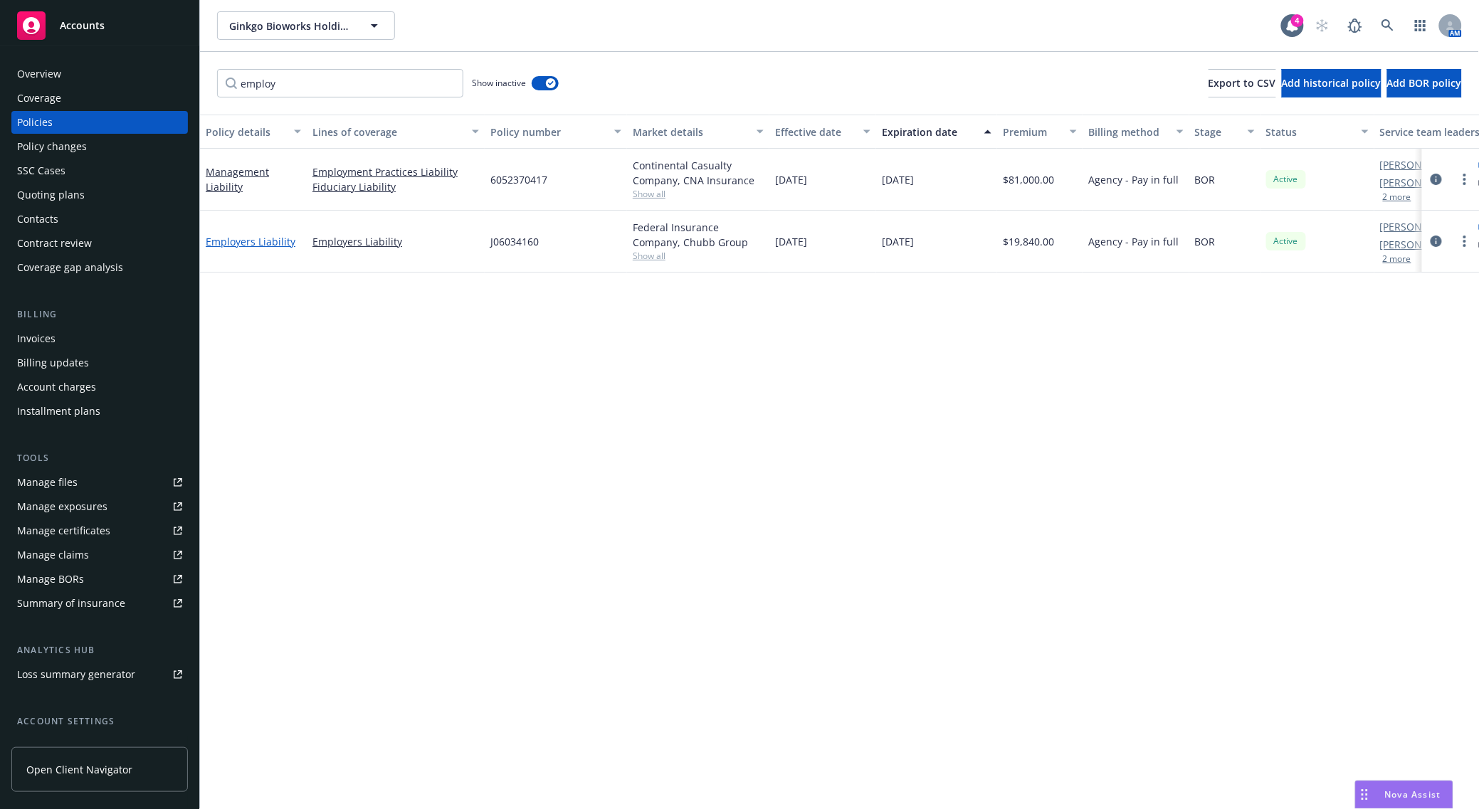
click at [281, 236] on link "Employers Liability" at bounding box center [251, 242] width 90 height 14
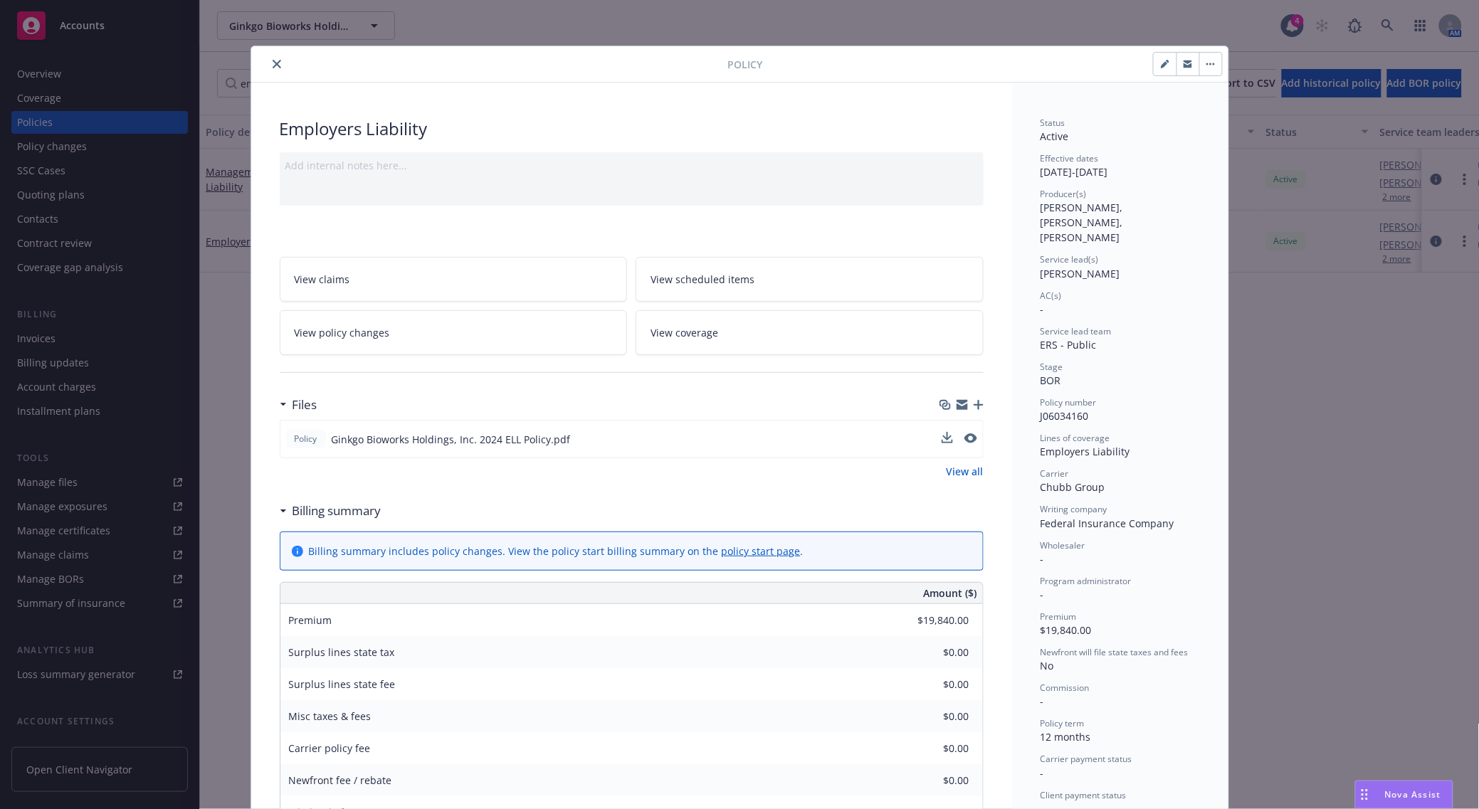
click at [965, 444] on button at bounding box center [971, 439] width 13 height 15
click at [955, 439] on div at bounding box center [960, 439] width 36 height 15
click at [965, 438] on icon "preview file" at bounding box center [969, 439] width 13 height 10
click at [273, 63] on icon "close" at bounding box center [277, 64] width 9 height 9
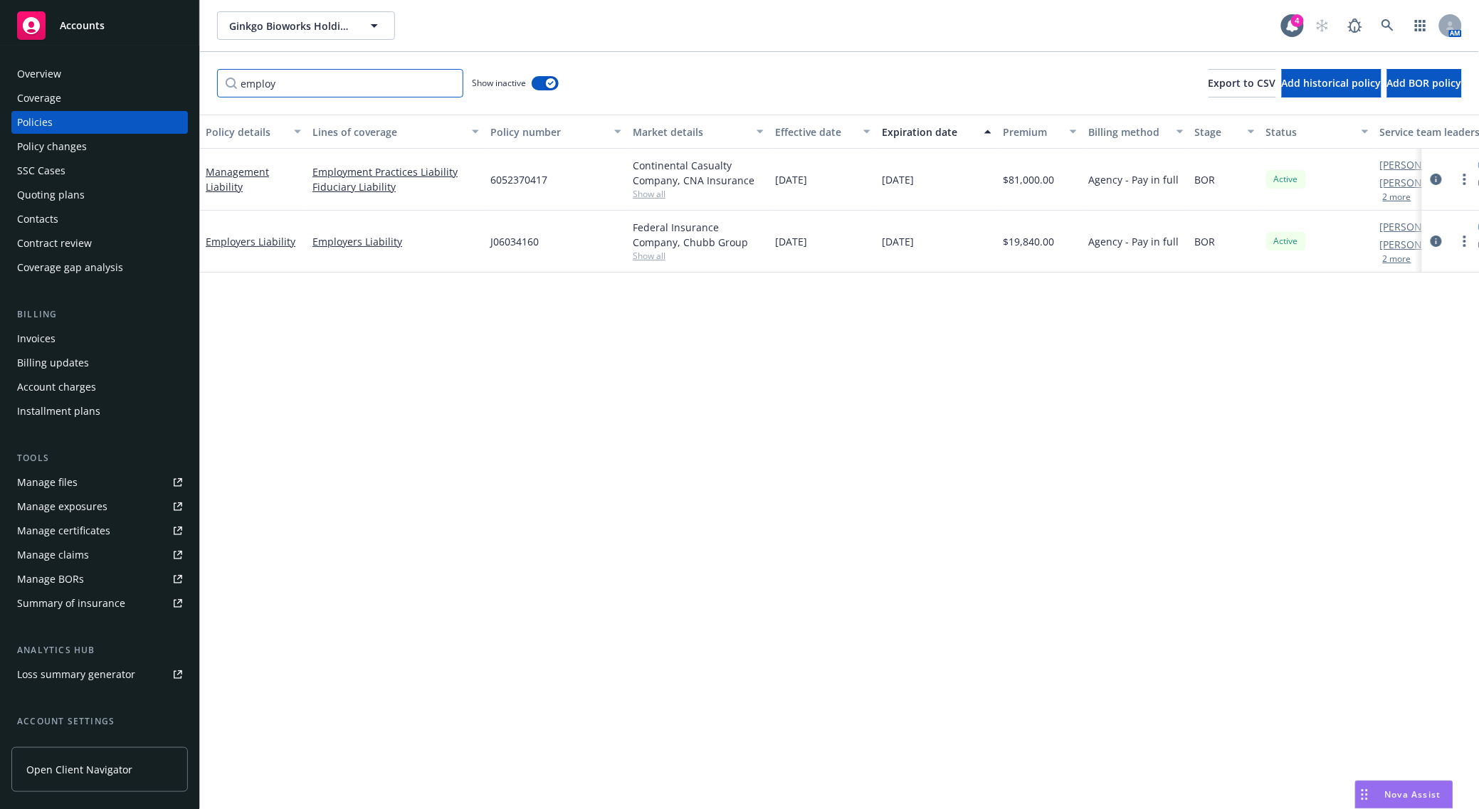
click at [281, 80] on input "employ" at bounding box center [340, 83] width 246 height 28
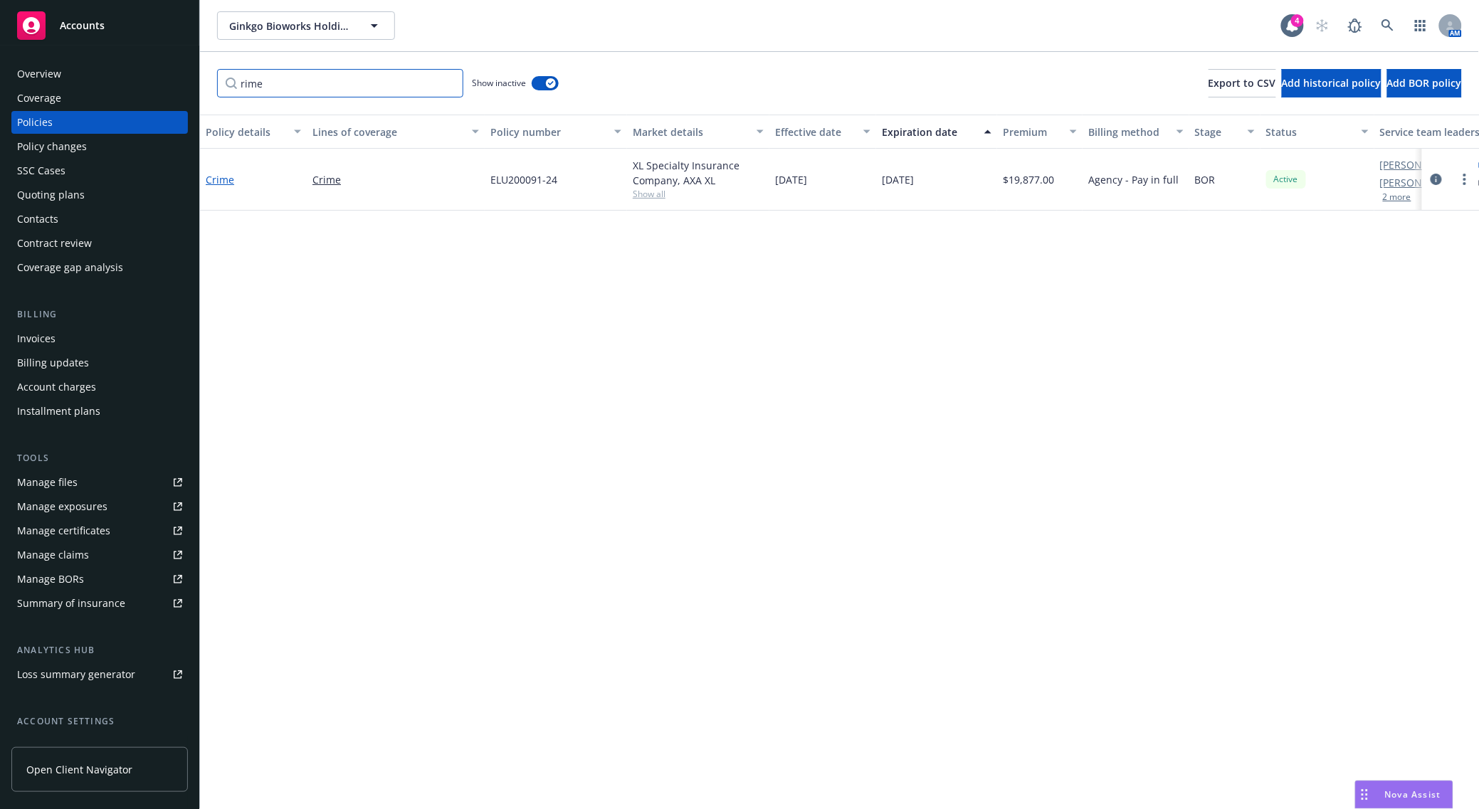
type input "rime"
click at [219, 179] on link "Crime" at bounding box center [220, 180] width 28 height 14
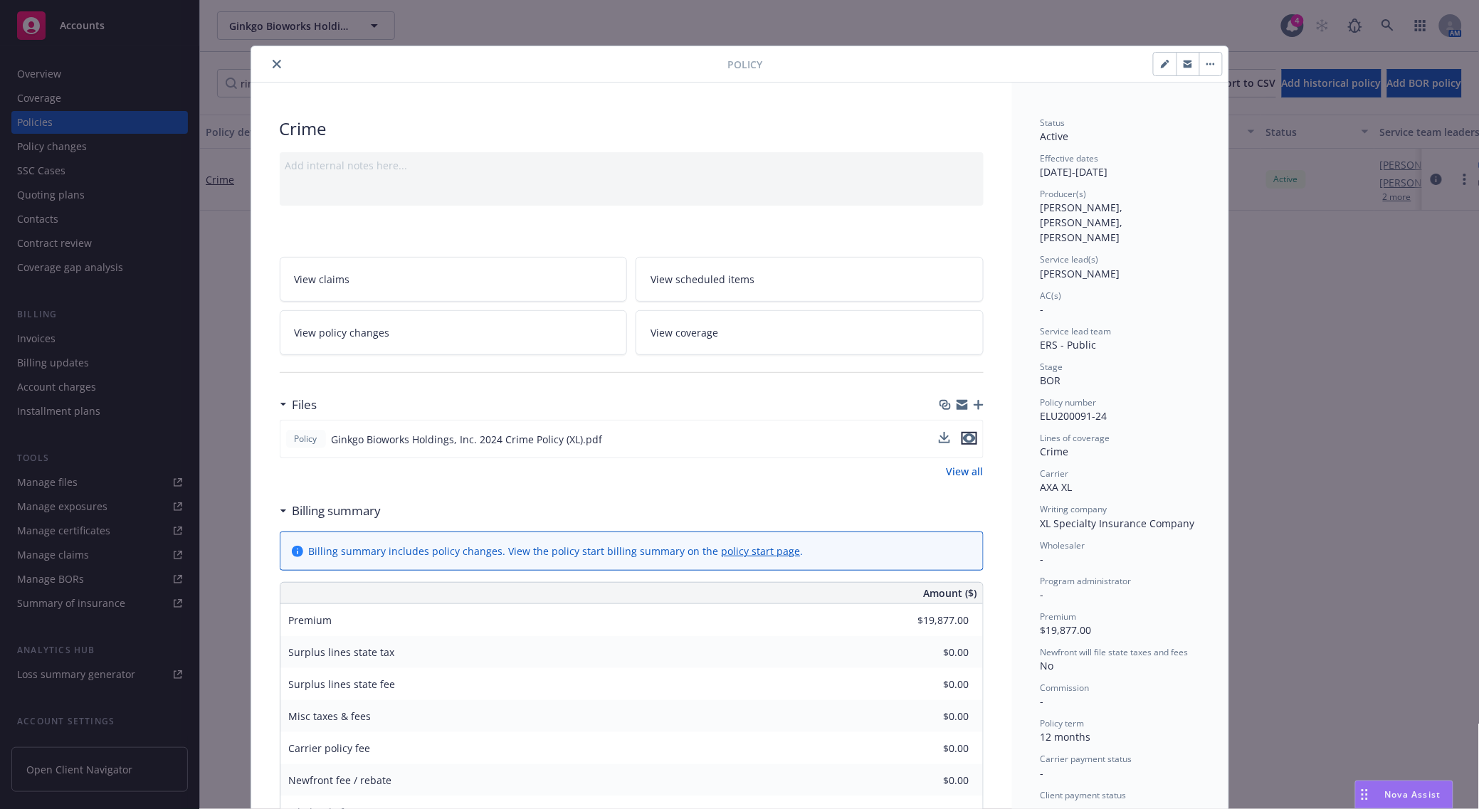
click at [963, 438] on icon "preview file" at bounding box center [969, 439] width 13 height 10
click at [268, 70] on button "close" at bounding box center [276, 64] width 17 height 17
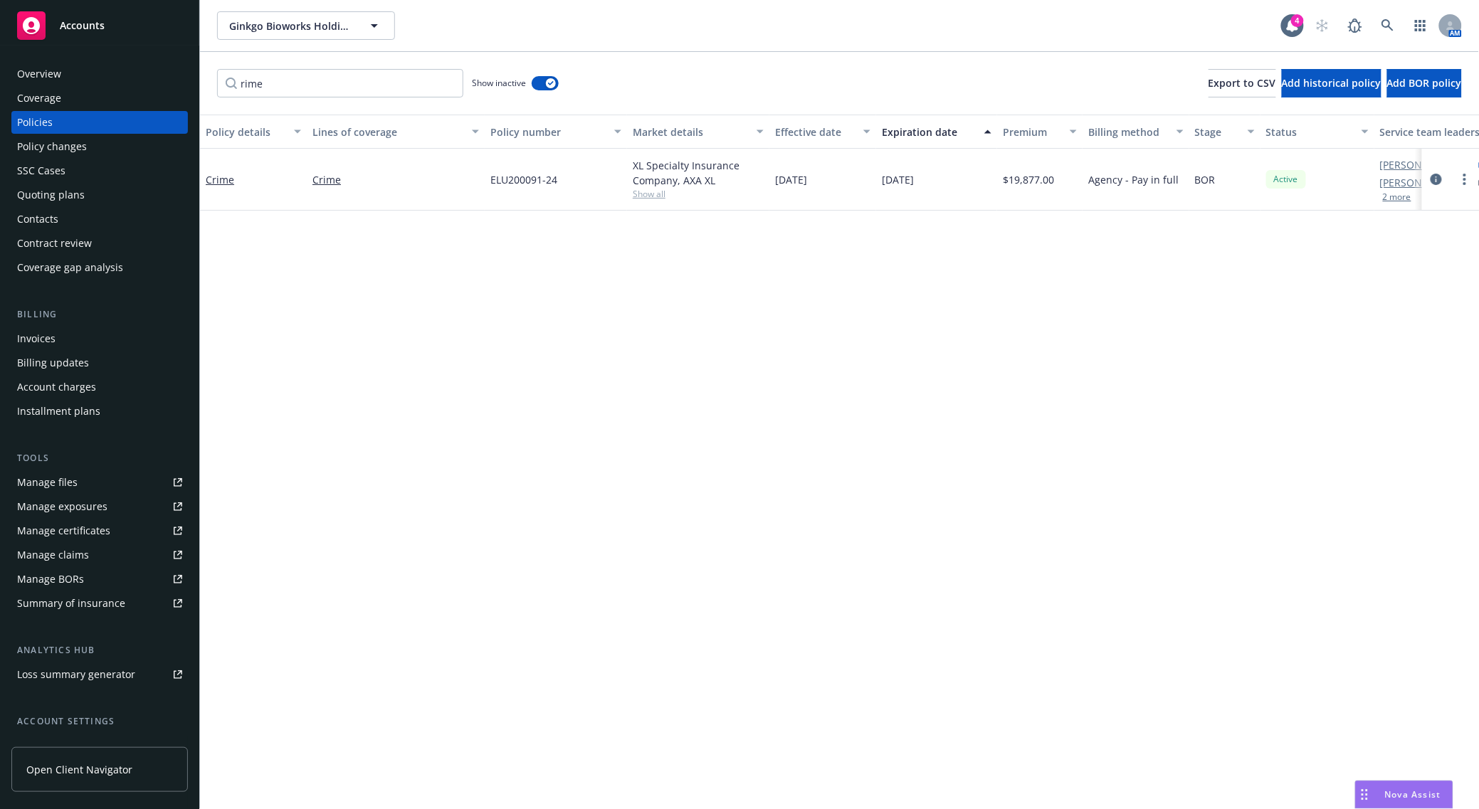
click at [93, 75] on div "Overview" at bounding box center [99, 74] width 165 height 23
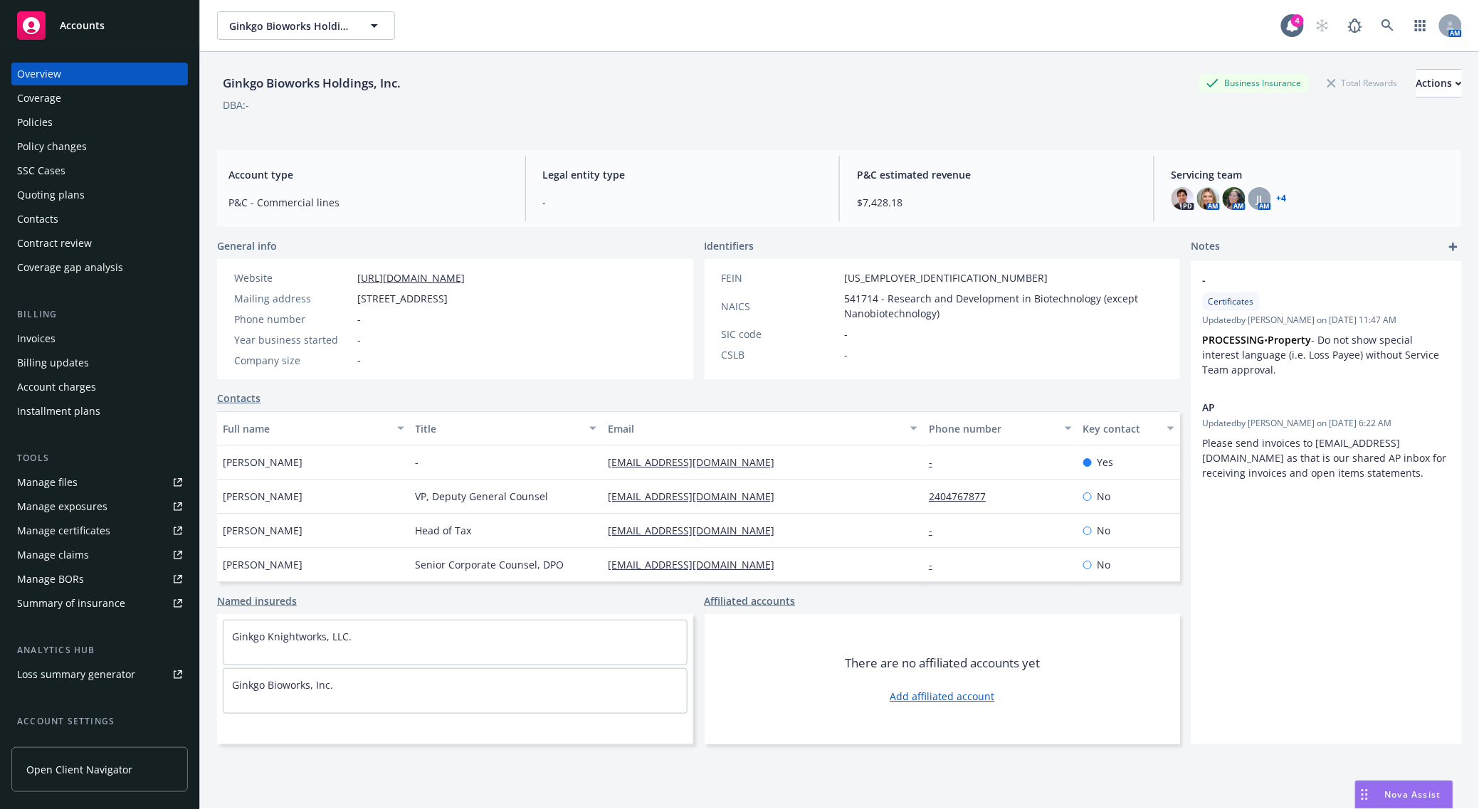
click at [100, 122] on div "Policies" at bounding box center [99, 122] width 165 height 23
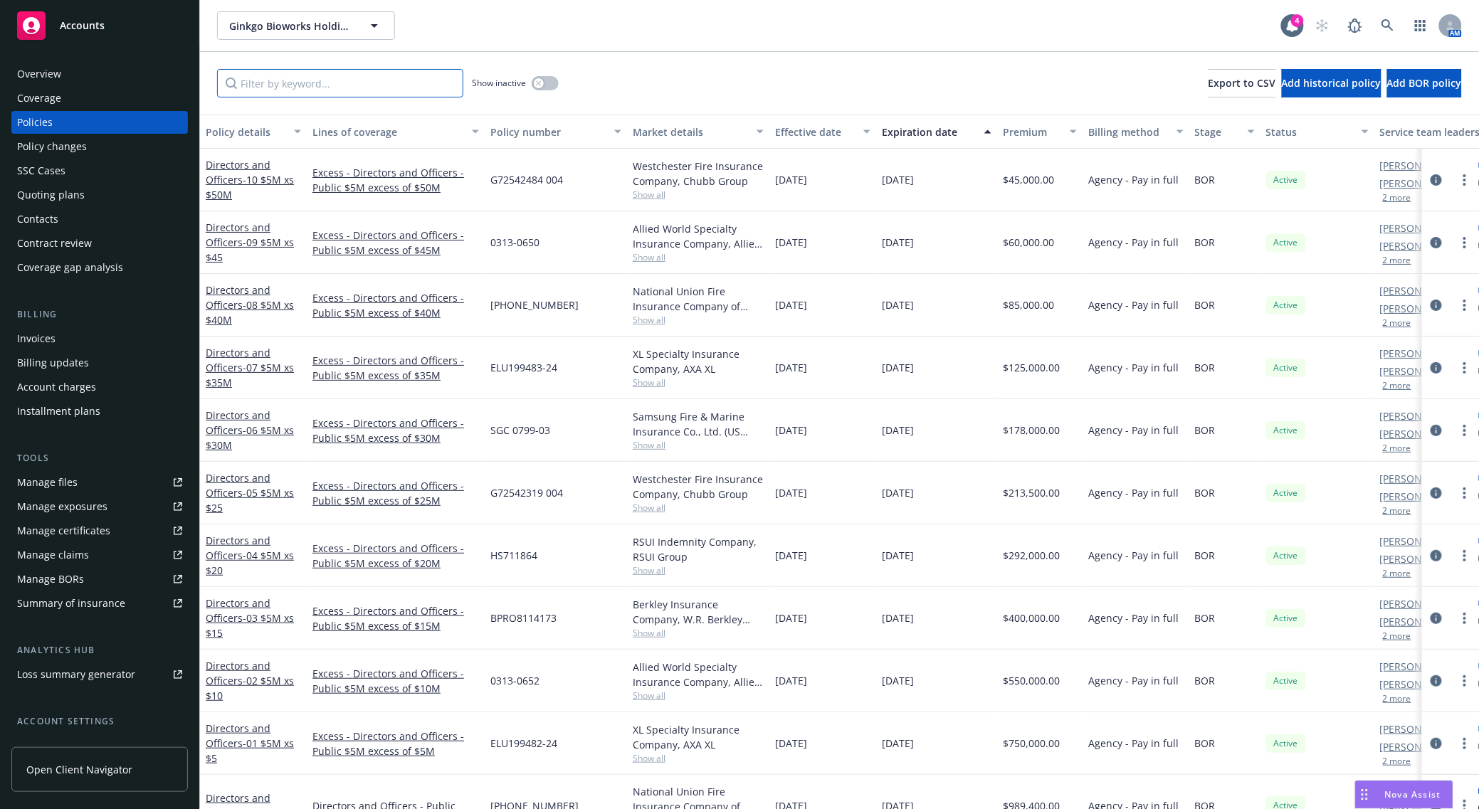
click at [318, 90] on input "Filter by keyword..." at bounding box center [340, 83] width 246 height 28
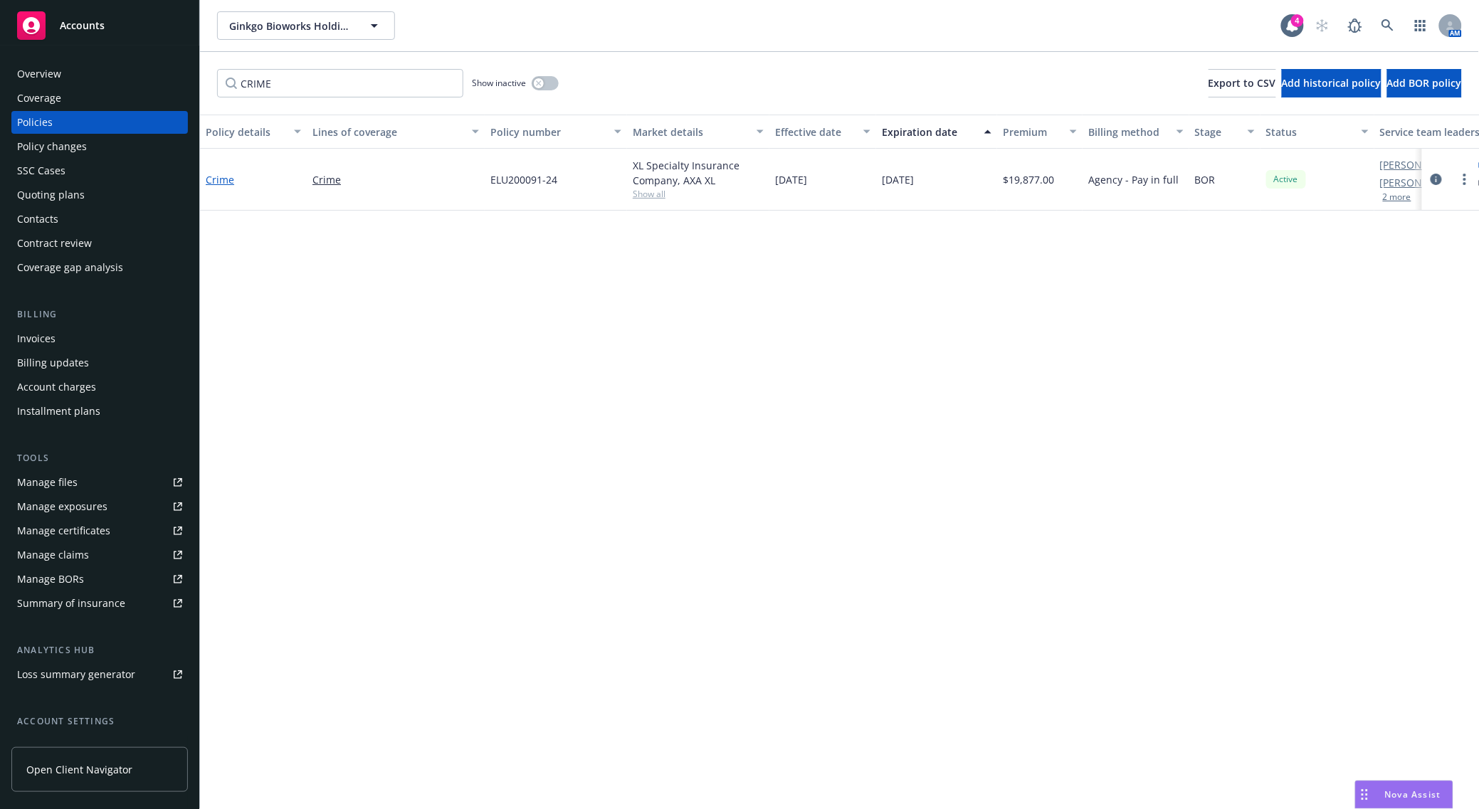
click at [231, 182] on link "Crime" at bounding box center [220, 180] width 28 height 14
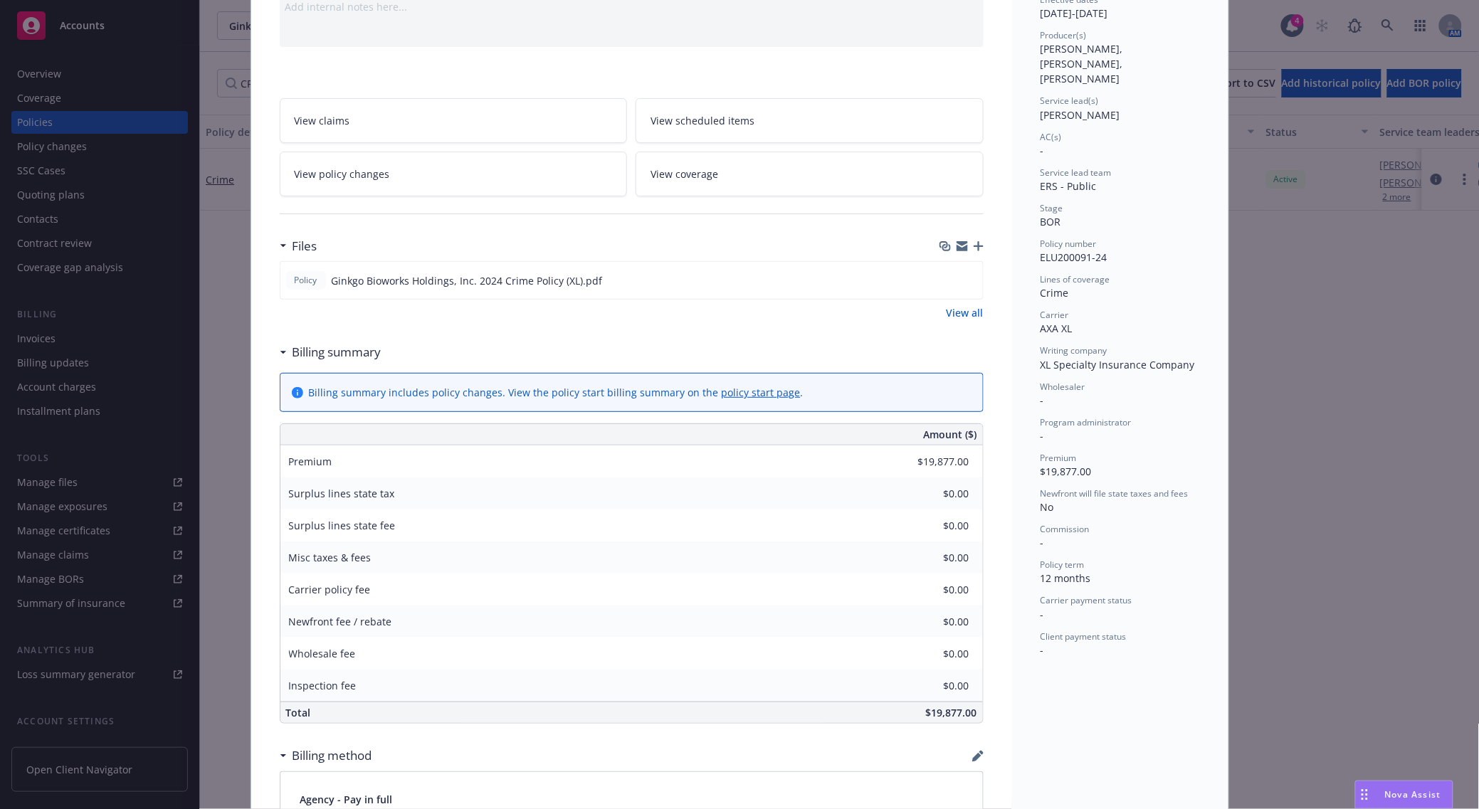
scroll to position [89, 0]
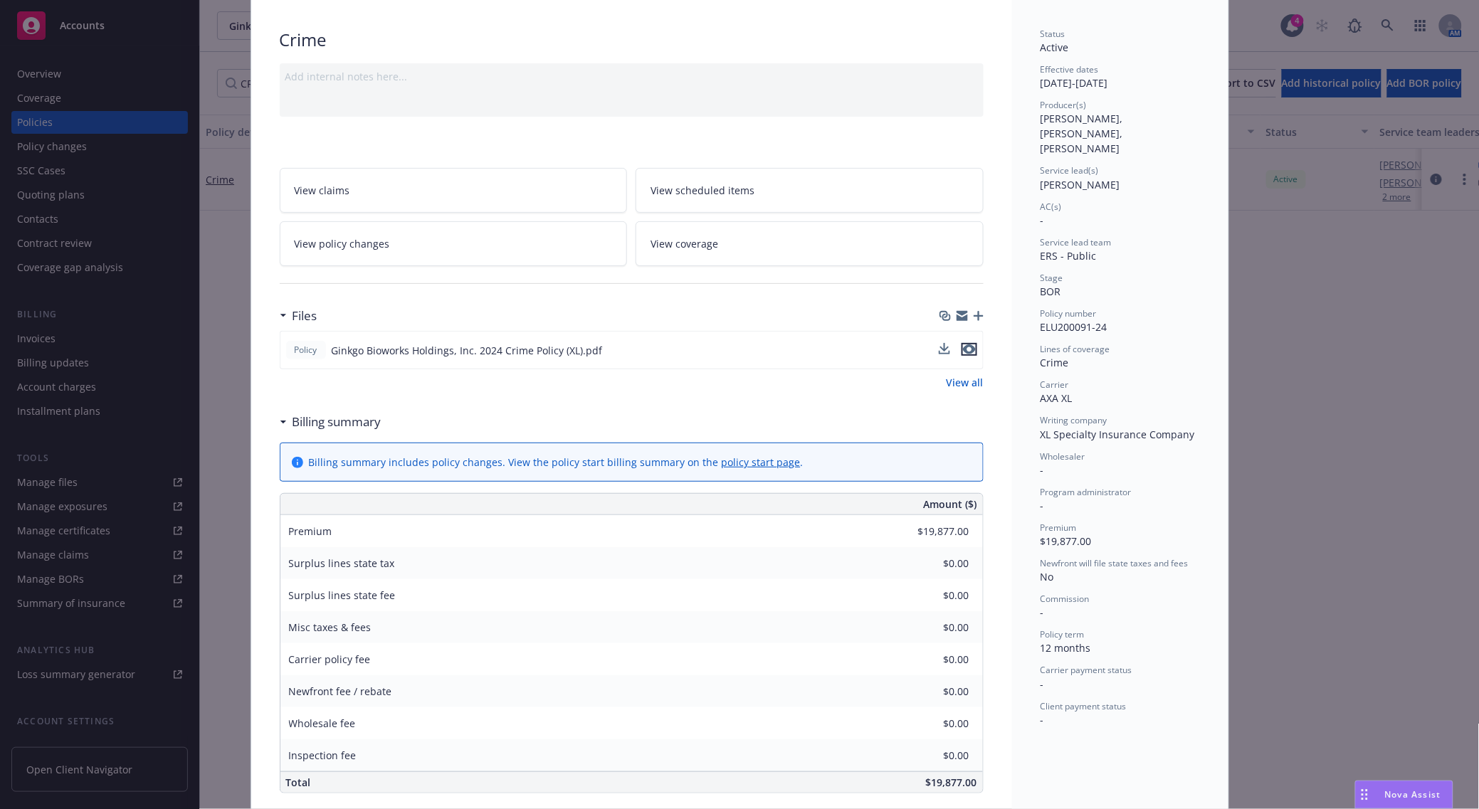
click at [963, 350] on icon "preview file" at bounding box center [969, 350] width 13 height 10
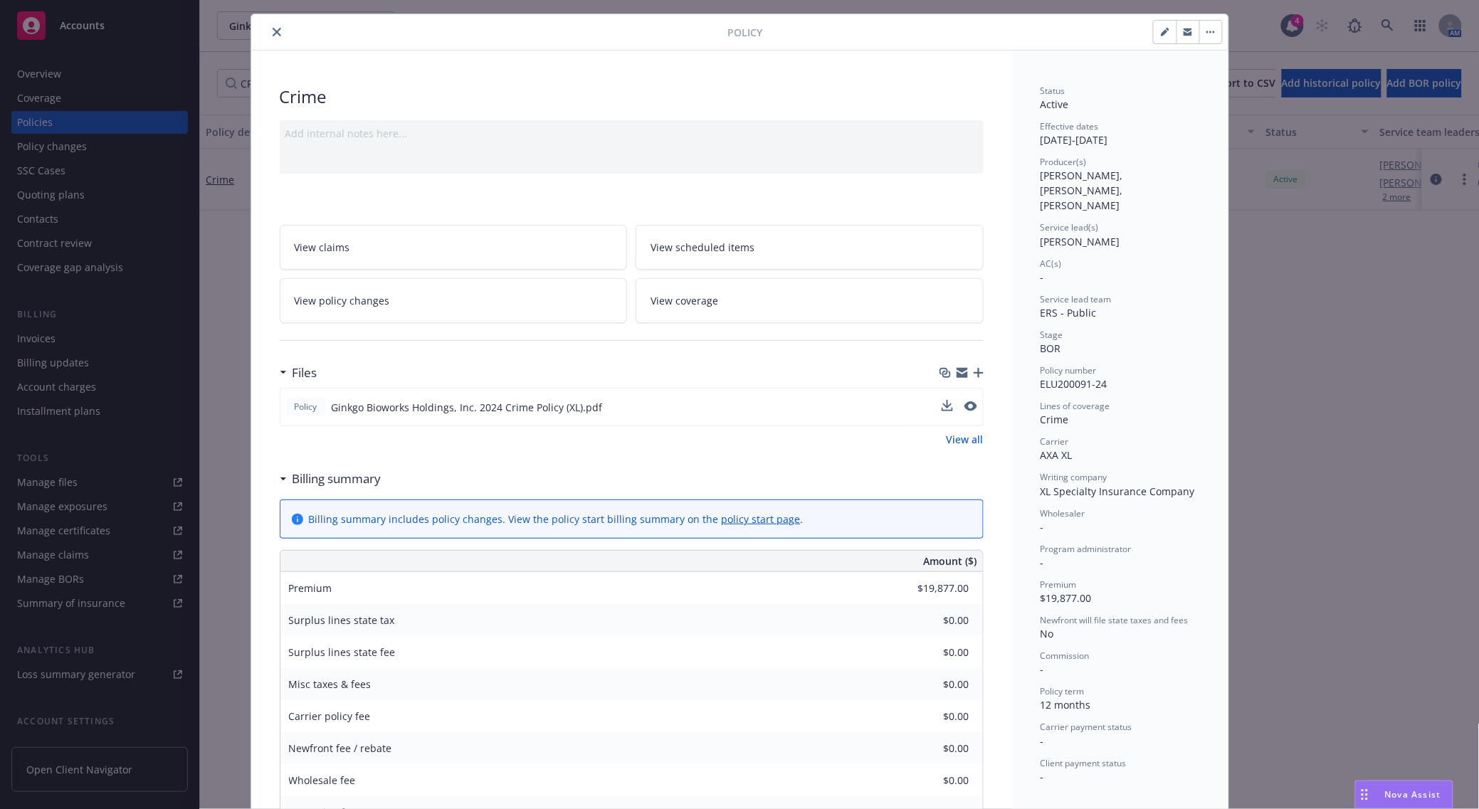
scroll to position [0, 0]
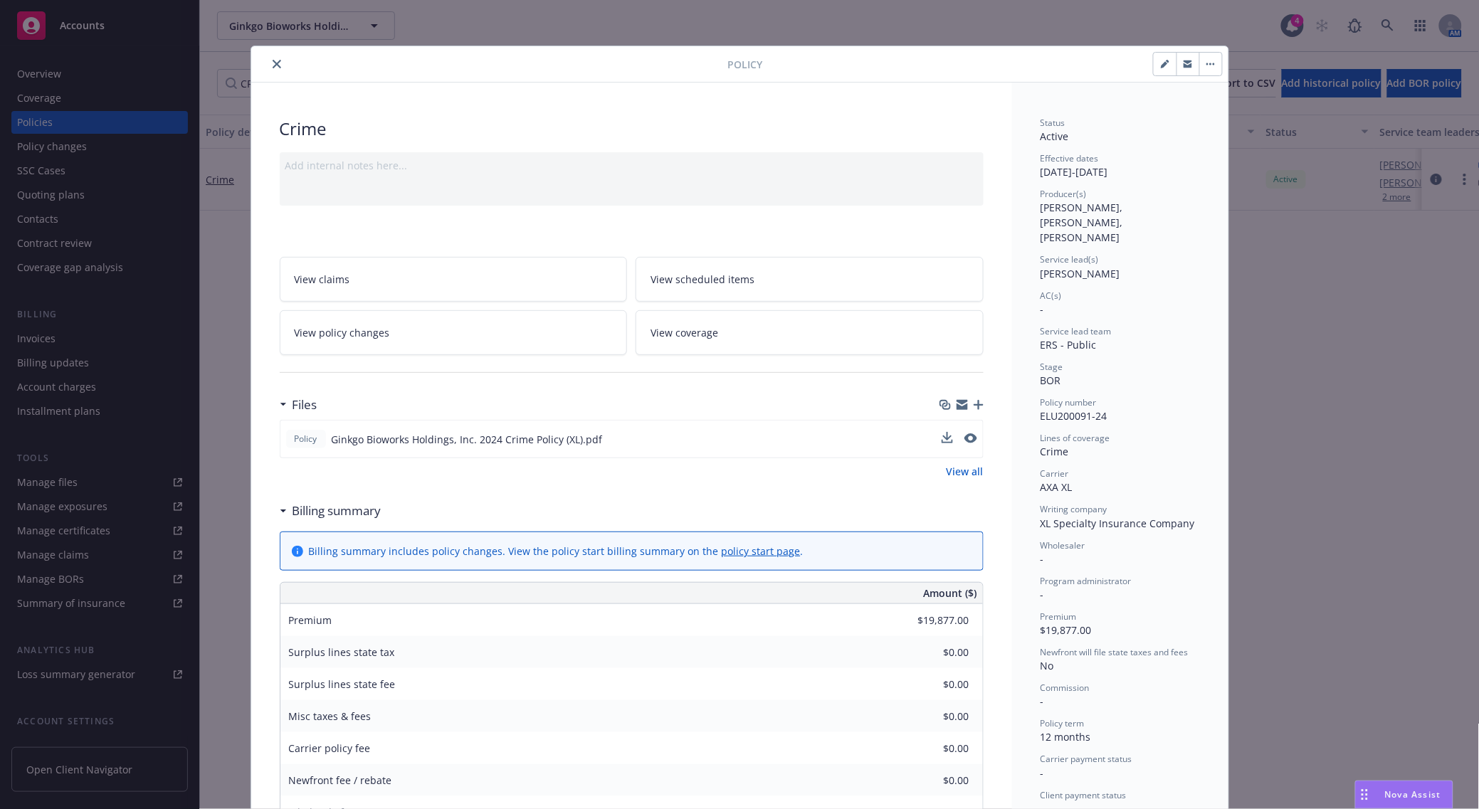
click at [273, 61] on icon "close" at bounding box center [277, 64] width 9 height 9
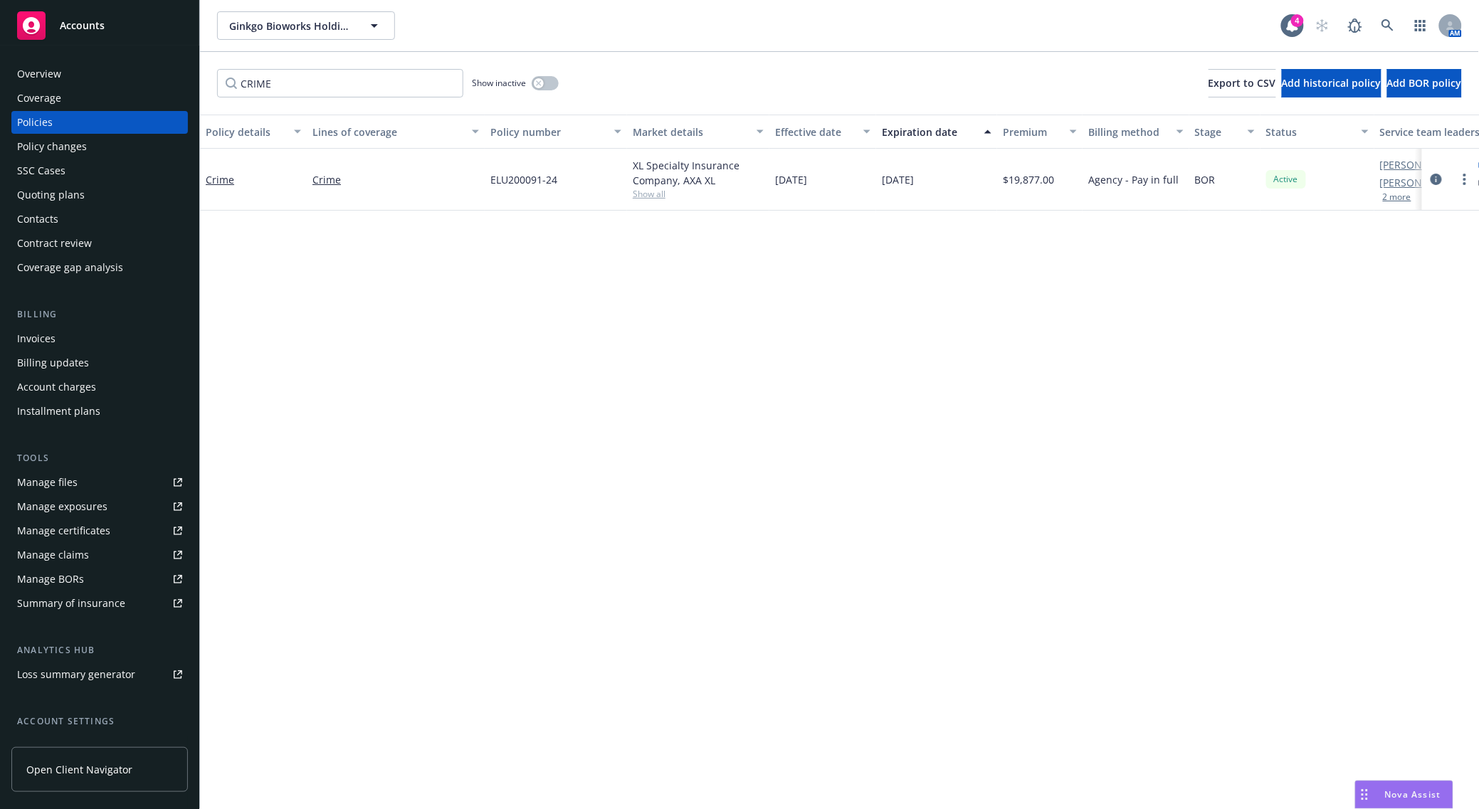
click at [333, 100] on div "CRIME Show inactive Export to CSV Add historical policy Add BOR policy" at bounding box center [839, 83] width 1279 height 63
click at [335, 90] on input "CRIME" at bounding box center [340, 83] width 246 height 28
type input "FIDU"
click at [214, 189] on link "Management Liability" at bounding box center [237, 179] width 63 height 28
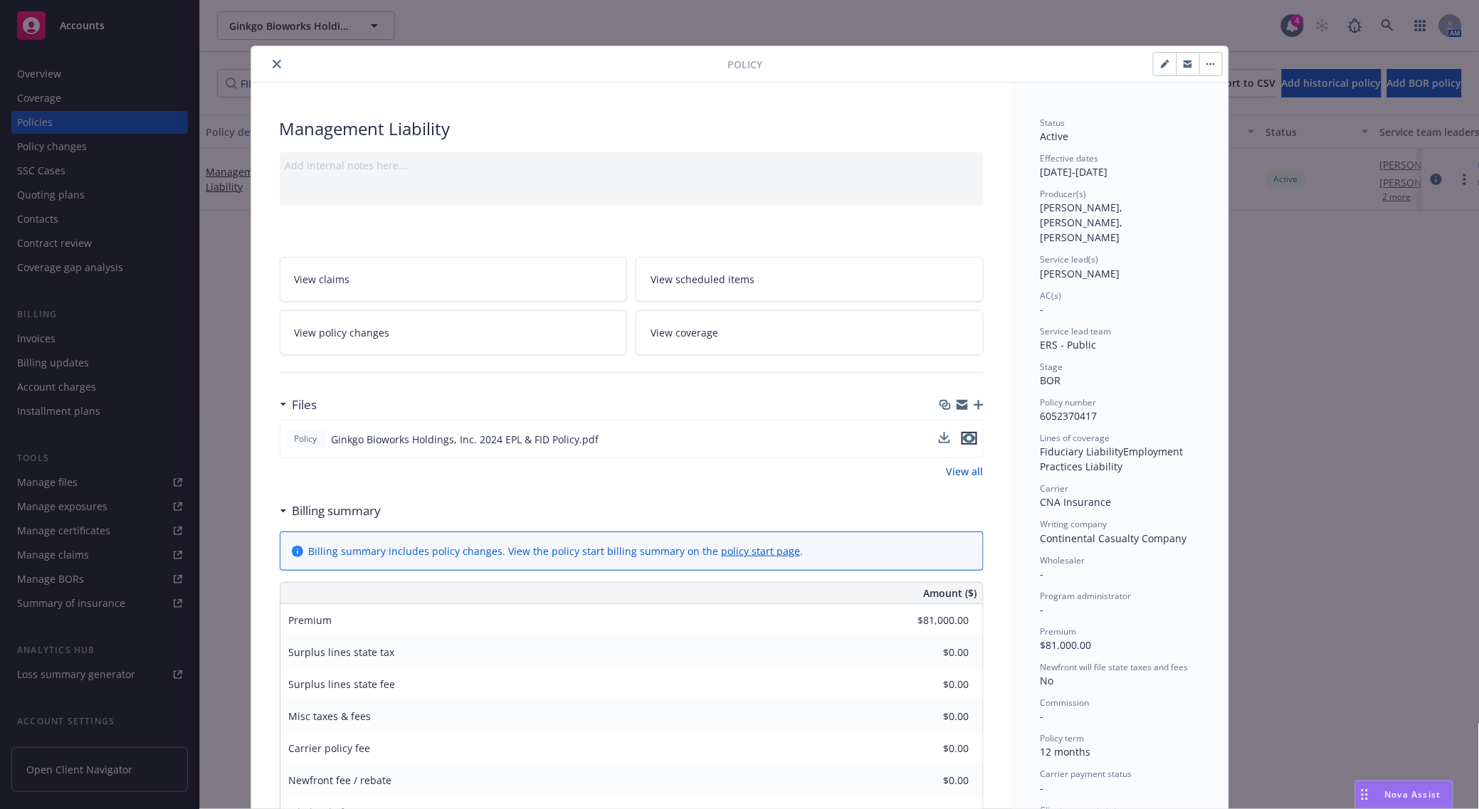
click at [963, 439] on icon "preview file" at bounding box center [969, 439] width 13 height 10
click at [51, 23] on div "Policy Management Liability Add internal notes here... View claims View schedul…" at bounding box center [739, 404] width 1479 height 809
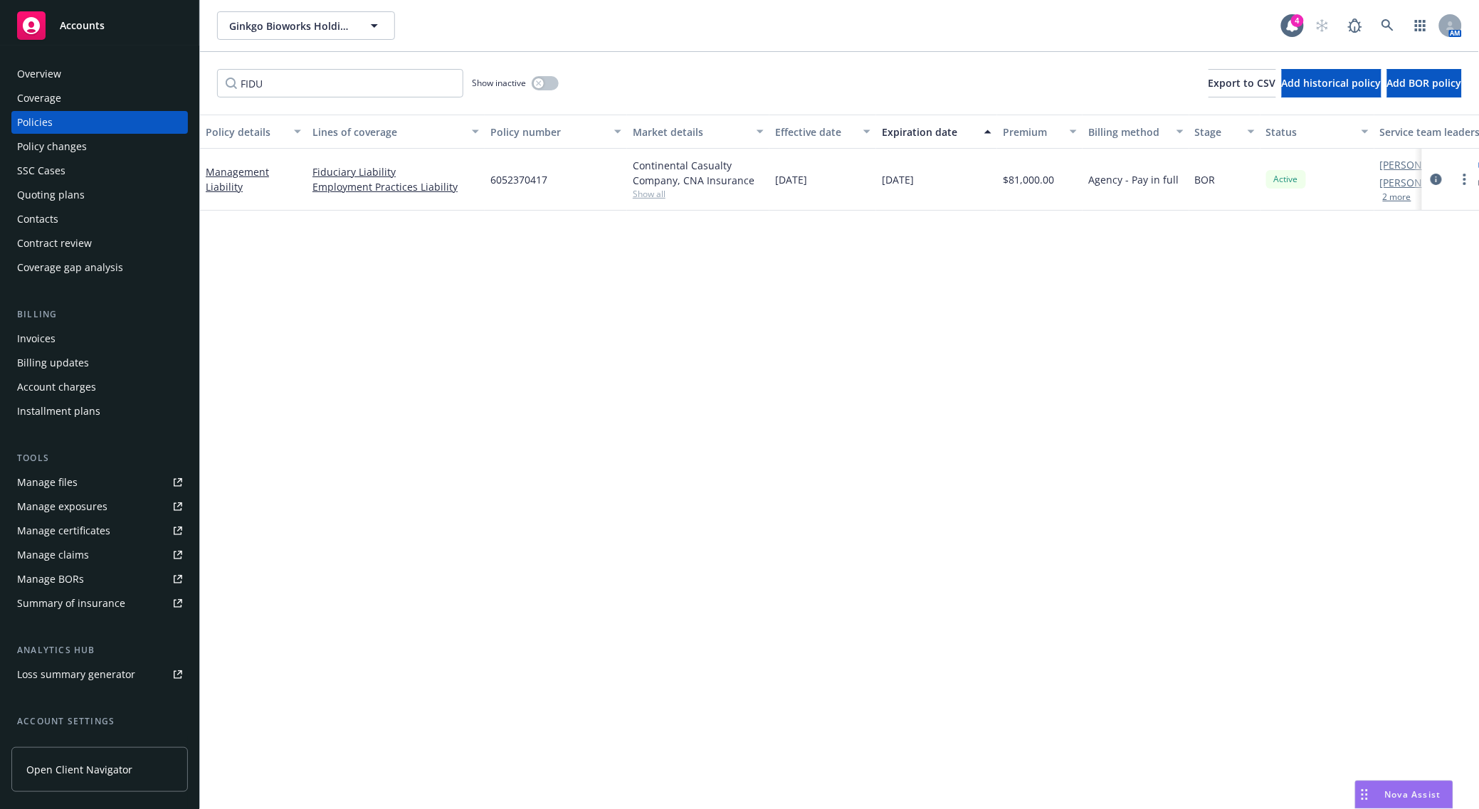
click at [100, 26] on span "Accounts" at bounding box center [82, 25] width 45 height 11
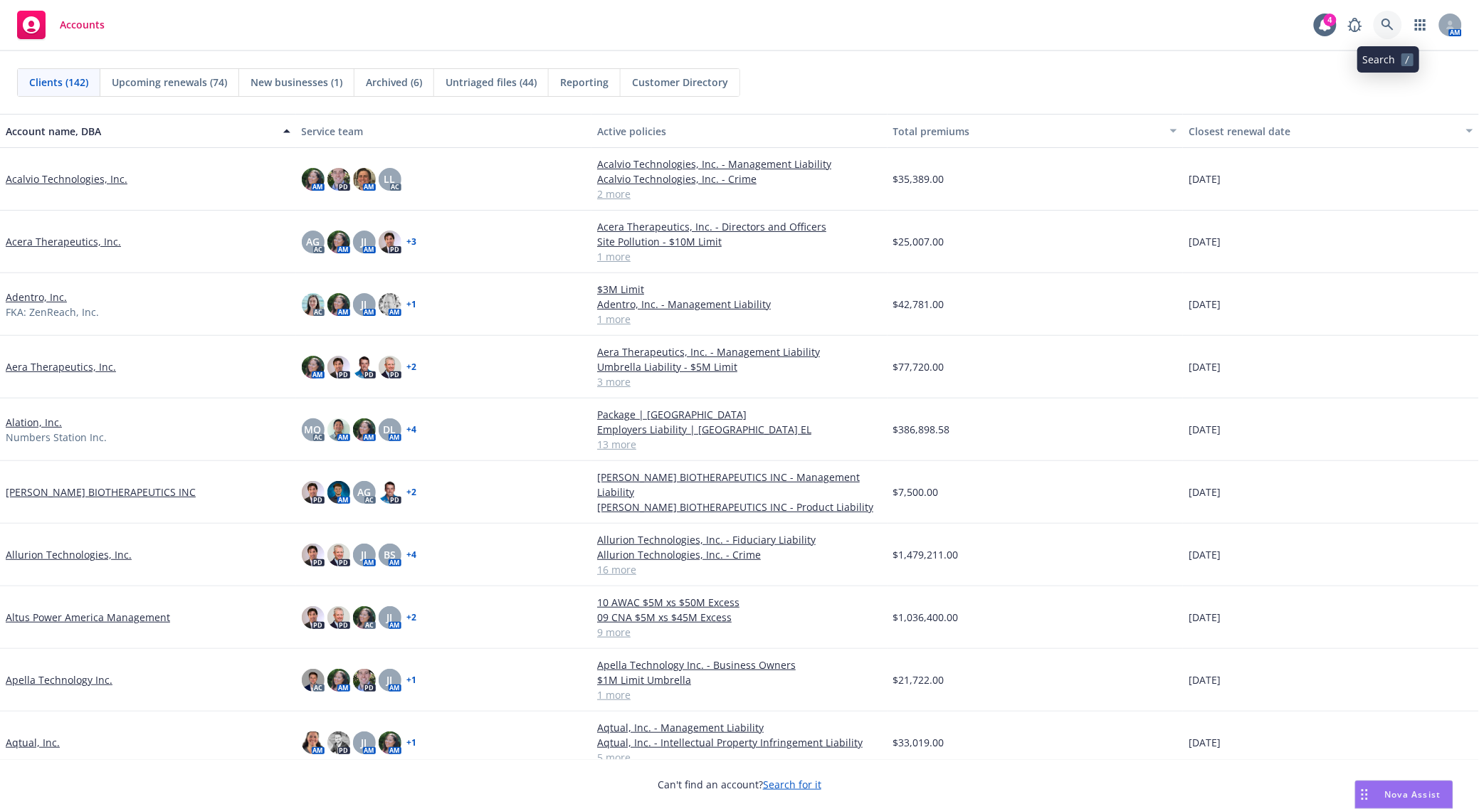
click at [1388, 15] on link at bounding box center [1388, 25] width 28 height 28
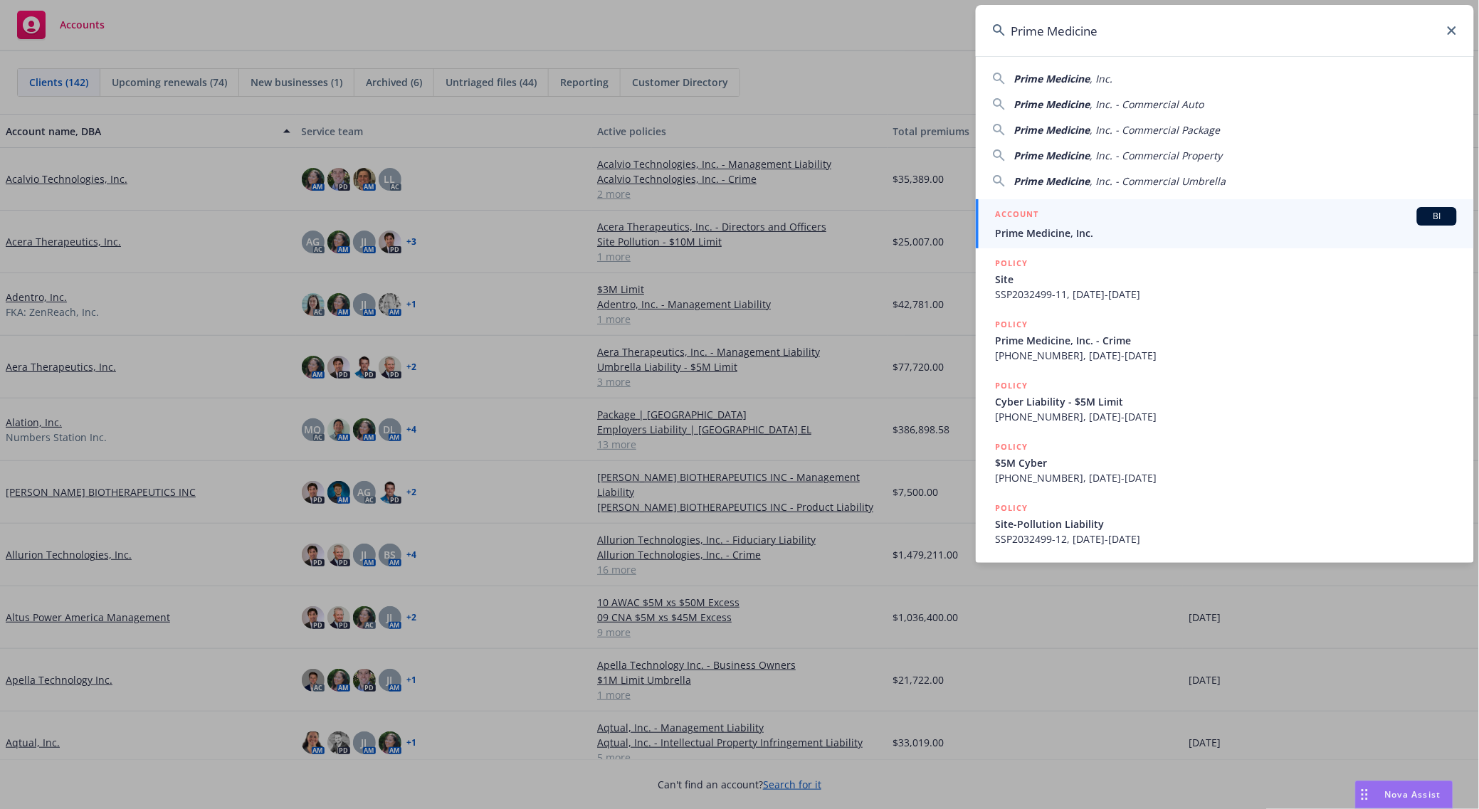
type input "Prime Medicine"
click at [1042, 221] on div "ACCOUNT BI" at bounding box center [1226, 216] width 461 height 19
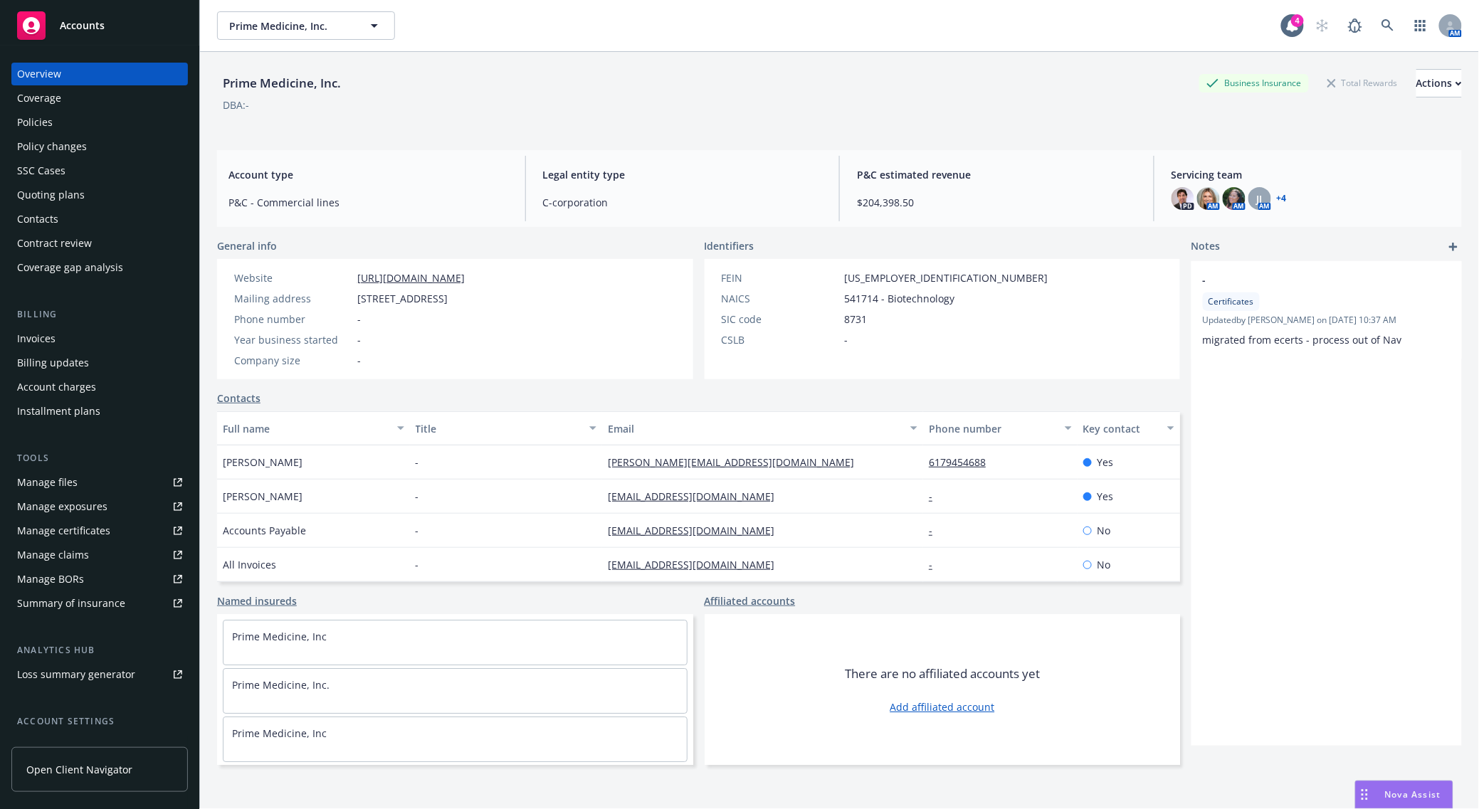
click at [57, 112] on div "Policies" at bounding box center [99, 122] width 165 height 23
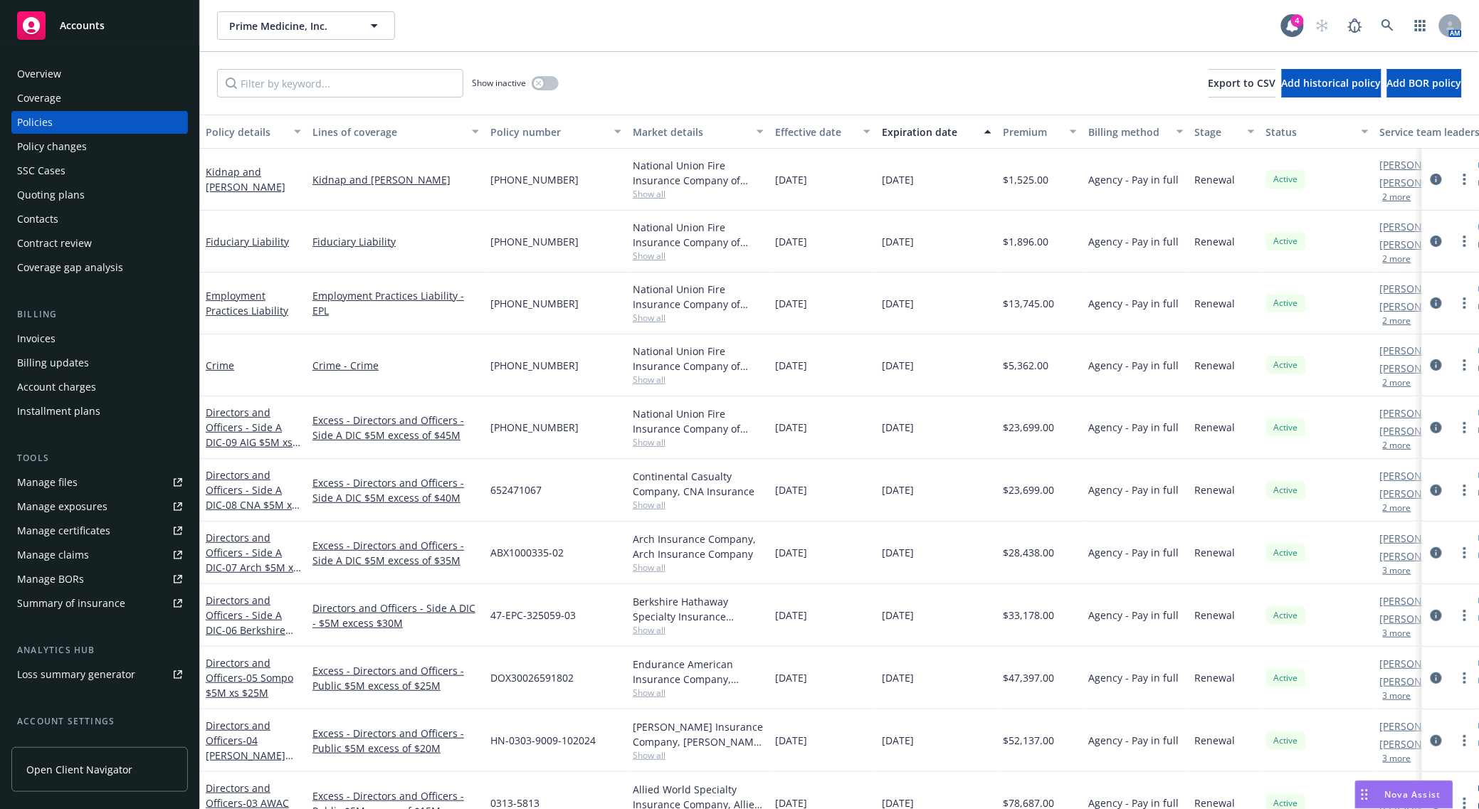
click at [83, 23] on span "Accounts" at bounding box center [82, 25] width 45 height 11
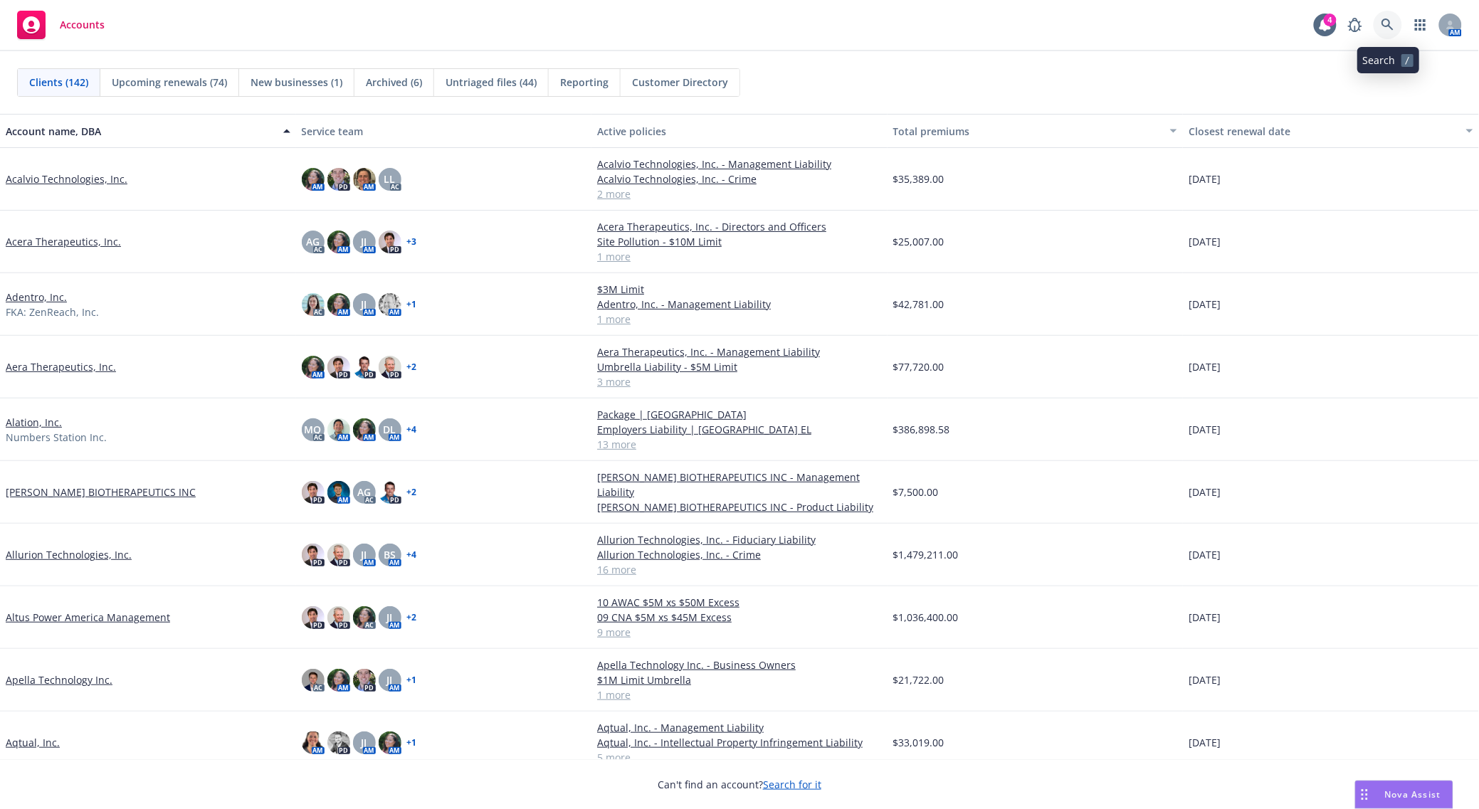
click at [1382, 22] on icon at bounding box center [1388, 25] width 13 height 13
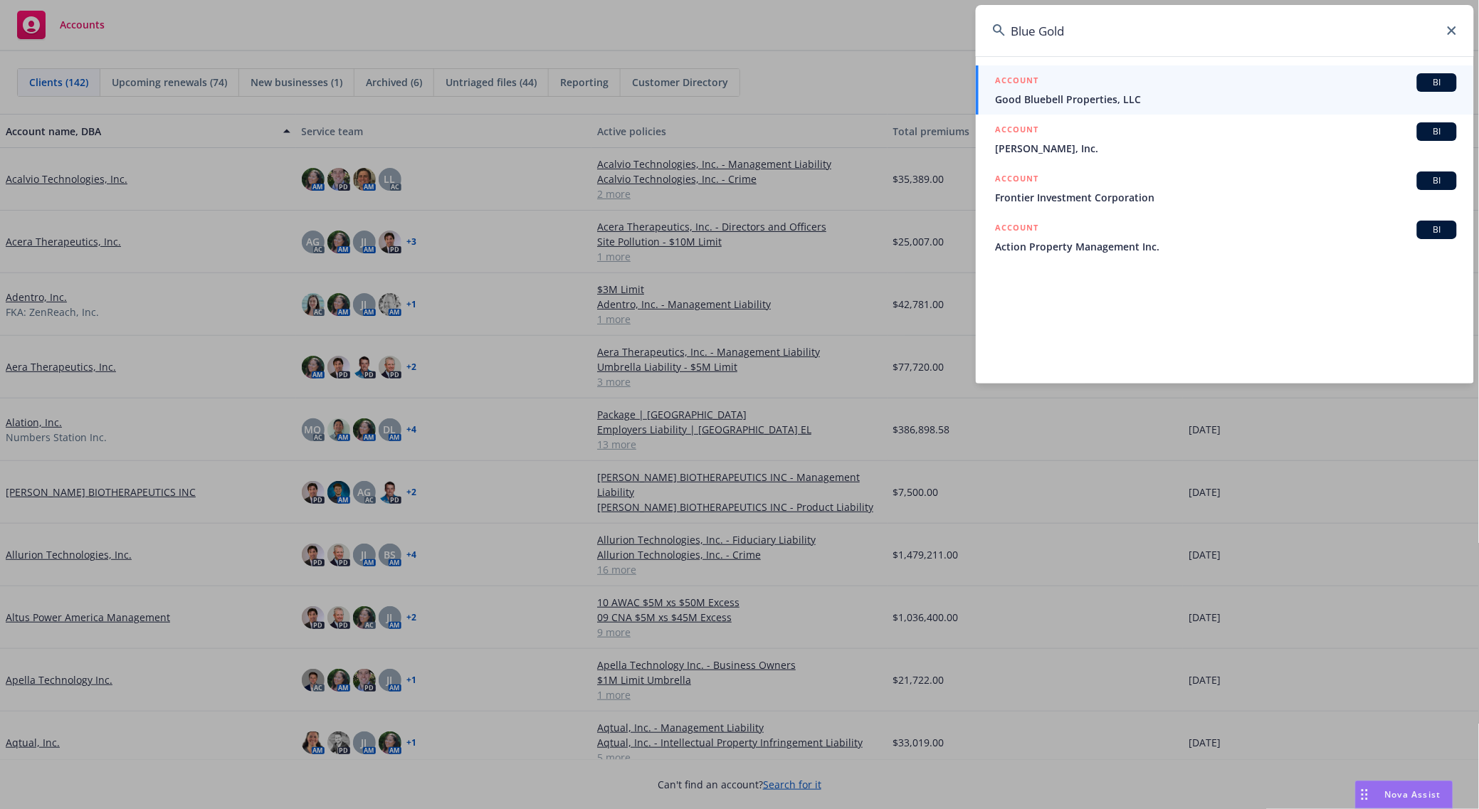
click at [1070, 27] on input "Blue Gold" at bounding box center [1225, 30] width 498 height 51
paste input "Perception Capital Corp. IV"
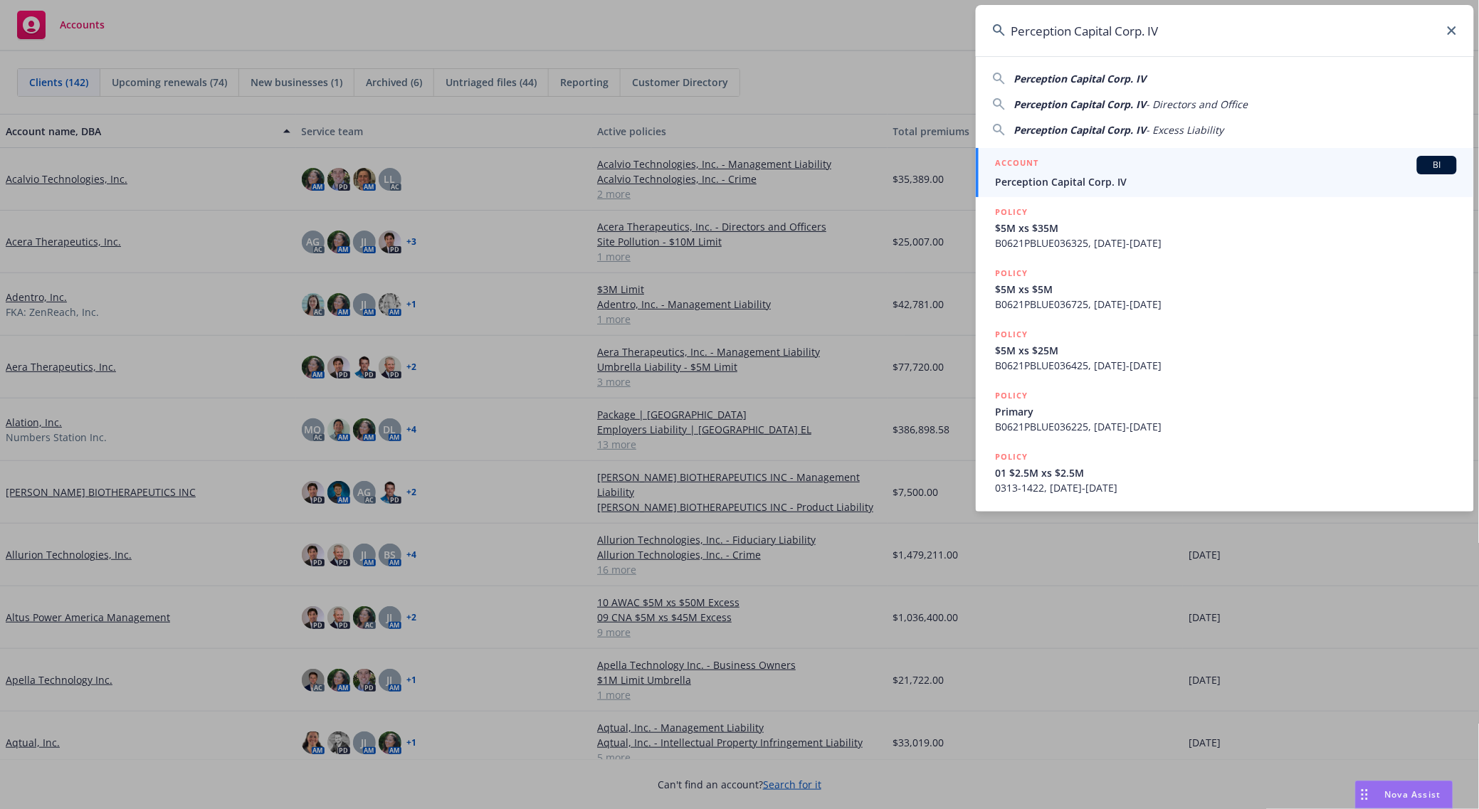
click at [1151, 23] on input "Perception Capital Corp. IV" at bounding box center [1225, 30] width 498 height 51
paste input "athAI"
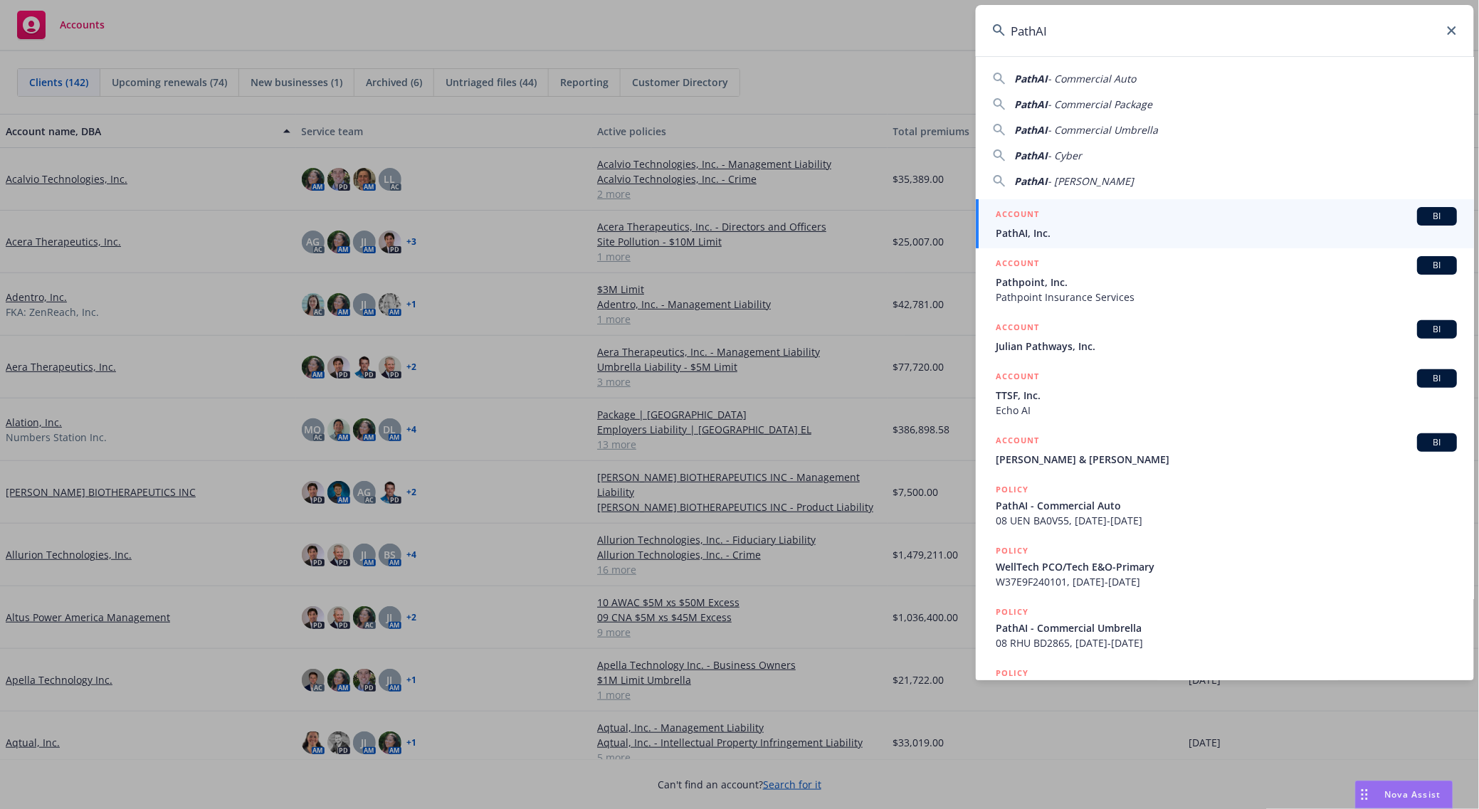
type input "PathAI"
click at [1047, 222] on div "ACCOUNT BI" at bounding box center [1226, 216] width 461 height 19
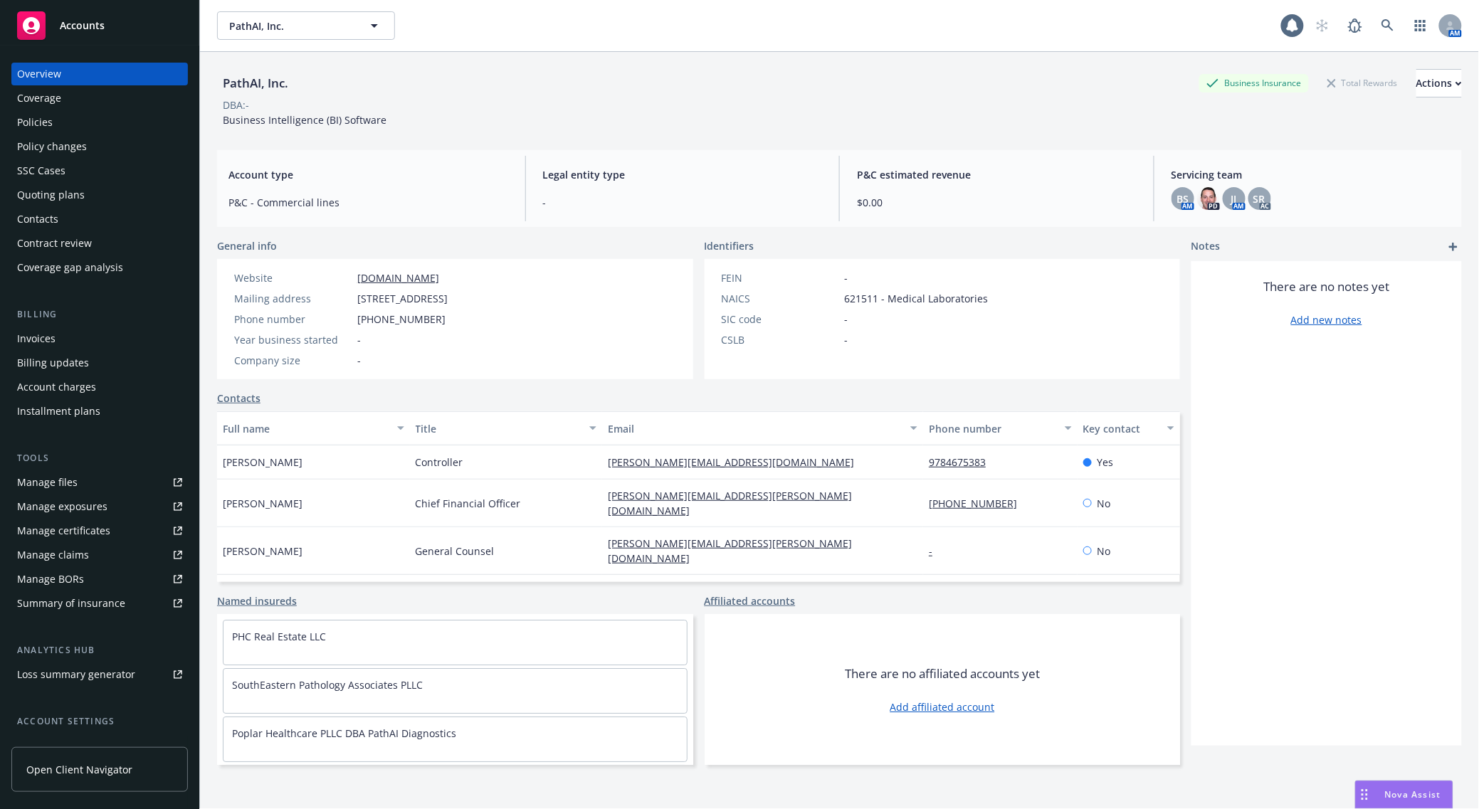
click at [46, 123] on div "Policies" at bounding box center [35, 122] width 36 height 23
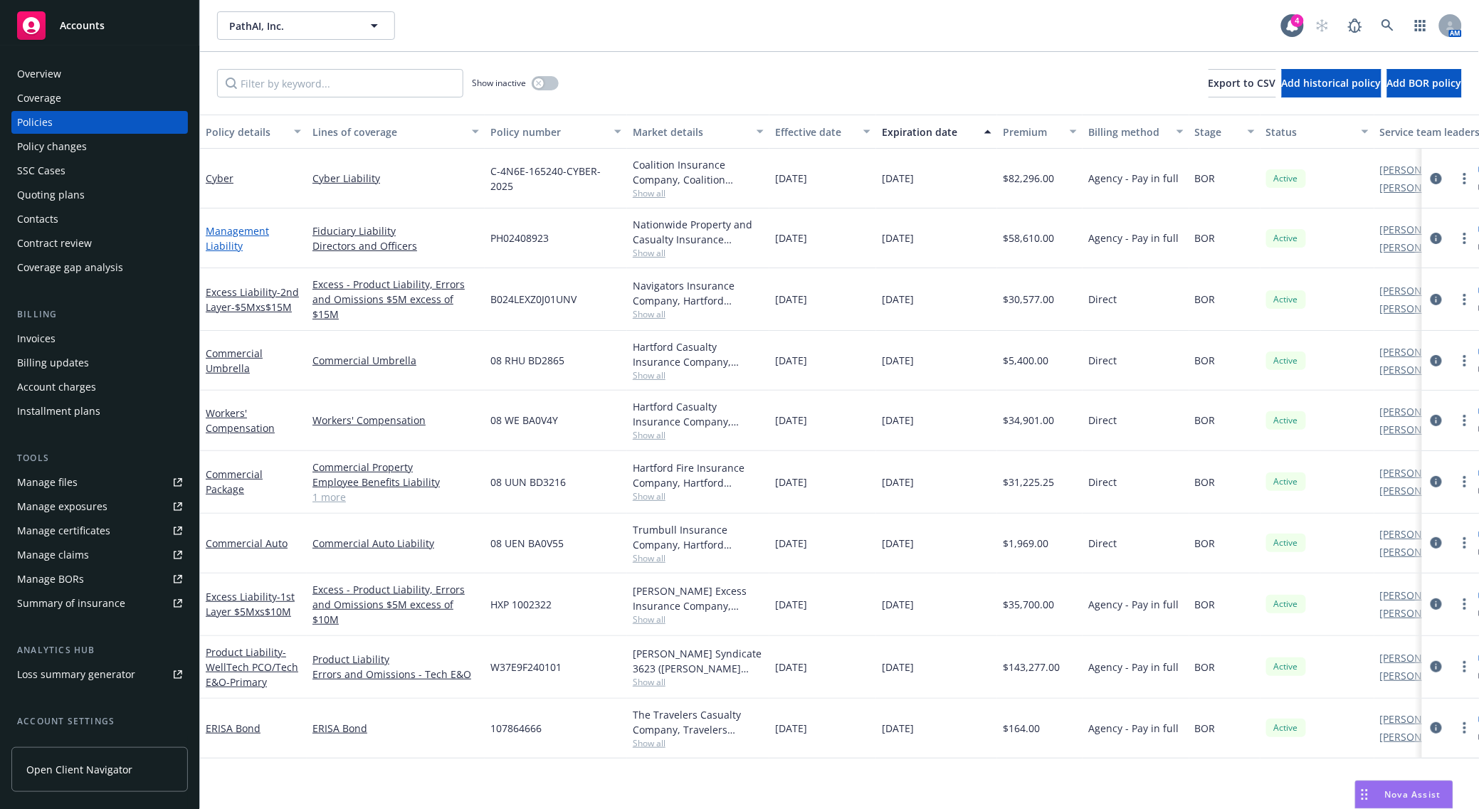
click at [251, 234] on link "Management Liability" at bounding box center [237, 238] width 63 height 28
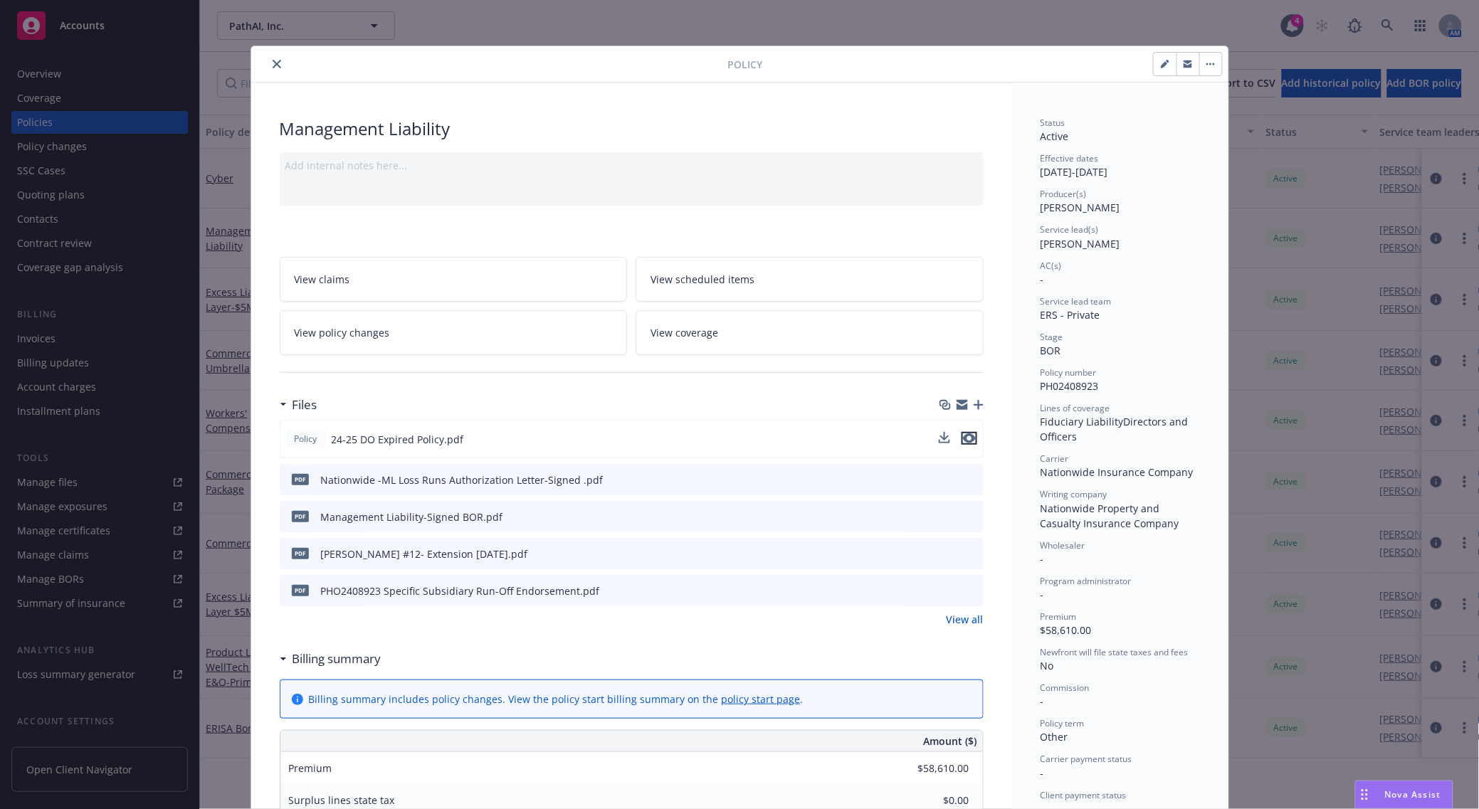
click at [963, 440] on icon "preview file" at bounding box center [969, 439] width 13 height 10
click at [965, 560] on button at bounding box center [971, 554] width 13 height 15
click at [964, 557] on icon "preview file" at bounding box center [970, 553] width 13 height 10
click at [273, 65] on icon "close" at bounding box center [277, 64] width 9 height 9
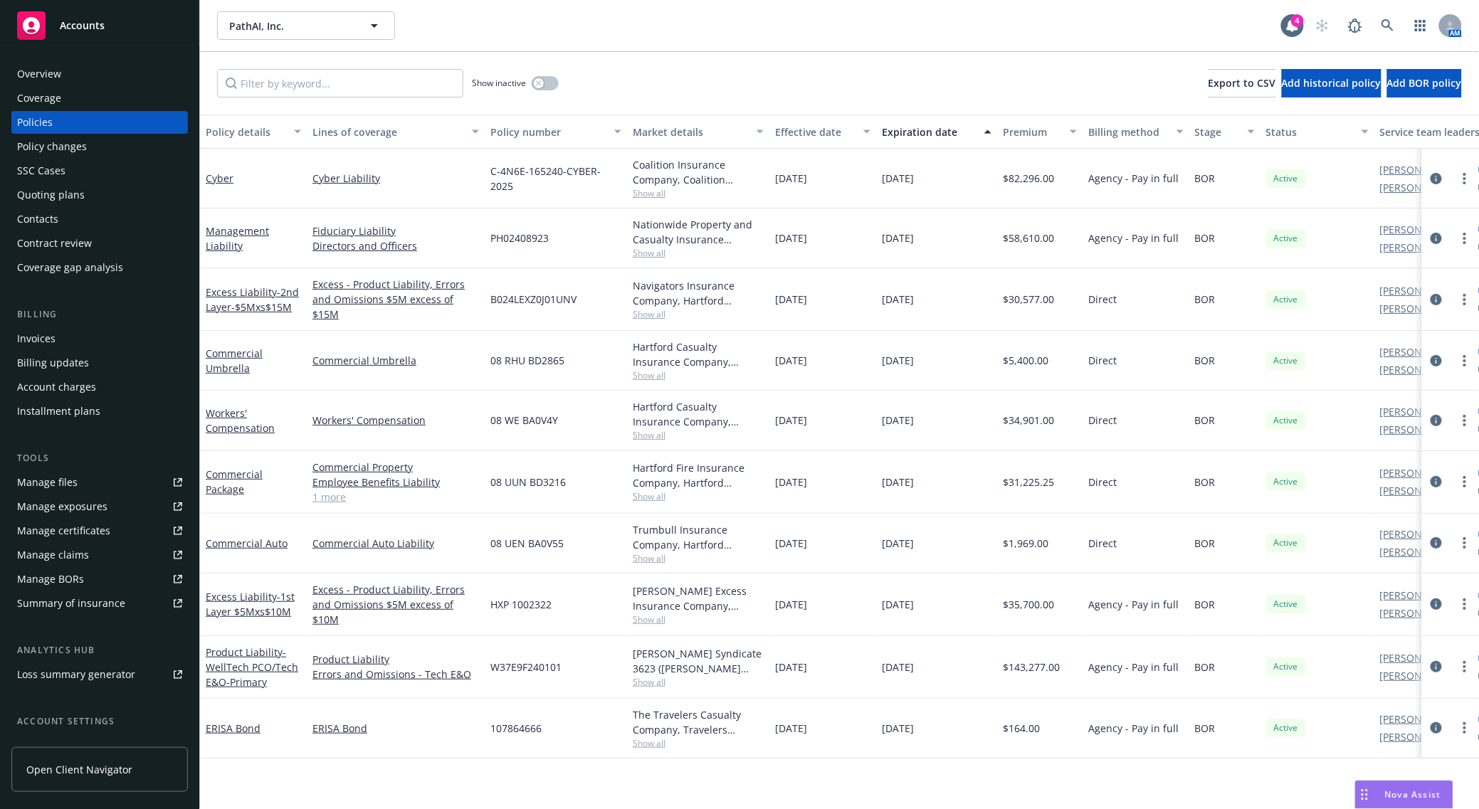
click at [119, 30] on div "Accounts" at bounding box center [99, 25] width 165 height 28
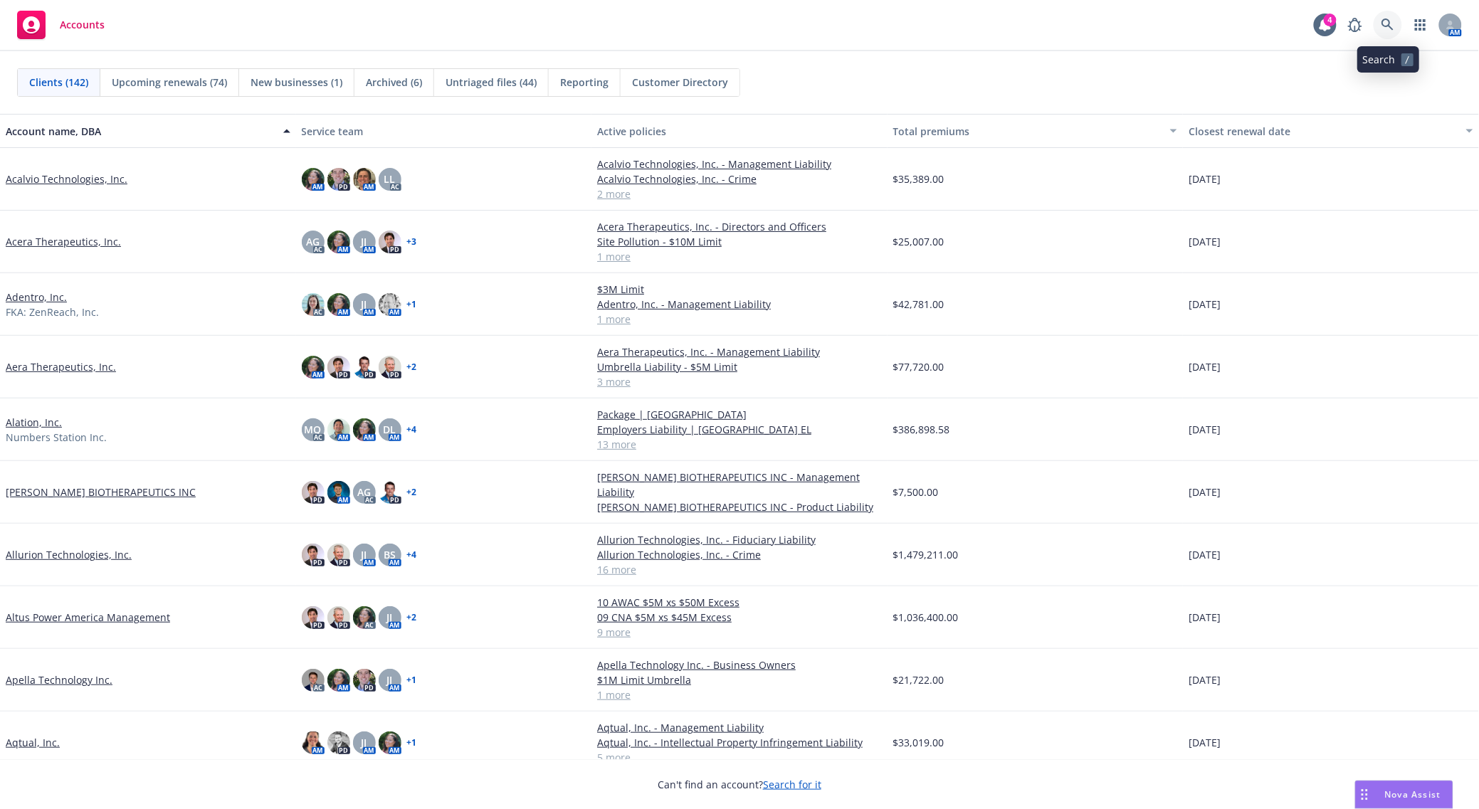
click at [1388, 30] on icon at bounding box center [1388, 25] width 13 height 13
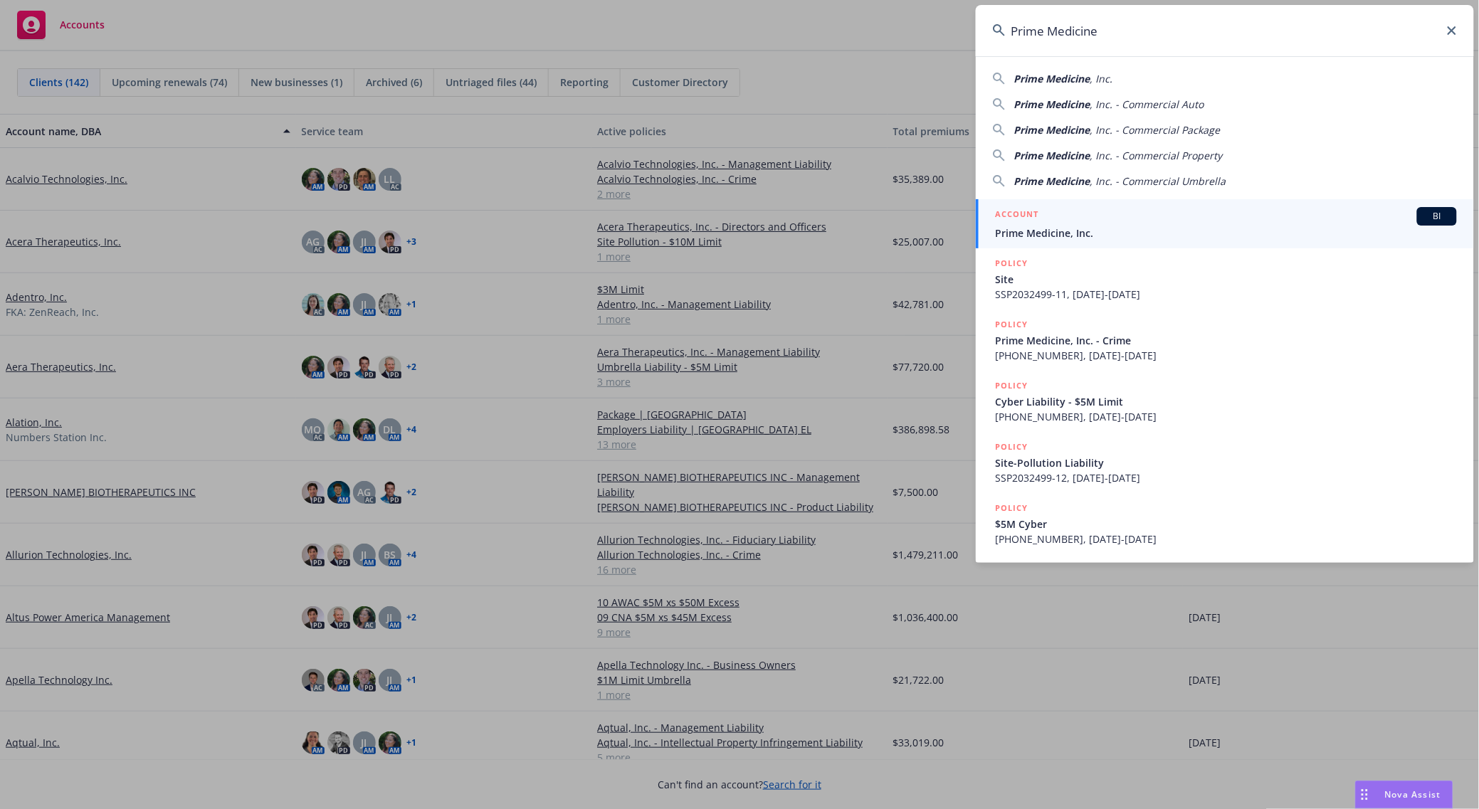
type input "Prime Medicine"
click at [1073, 240] on span "Prime Medicine, Inc." at bounding box center [1226, 233] width 461 height 15
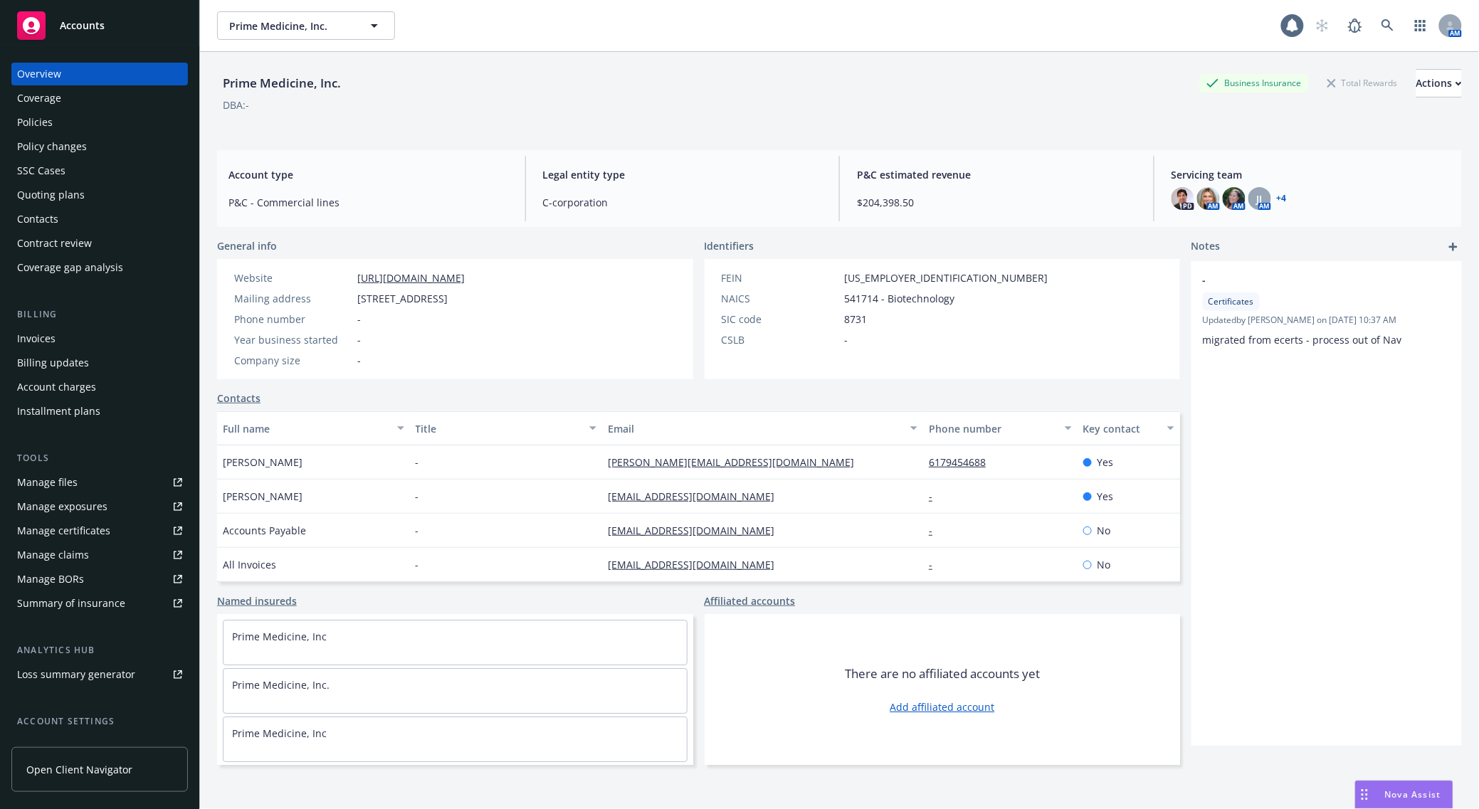
click at [54, 108] on div "Coverage" at bounding box center [39, 98] width 44 height 23
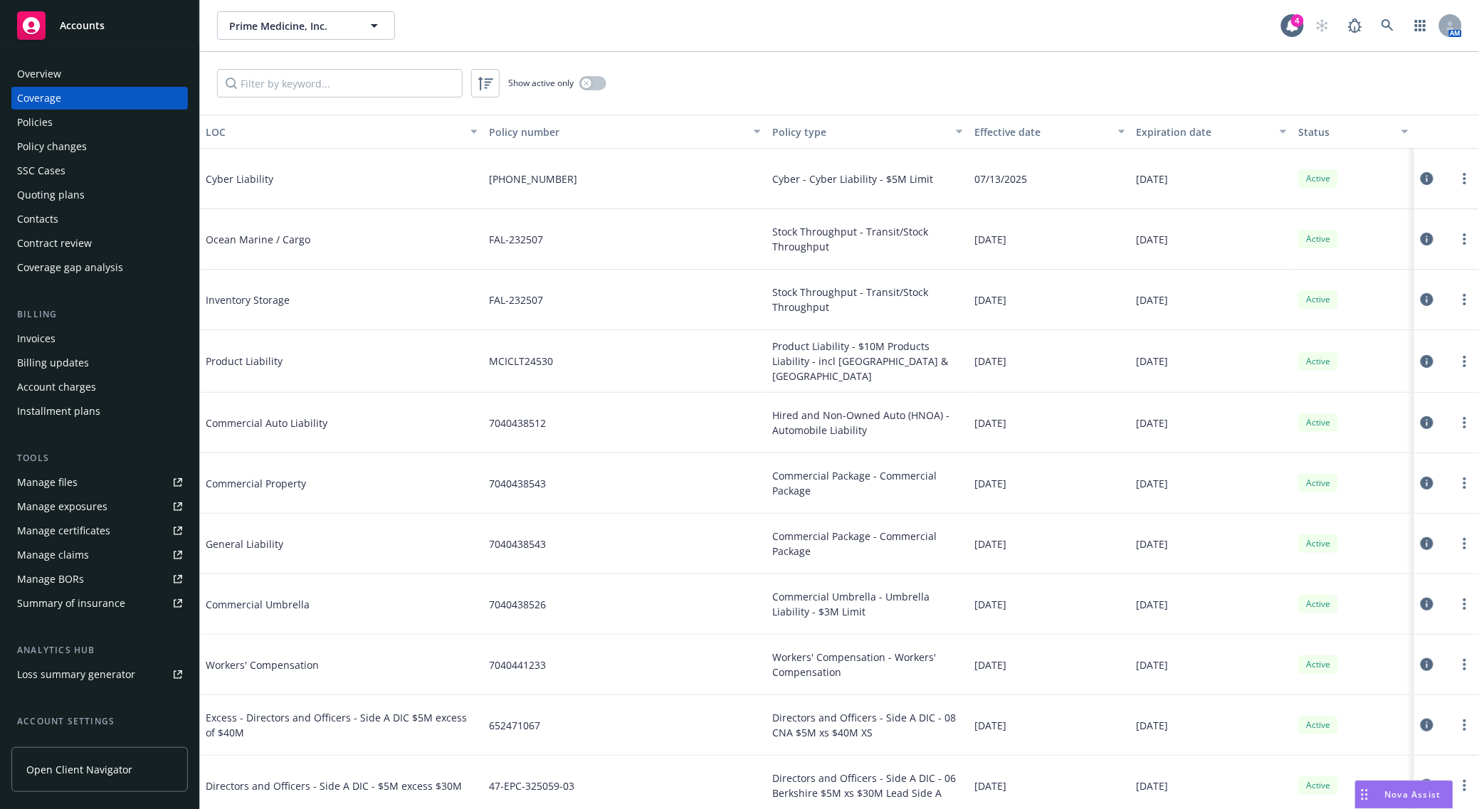
click at [48, 112] on div "Policies" at bounding box center [35, 122] width 36 height 23
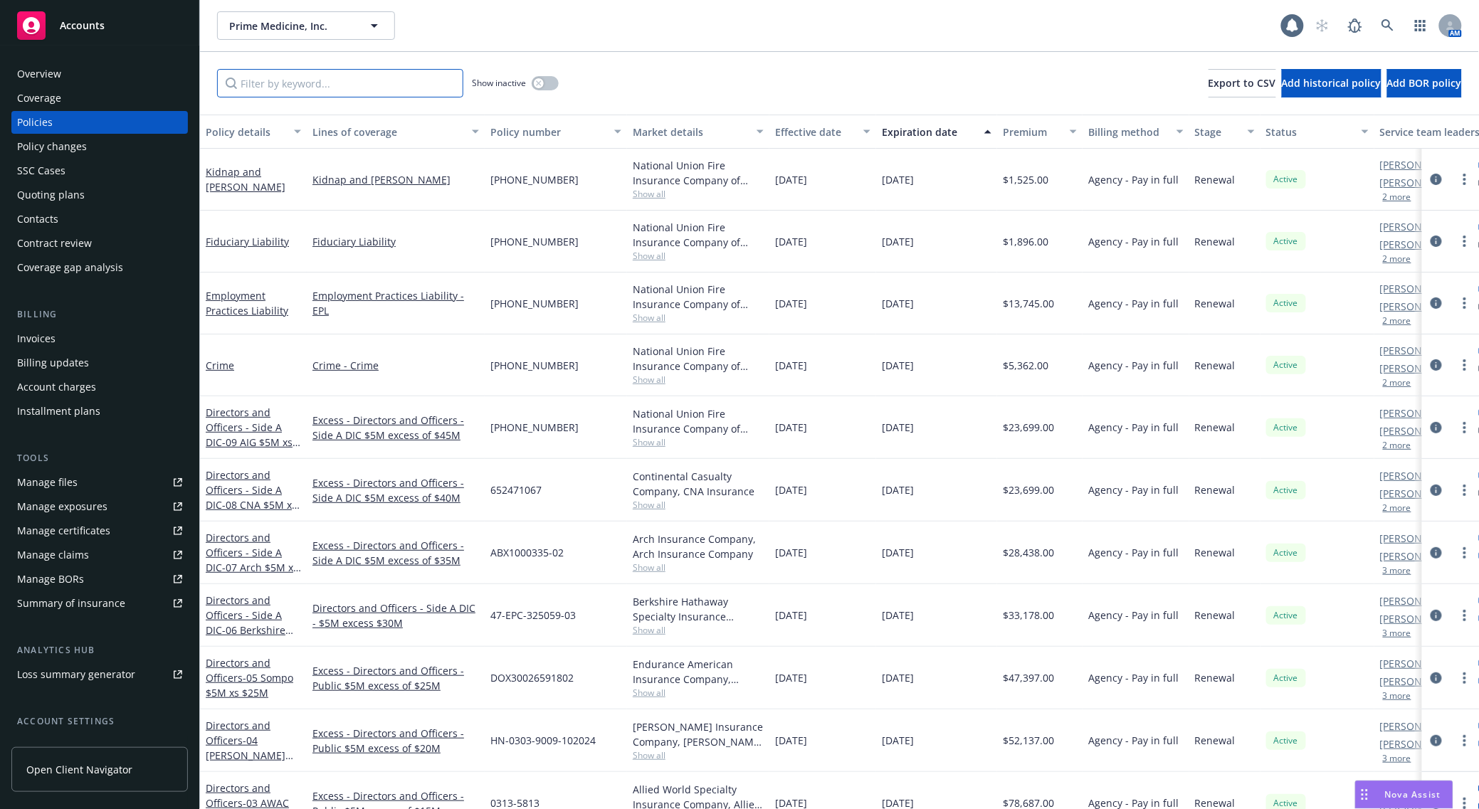
click at [262, 97] on input "Filter by keyword..." at bounding box center [340, 83] width 246 height 28
click at [258, 308] on link "Employment Practices Liability" at bounding box center [247, 303] width 83 height 28
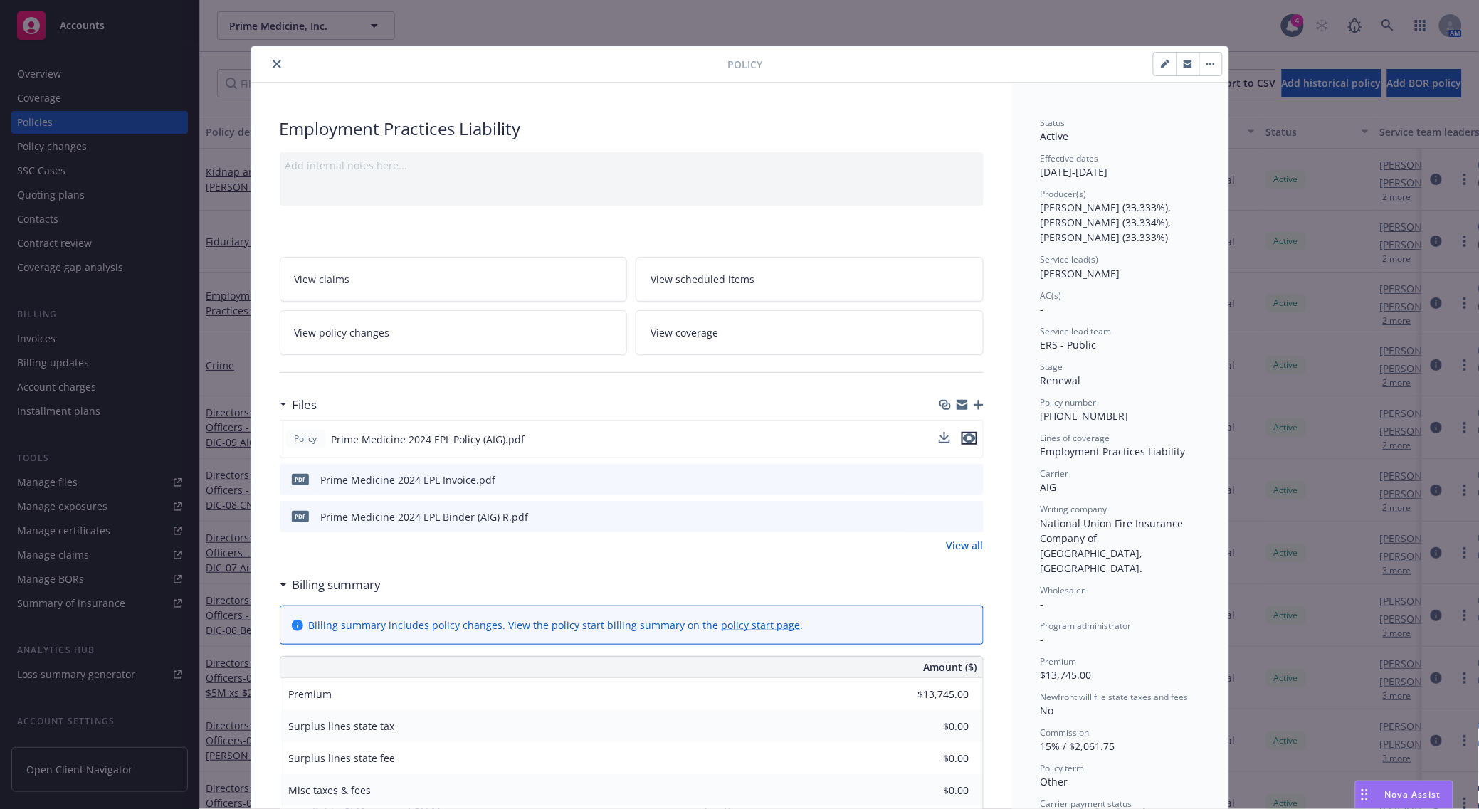
click at [968, 435] on icon "preview file" at bounding box center [969, 439] width 13 height 10
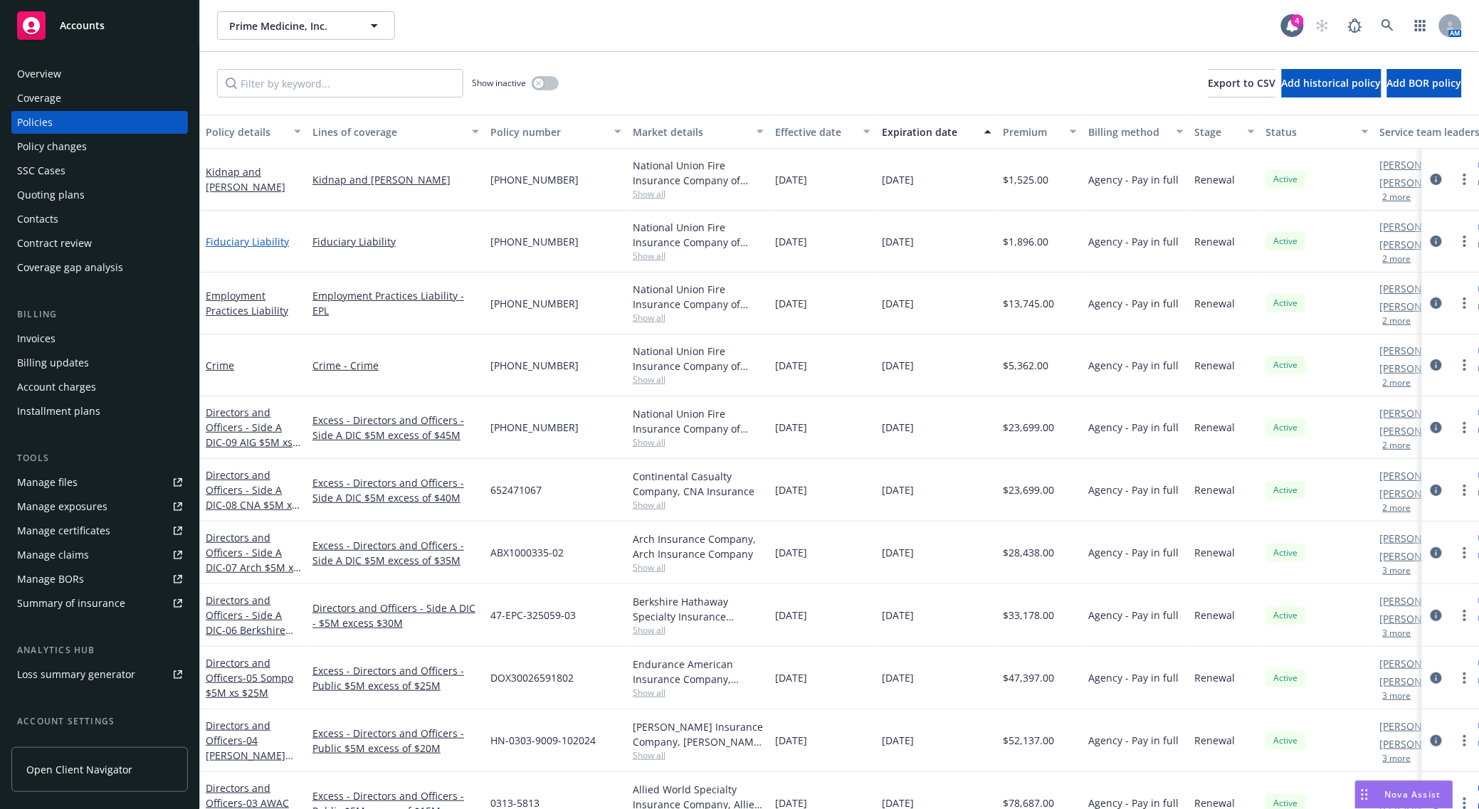
click at [247, 242] on link "Fiduciary Liability" at bounding box center [247, 242] width 83 height 14
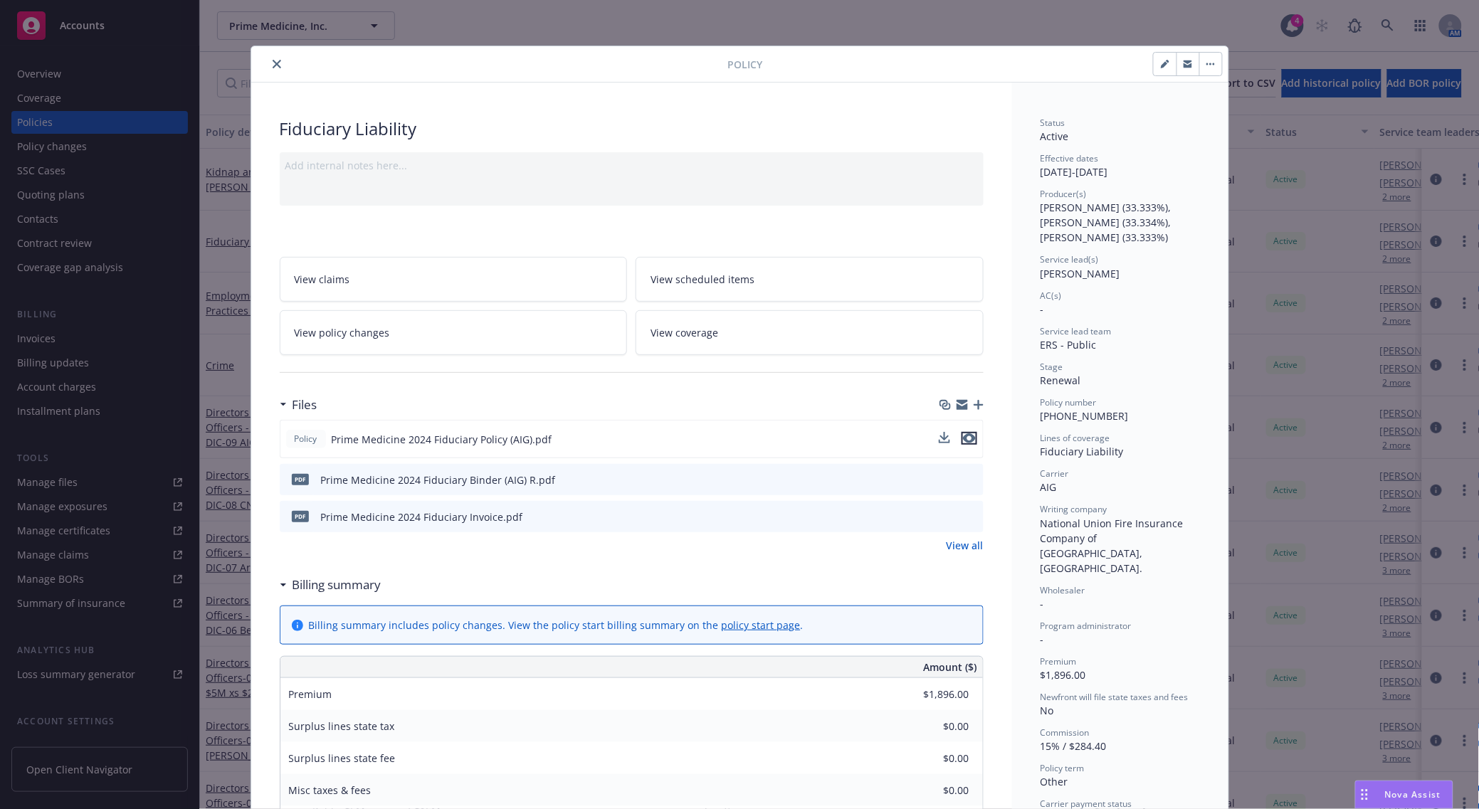
click at [963, 440] on icon "preview file" at bounding box center [969, 439] width 13 height 10
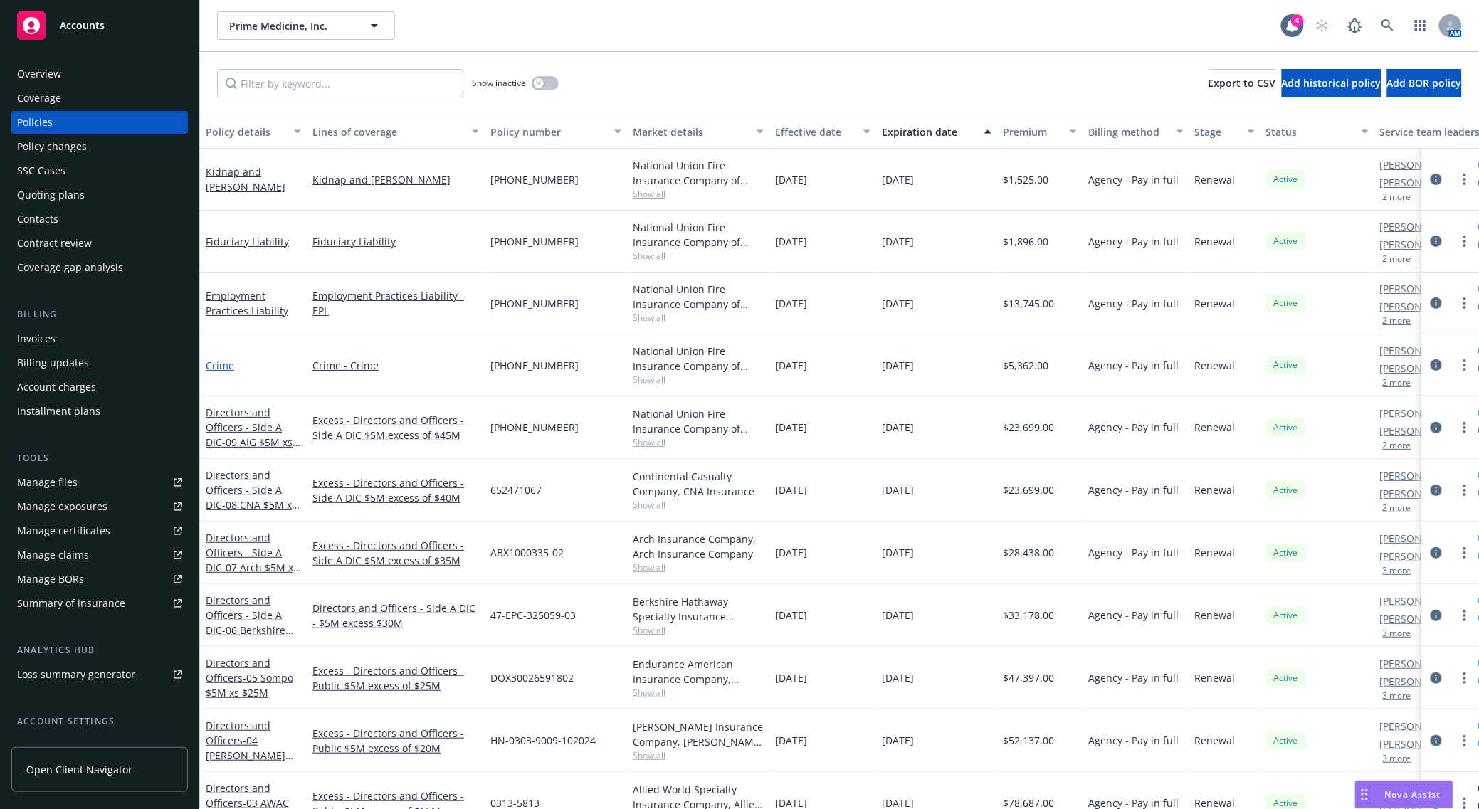
click at [224, 364] on link "Crime" at bounding box center [220, 366] width 28 height 14
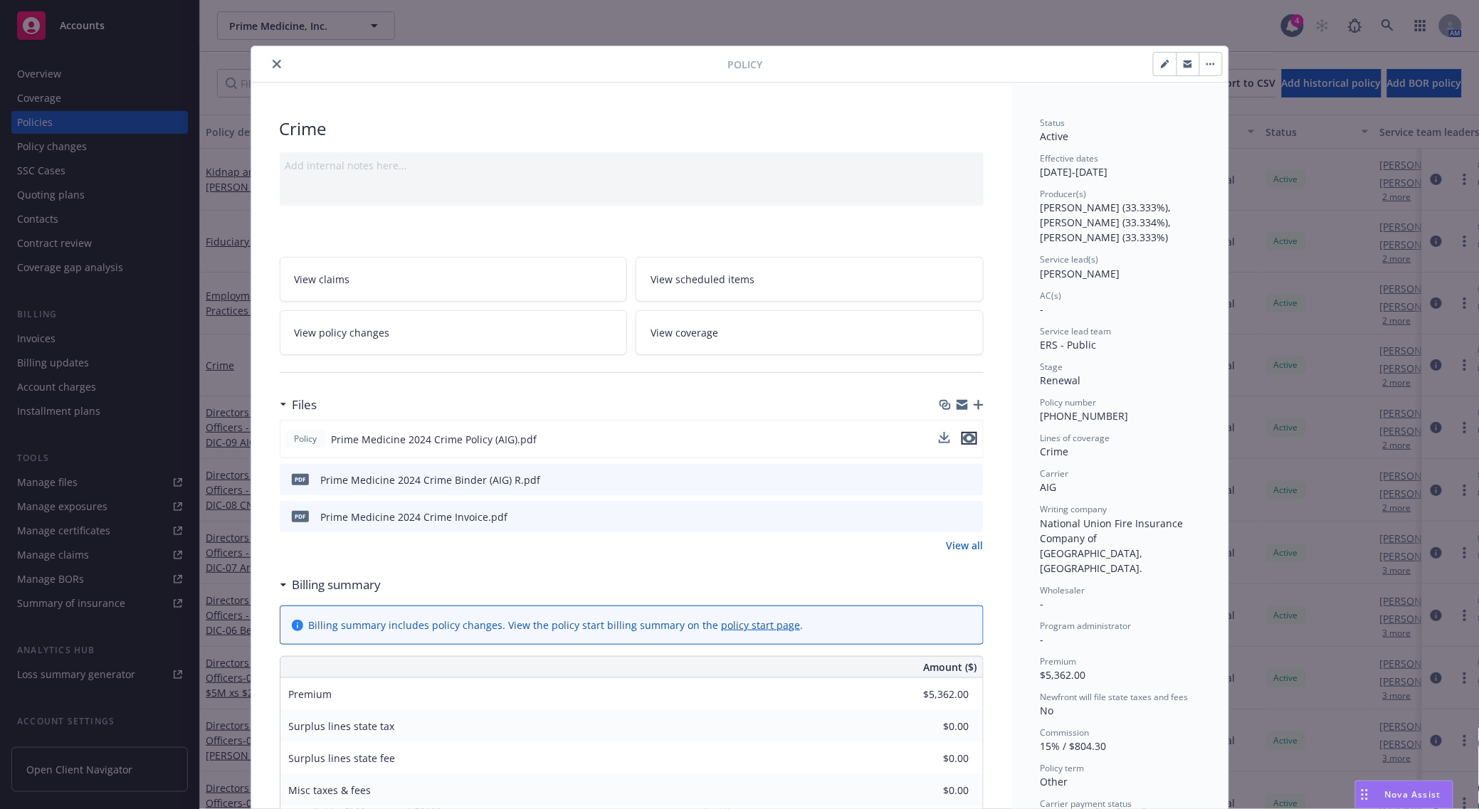
click at [965, 443] on icon "preview file" at bounding box center [969, 439] width 13 height 10
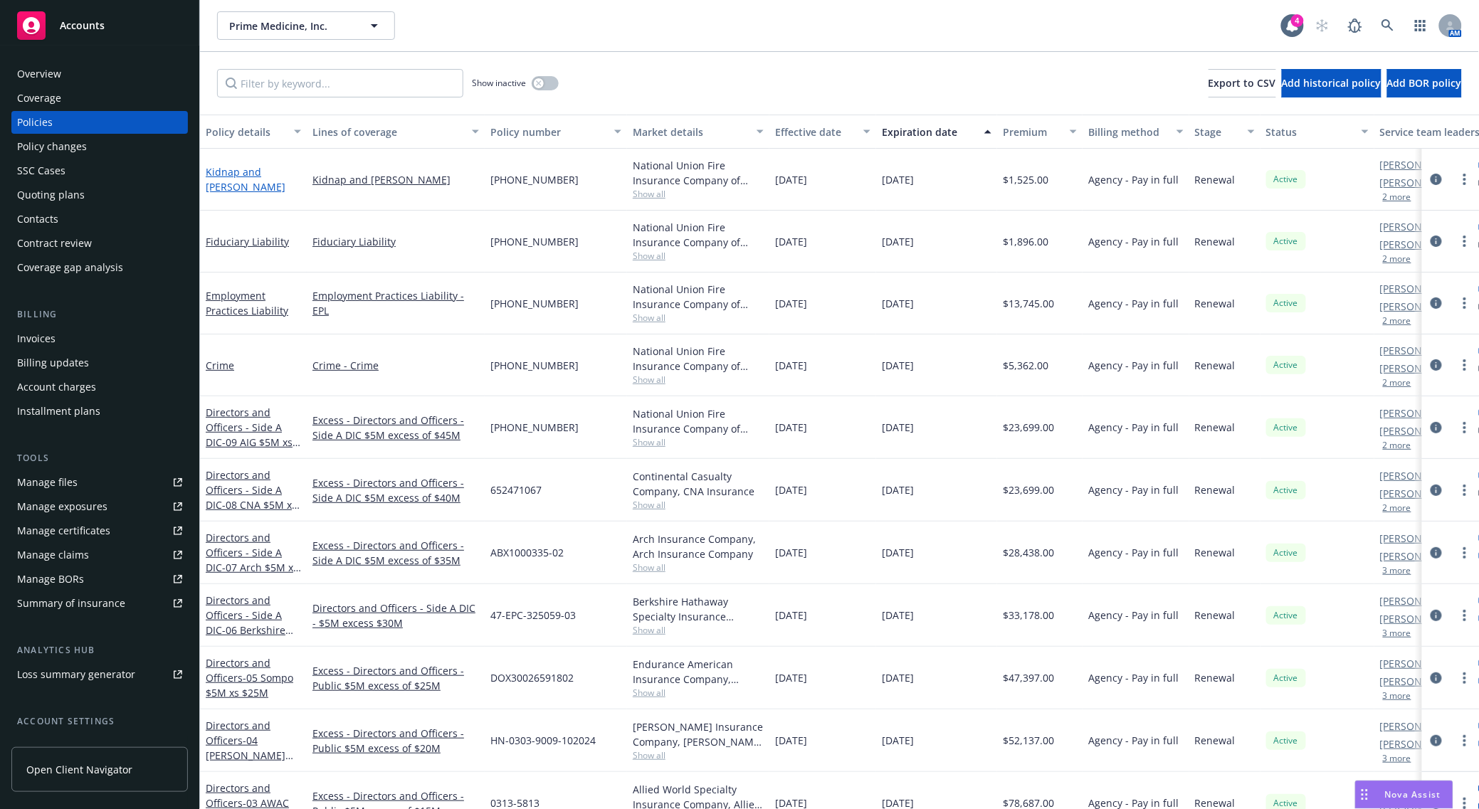
click at [244, 177] on link "Kidnap and [PERSON_NAME]" at bounding box center [246, 179] width 80 height 28
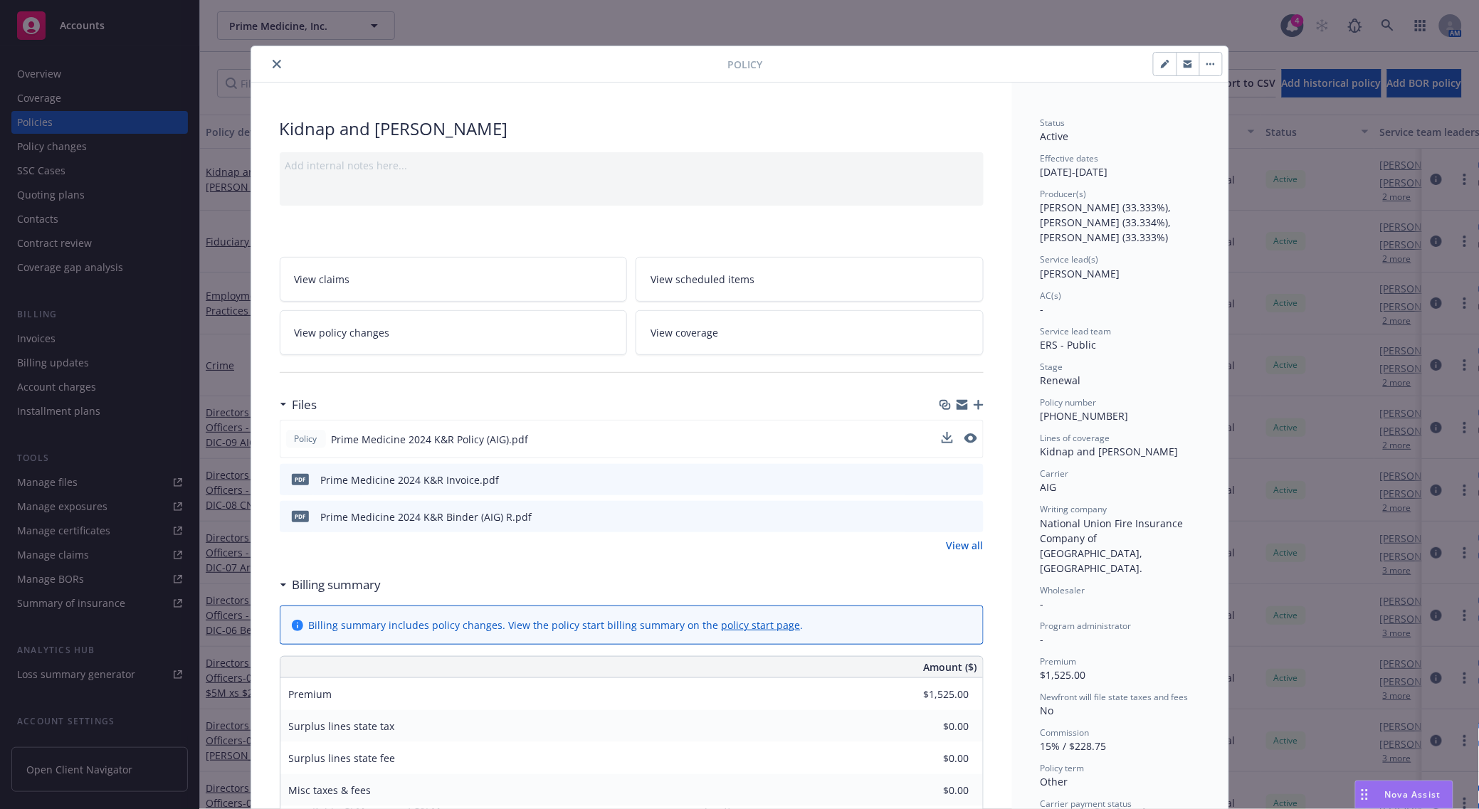
click at [965, 445] on button at bounding box center [971, 439] width 13 height 15
click at [963, 441] on icon "preview file" at bounding box center [969, 439] width 13 height 10
click at [966, 523] on button at bounding box center [971, 517] width 13 height 15
click at [958, 518] on div at bounding box center [961, 517] width 36 height 15
click at [964, 518] on icon "preview file" at bounding box center [970, 516] width 13 height 10
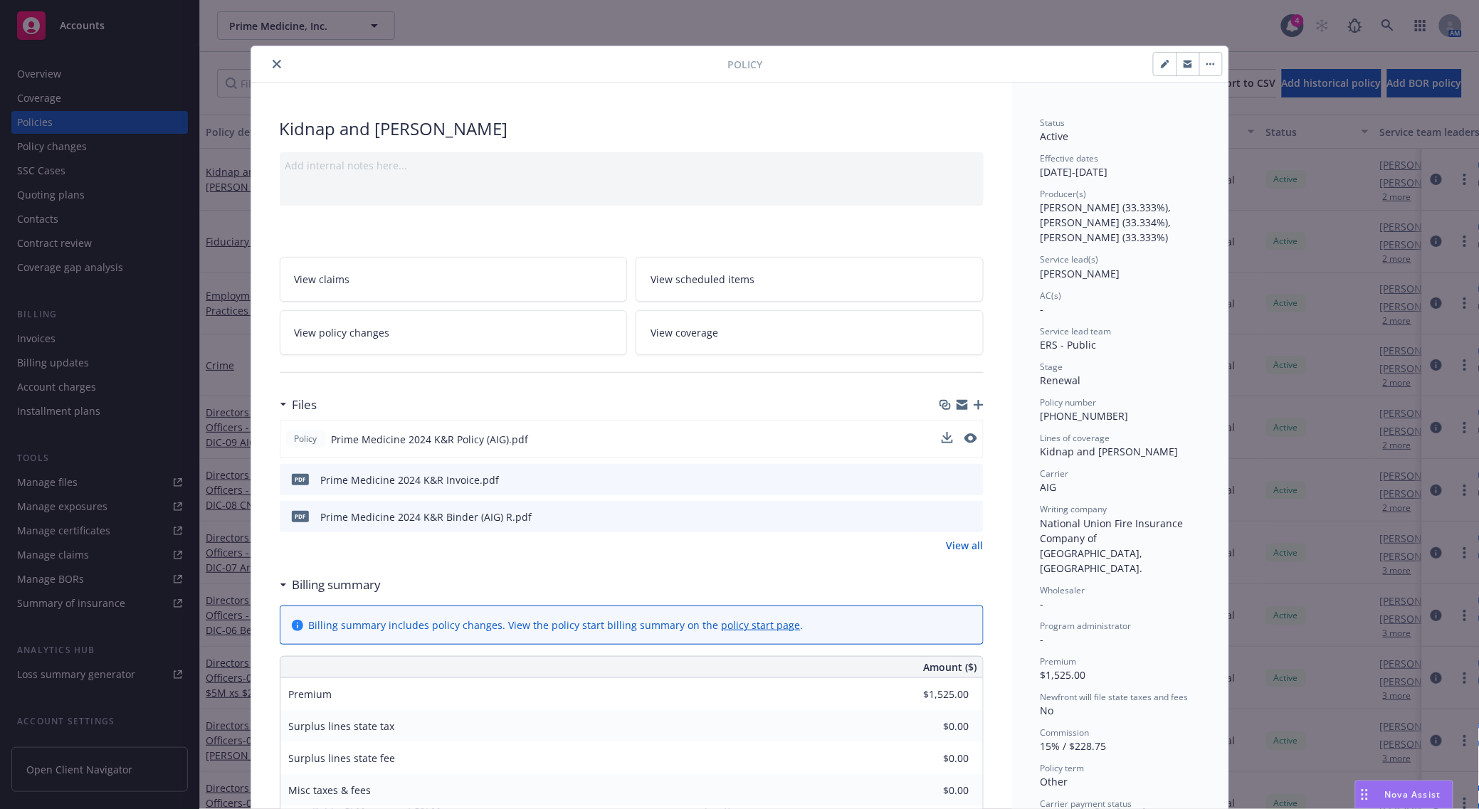
click at [80, 32] on div "Policy Kidnap and [PERSON_NAME] Add internal notes here... View claims View sch…" at bounding box center [739, 404] width 1479 height 809
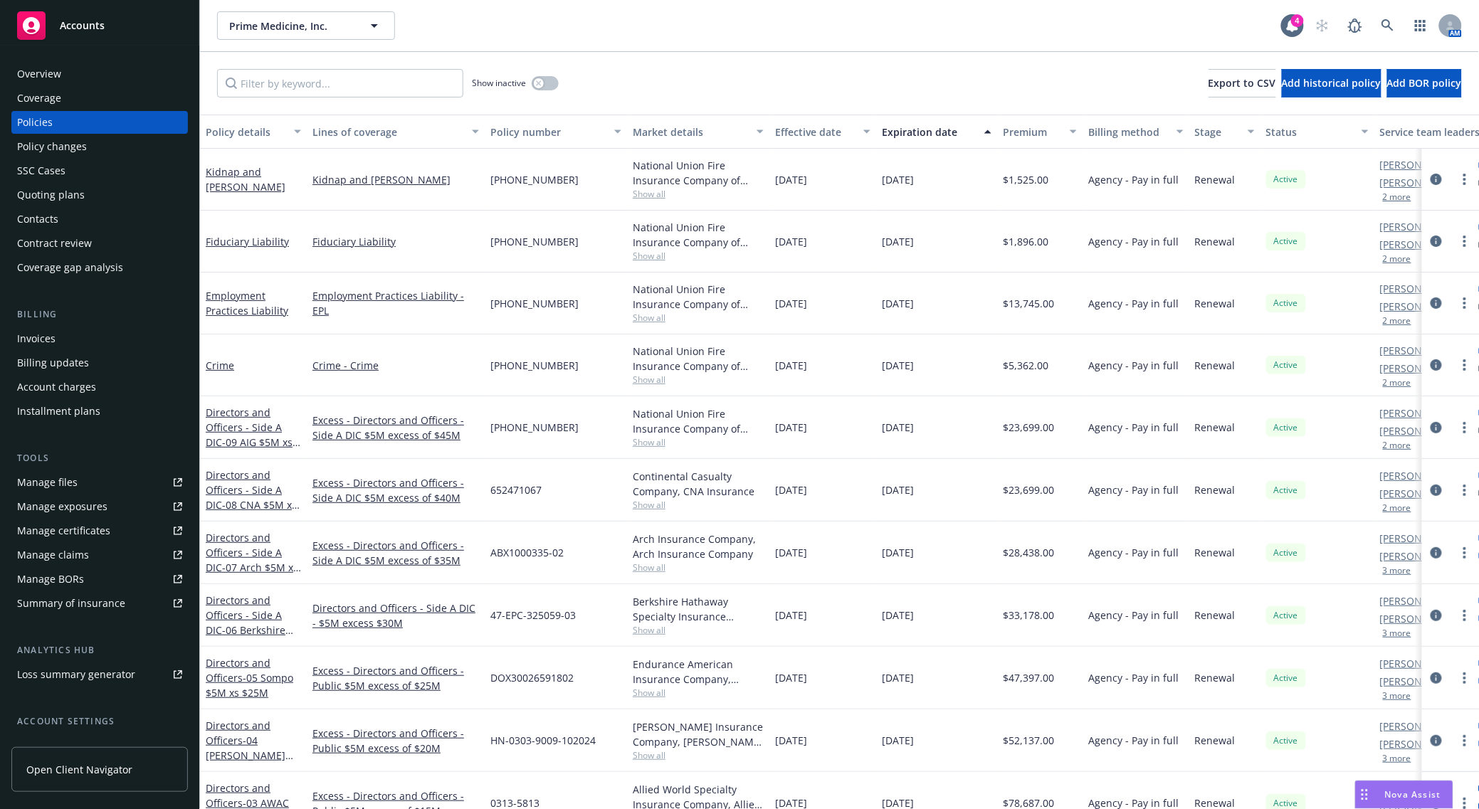
click at [80, 32] on div "Accounts" at bounding box center [99, 25] width 165 height 28
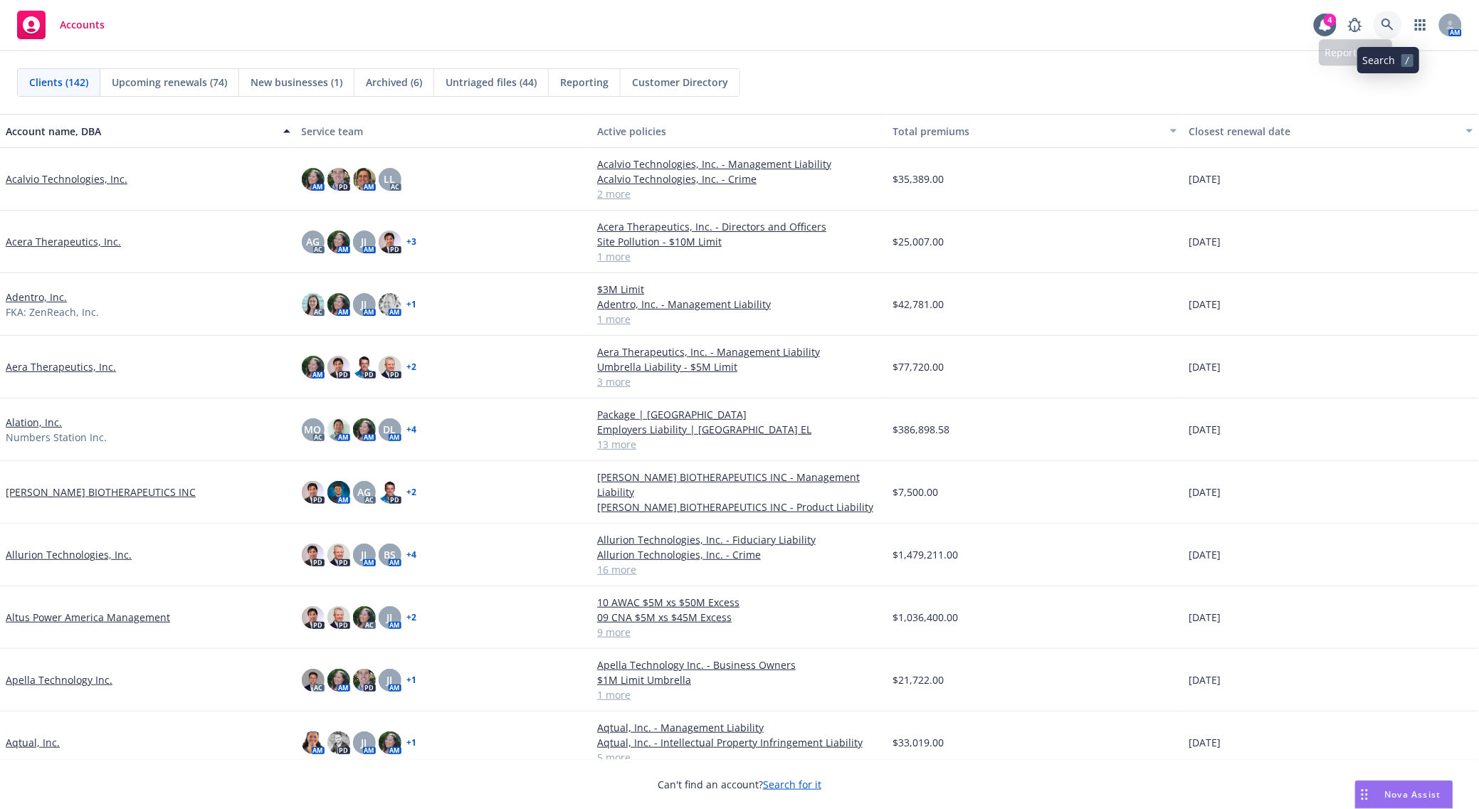
click at [1385, 33] on link at bounding box center [1388, 25] width 28 height 28
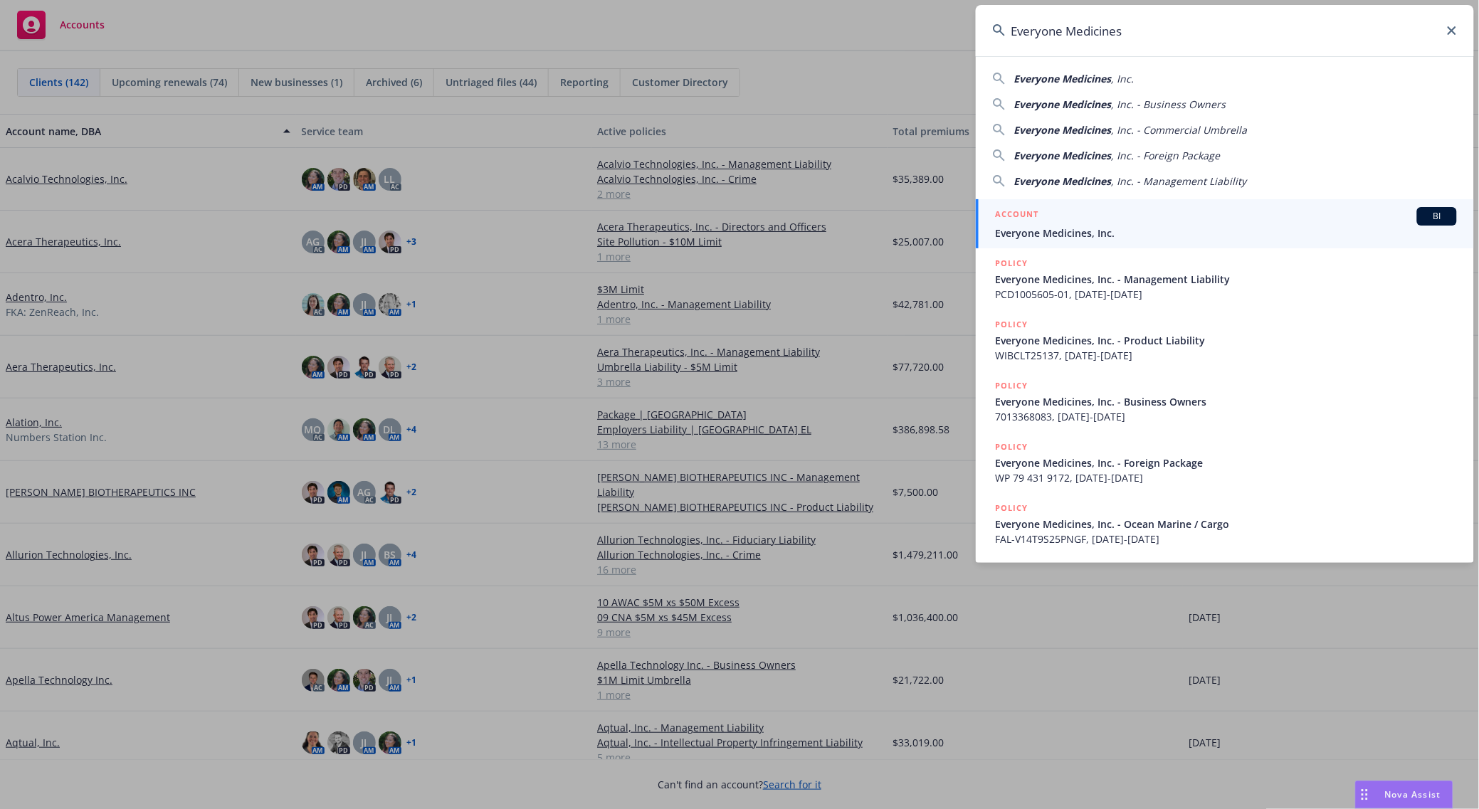
type input "Everyone Medicines"
click at [1098, 229] on span "Everyone Medicines, Inc." at bounding box center [1226, 233] width 461 height 15
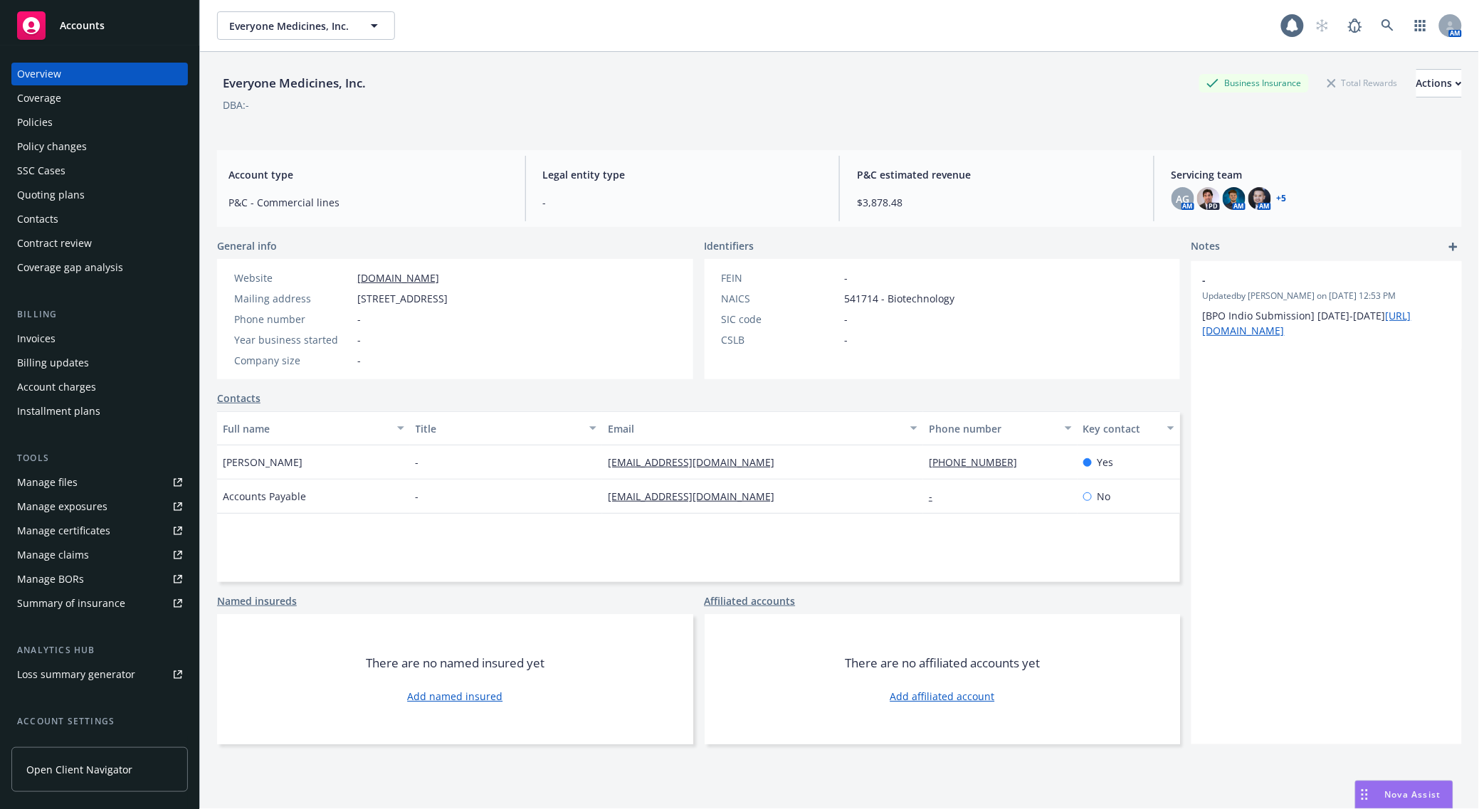
click at [38, 115] on div "Policies" at bounding box center [35, 122] width 36 height 23
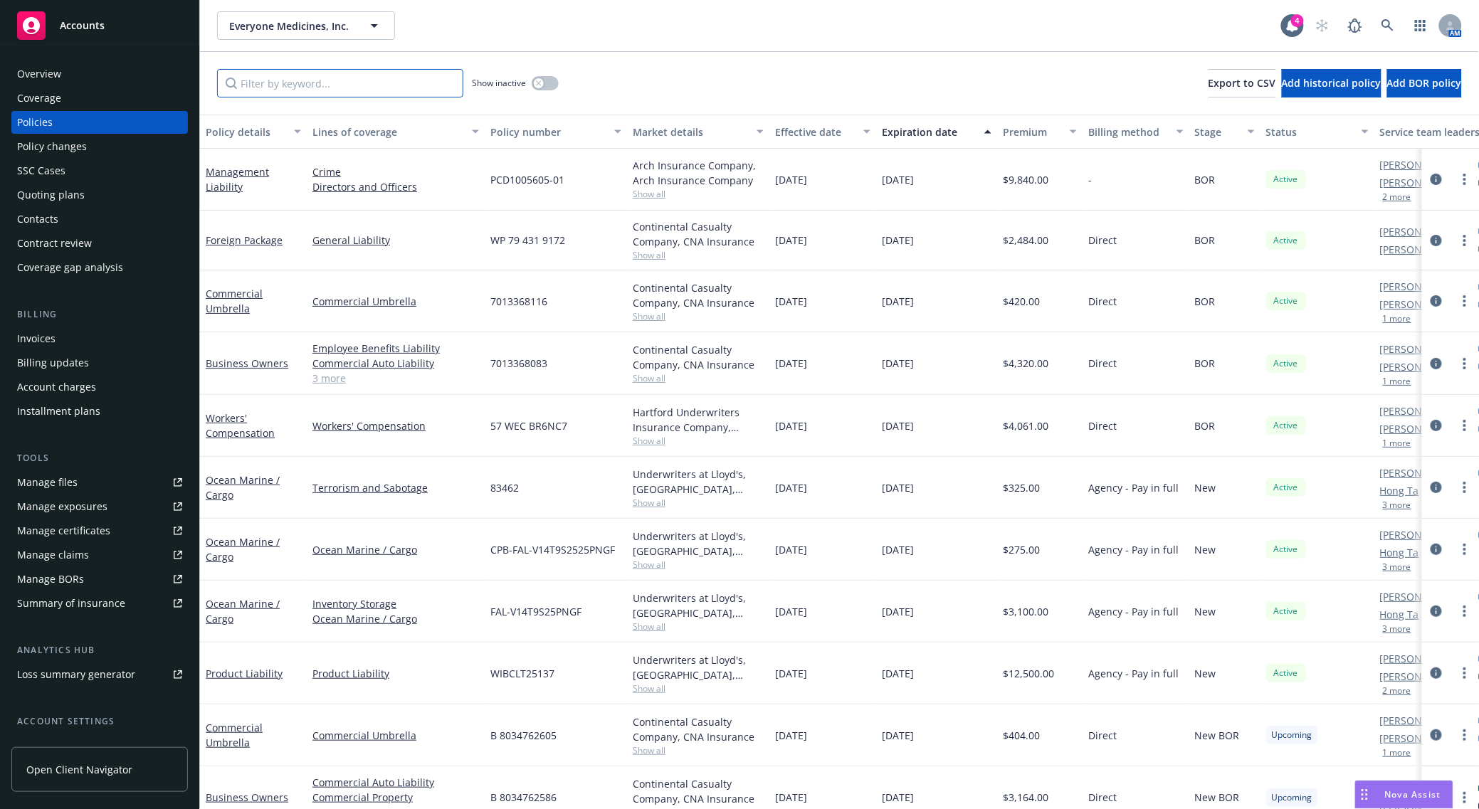
click at [310, 82] on input "Filter by keyword..." at bounding box center [340, 83] width 246 height 28
click at [258, 177] on link "Management Liability" at bounding box center [237, 179] width 63 height 28
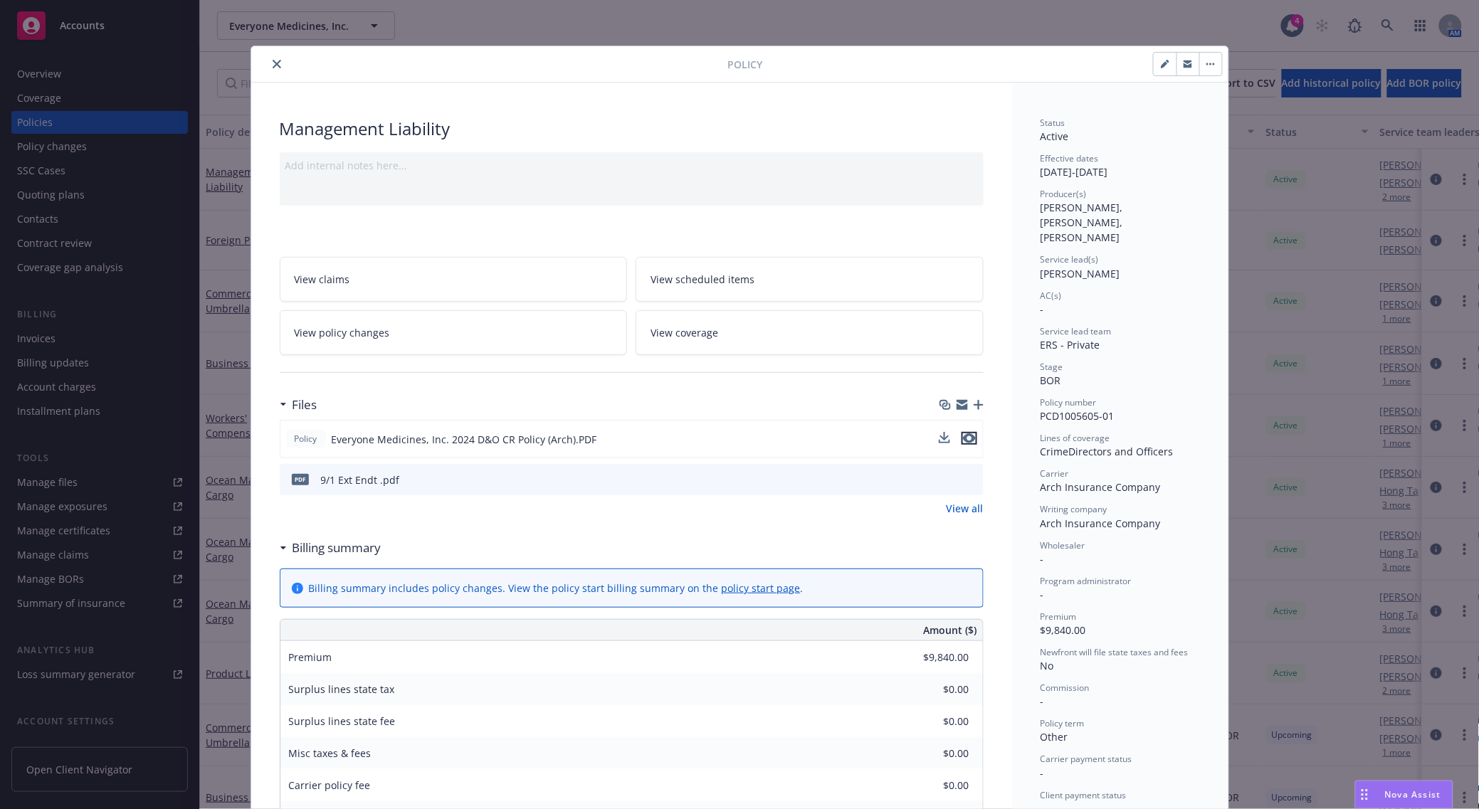
click at [965, 443] on icon "preview file" at bounding box center [969, 439] width 13 height 10
click at [226, 72] on div "Policy Management Liability Add internal notes here... View claims View schedul…" at bounding box center [739, 404] width 1479 height 809
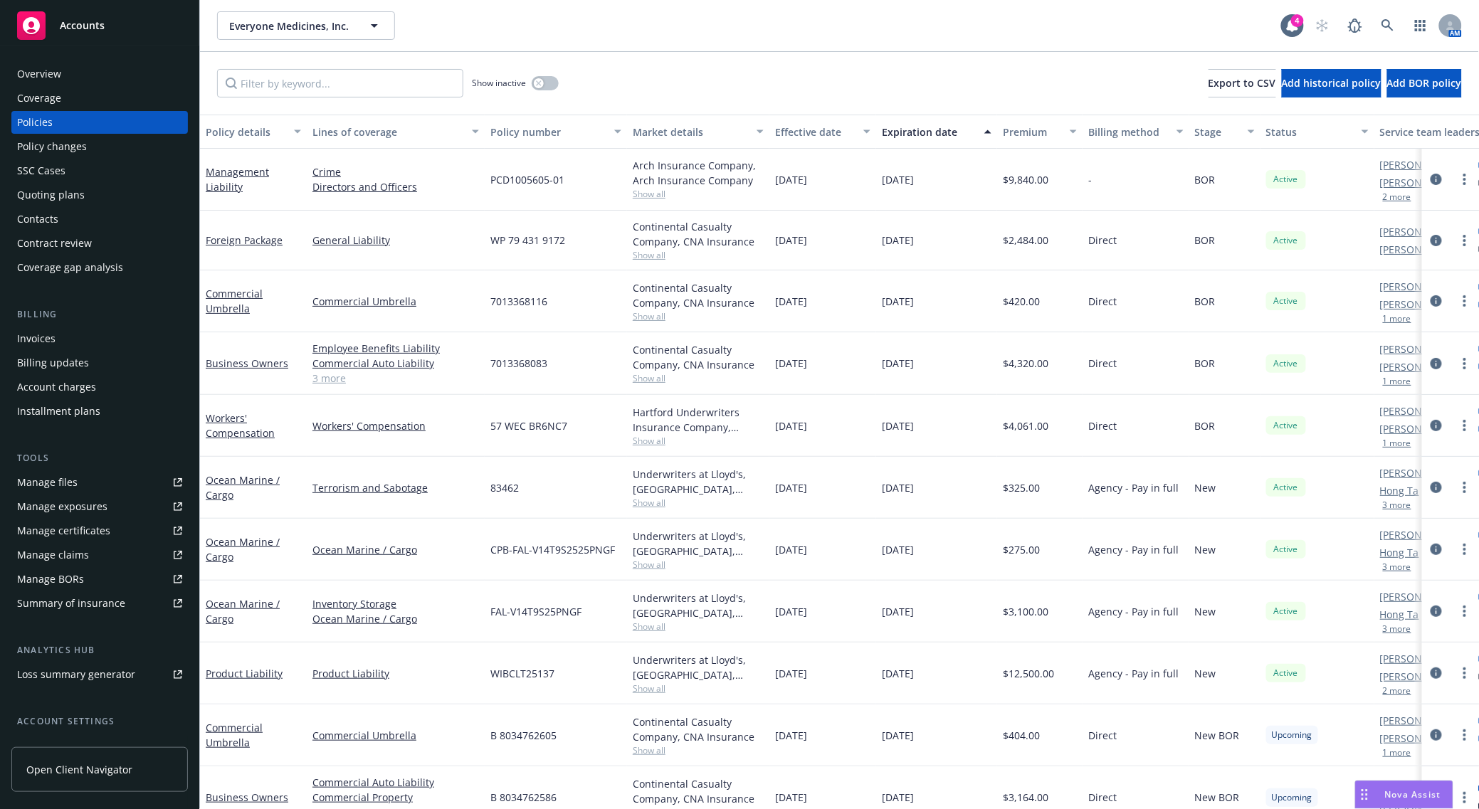
click at [52, 14] on div "Accounts" at bounding box center [99, 25] width 165 height 28
